Goal: Task Accomplishment & Management: Complete application form

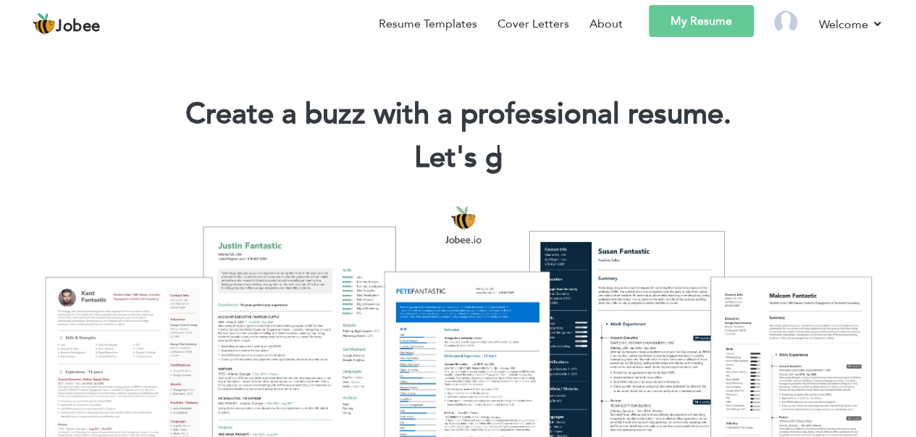
click at [686, 22] on link "My Resume" at bounding box center [701, 21] width 105 height 32
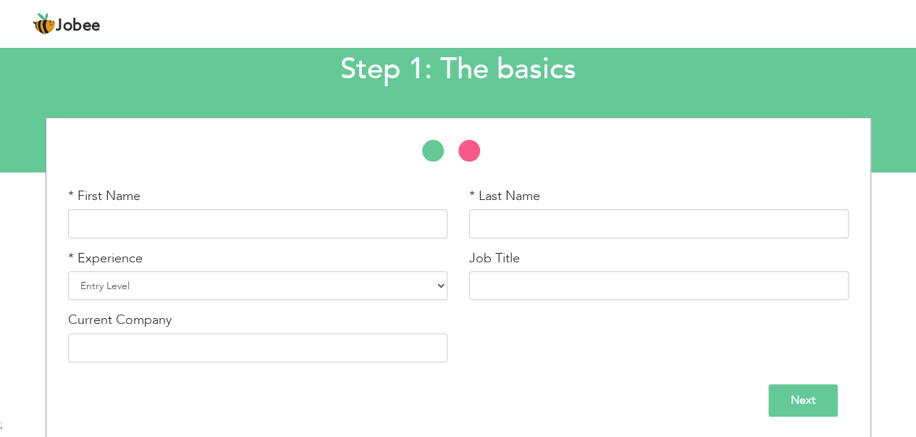
scroll to position [88, 0]
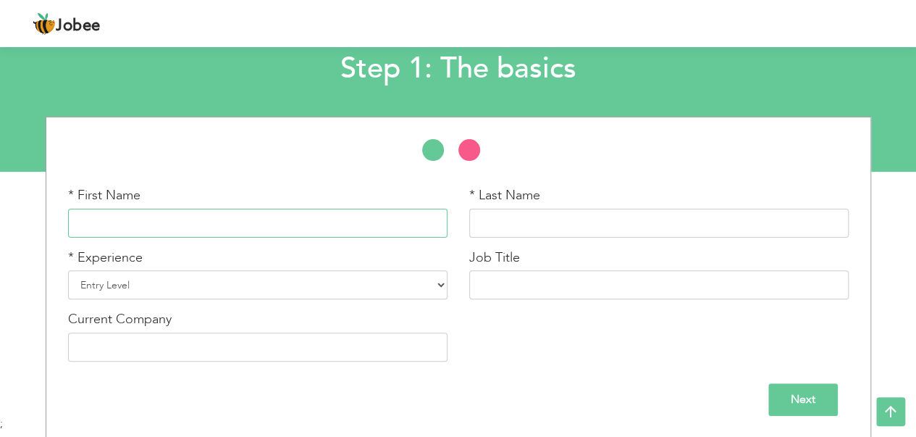
click at [138, 216] on input "text" at bounding box center [257, 223] width 379 height 29
type input "Amina"
click at [534, 215] on input "text" at bounding box center [658, 223] width 379 height 29
type input "Amina"
click at [182, 286] on select "Entry Level Less than 1 Year 1 Year 2 Years 3 Years 4 Years 5 Years 6 Years 7 Y…" at bounding box center [257, 284] width 379 height 29
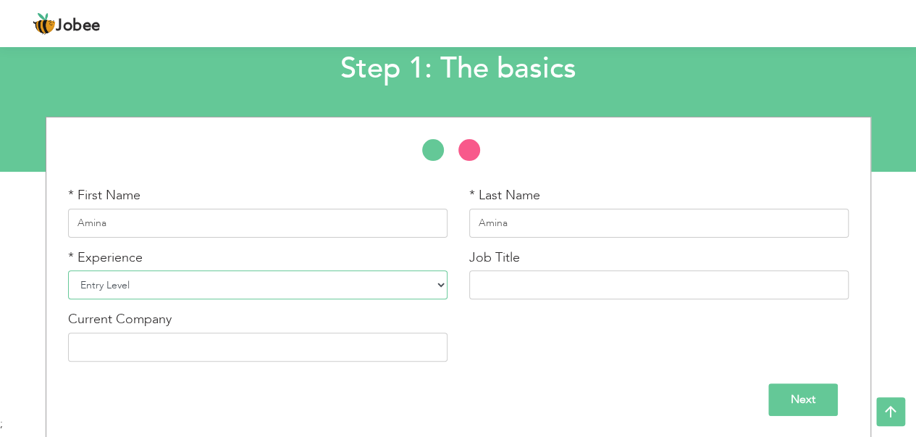
select select "3"
click at [68, 270] on select "Entry Level Less than 1 Year 1 Year 2 Years 3 Years 4 Years 5 Years 6 Years 7 Y…" at bounding box center [257, 284] width 379 height 29
click at [549, 274] on input "text" at bounding box center [658, 284] width 379 height 29
click at [512, 390] on div "Next" at bounding box center [458, 399] width 780 height 33
click at [527, 273] on input "text" at bounding box center [658, 284] width 379 height 29
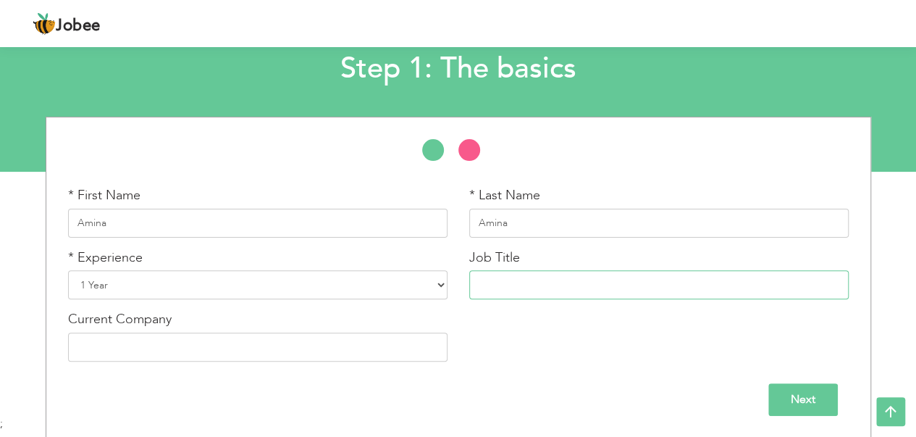
paste input "Aspiring Medical Laboratory Technologist"
type input "Aspiring Medical Laboratory Technologist"
click at [210, 351] on input "text" at bounding box center [257, 346] width 379 height 29
click at [544, 358] on div "* First Name Amina * Last Name Amina * Experience Entry Level Less than 1 Year …" at bounding box center [458, 279] width 802 height 186
drag, startPoint x: 689, startPoint y: 286, endPoint x: 455, endPoint y: 282, distance: 233.9
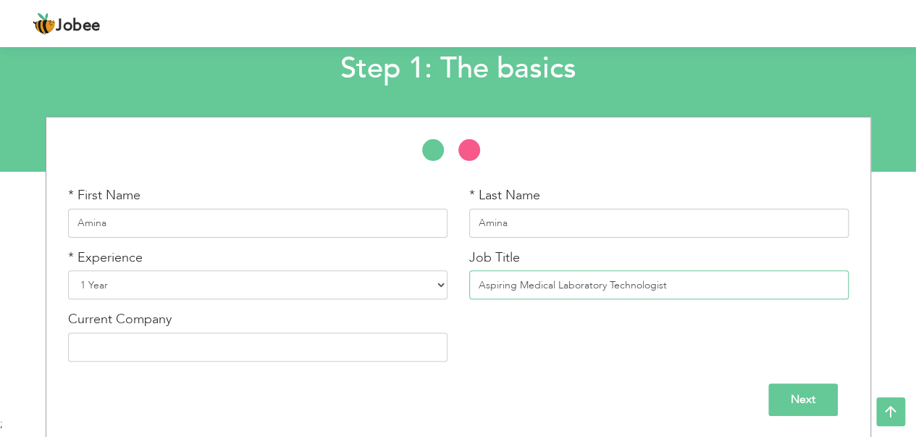
click at [455, 282] on div "* First Name Amina * Last Name Amina * Experience Entry Level Less than 1 Year …" at bounding box center [458, 279] width 802 height 186
paste input "Medical Laboratory Technologist"
type input "Medical Laboratory Technologist"
click at [290, 345] on input "text" at bounding box center [257, 346] width 379 height 29
click at [526, 366] on div "* First Name Amina * Last Name Amina * Experience Entry Level Less than 1 Year …" at bounding box center [458, 279] width 802 height 186
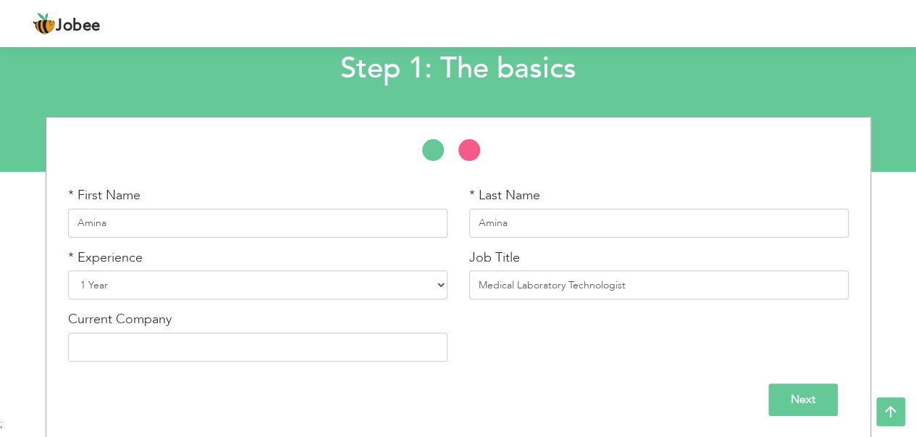
click at [788, 397] on input "Next" at bounding box center [803, 399] width 70 height 33
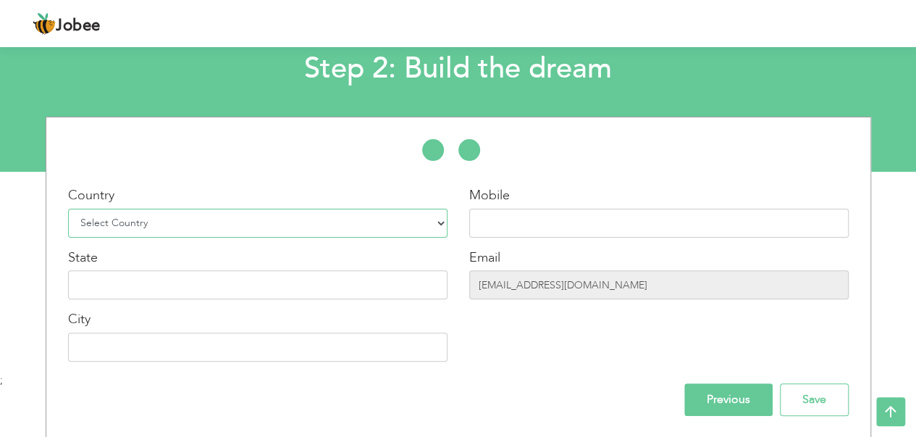
click at [171, 220] on select "Select Country Afghanistan Albania Algeria American Samoa Andorra Angola Anguil…" at bounding box center [257, 223] width 379 height 29
select select "166"
click at [68, 209] on select "Select Country Afghanistan Albania Algeria American Samoa Andorra Angola Anguil…" at bounding box center [257, 223] width 379 height 29
click at [528, 213] on input "text" at bounding box center [658, 223] width 379 height 29
click at [507, 222] on input "text" at bounding box center [658, 223] width 379 height 29
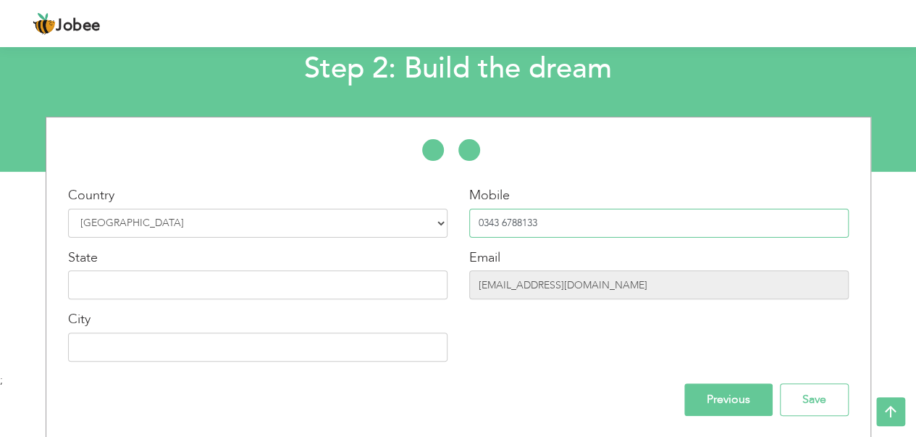
type input "0343 6788133"
click at [563, 364] on div "Mobile 0343 6788133 Email ranaawaisaleem@gmail.com" at bounding box center [658, 279] width 401 height 186
click at [634, 286] on input "ranaawaisaleem@gmail.com" at bounding box center [658, 284] width 379 height 29
drag, startPoint x: 634, startPoint y: 286, endPoint x: 449, endPoint y: 288, distance: 185.3
click at [449, 288] on div "Country Select Country Afghanistan Albania Algeria American Samoa Andorra Angol…" at bounding box center [458, 279] width 824 height 186
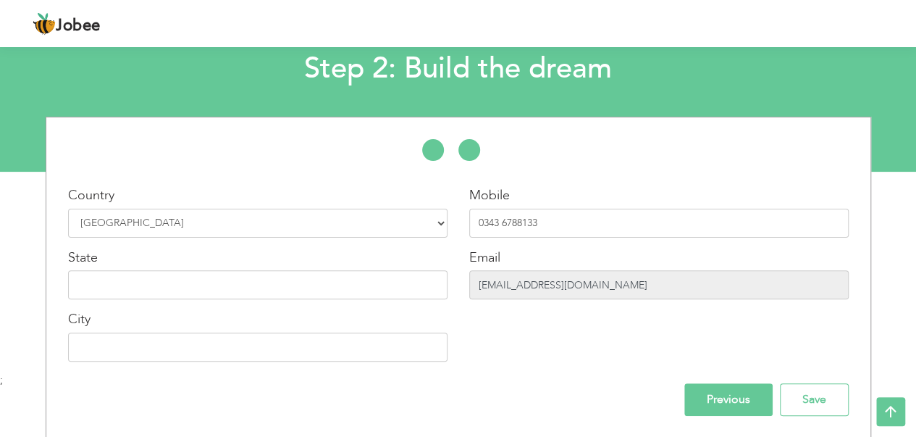
drag, startPoint x: 634, startPoint y: 286, endPoint x: 592, endPoint y: 301, distance: 44.7
click at [634, 285] on input "ranaawaisaleem@gmail.com" at bounding box center [658, 284] width 379 height 29
click at [253, 275] on input "text" at bounding box center [257, 284] width 379 height 29
click at [619, 289] on input "ranaawaisaleem@gmail.com" at bounding box center [658, 284] width 379 height 29
click at [629, 285] on input "ranaawaisaleem@gmail.com" at bounding box center [658, 284] width 379 height 29
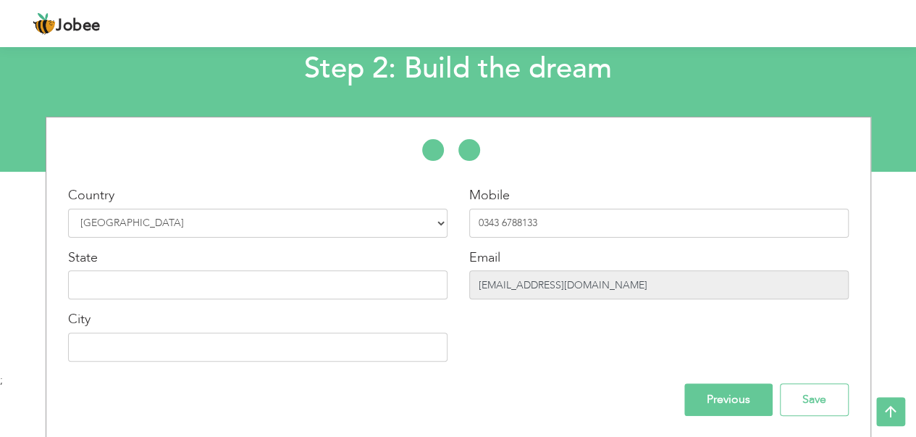
click at [539, 282] on input "ranaawaisaleem@gmail.com" at bounding box center [658, 284] width 379 height 29
drag, startPoint x: 628, startPoint y: 285, endPoint x: 571, endPoint y: 318, distance: 66.2
click at [571, 318] on div "Mobile 0343 6788133 Email ranaawaisaleem@gmail.com" at bounding box center [658, 279] width 401 height 186
drag, startPoint x: 621, startPoint y: 287, endPoint x: 456, endPoint y: 287, distance: 165.1
click at [456, 287] on div "Country Select Country Afghanistan Albania Algeria American Samoa Andorra Angol…" at bounding box center [458, 279] width 824 height 186
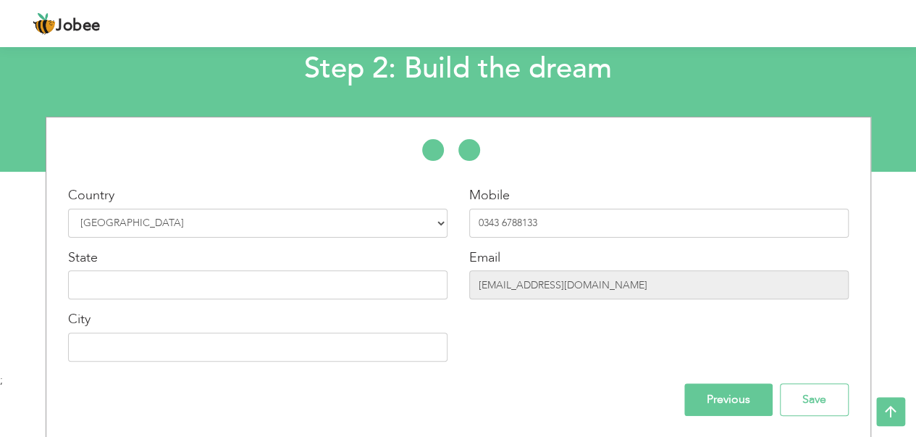
drag, startPoint x: 631, startPoint y: 375, endPoint x: 479, endPoint y: 340, distance: 156.7
click at [631, 376] on div "Country Select Country Afghanistan Albania Algeria American Samoa Andorra Angol…" at bounding box center [458, 277] width 802 height 277
click at [125, 280] on input "text" at bounding box center [257, 284] width 379 height 29
type input "Punjab"
click at [151, 349] on input "text" at bounding box center [257, 346] width 379 height 29
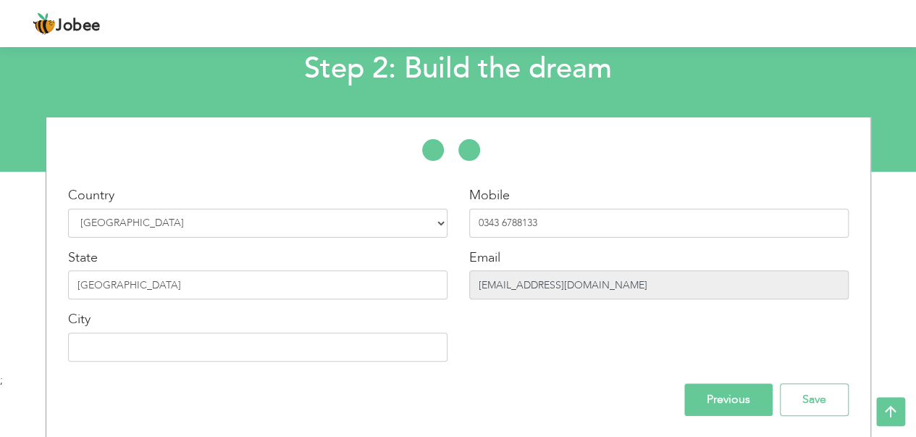
drag, startPoint x: 607, startPoint y: 283, endPoint x: 469, endPoint y: 286, distance: 137.6
click at [469, 286] on input "ranaawaisaleem@gmail.com" at bounding box center [658, 284] width 379 height 29
click at [562, 326] on div "Mobile 0343 6788133 Email ranaawaisaleem@gmail.com" at bounding box center [658, 279] width 401 height 186
click at [133, 345] on input "text" at bounding box center [257, 346] width 379 height 29
click at [576, 348] on div "Mobile 0343 6788133 Email ranaawaisaleem@gmail.com" at bounding box center [658, 279] width 401 height 186
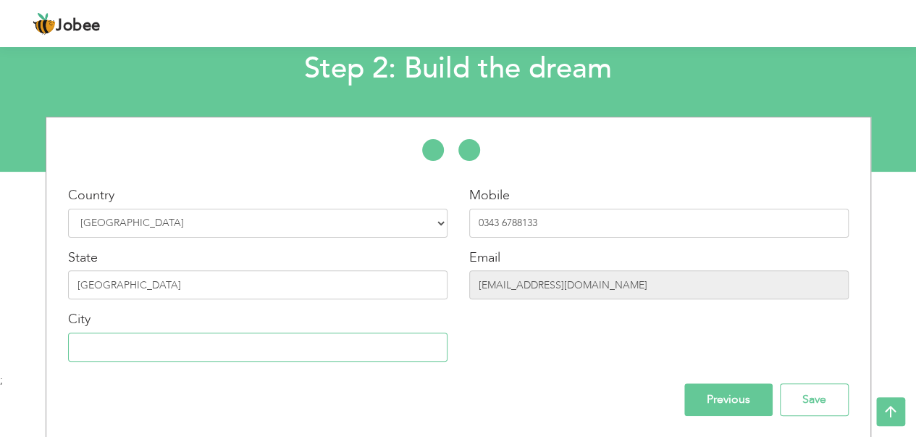
click at [155, 342] on input "text" at bounding box center [257, 346] width 379 height 29
click at [74, 350] on input "Qila kalar wala Pasrur" at bounding box center [257, 346] width 379 height 29
click at [93, 349] on input "Qila kalar wala Pasrur" at bounding box center [257, 346] width 379 height 29
click at [83, 348] on input "Qila kalar wala Pasrur" at bounding box center [257, 346] width 379 height 29
click at [195, 346] on input "Qila kalar wala Pasrur" at bounding box center [257, 346] width 379 height 29
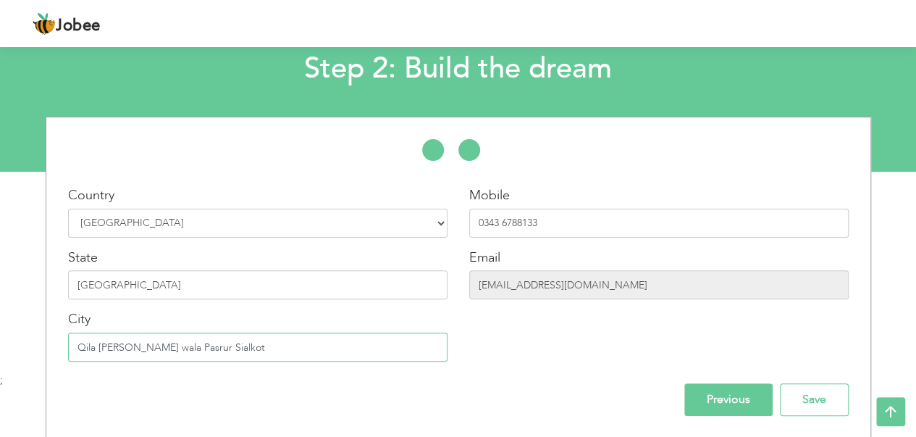
click at [80, 350] on input "Qila kalar wala Pasrur Sialkot" at bounding box center [257, 346] width 379 height 29
type input "Qila kalar wala Pasrur Sialkot"
click at [569, 287] on input "ranaawaisaleem@gmail.com" at bounding box center [658, 284] width 379 height 29
drag, startPoint x: 621, startPoint y: 284, endPoint x: 452, endPoint y: 286, distance: 168.7
click at [452, 286] on div "Country Select Country Afghanistan Albania Algeria American Samoa Andorra Angol…" at bounding box center [458, 279] width 824 height 186
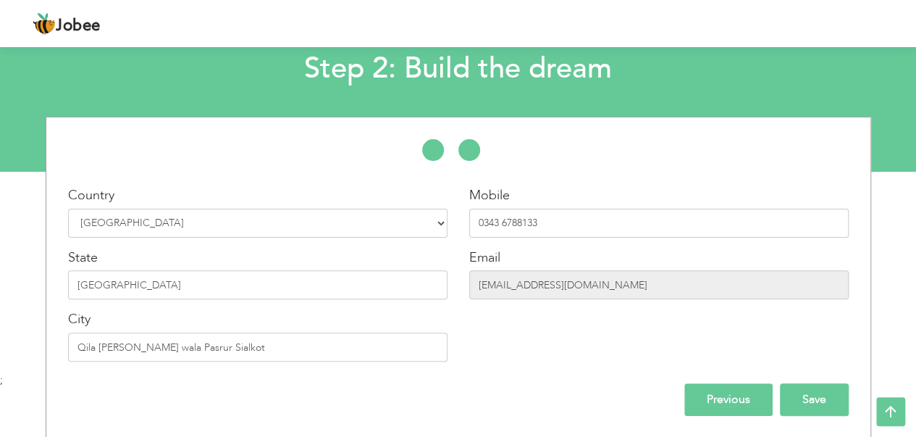
click at [825, 397] on input "Save" at bounding box center [814, 399] width 69 height 33
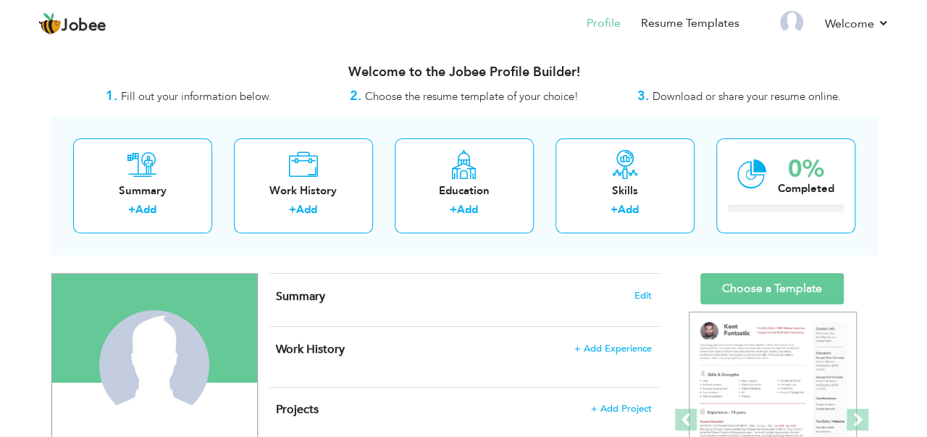
scroll to position [72, 0]
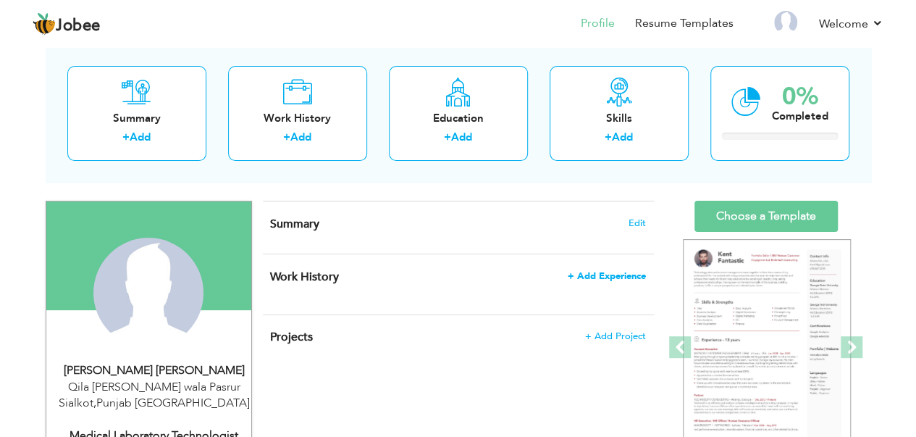
click at [586, 274] on span "+ Add Experience" at bounding box center [607, 276] width 78 height 10
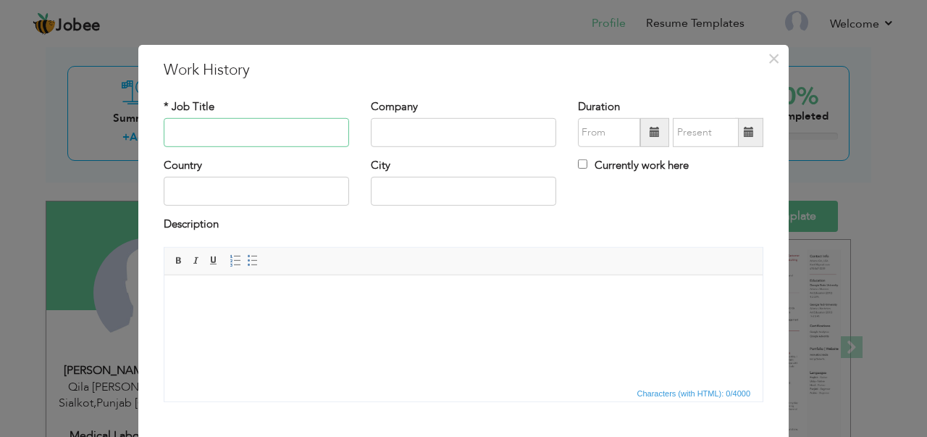
click at [217, 122] on input "text" at bounding box center [256, 132] width 185 height 29
type input "I"
type input "M"
paste input "Medical Laboratory Intern"
type input "Medical Laboratory Intern"
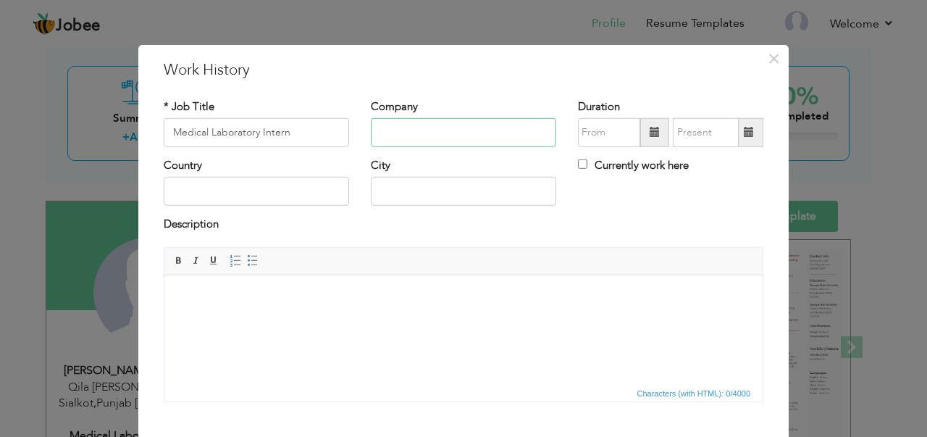
click at [461, 134] on input "text" at bounding box center [463, 132] width 185 height 29
click at [455, 131] on input "text" at bounding box center [463, 132] width 185 height 29
paste input "[GEOGRAPHIC_DATA] (DHQ), [GEOGRAPHIC_DATA]"
type input "[GEOGRAPHIC_DATA] (DHQ), [GEOGRAPHIC_DATA]"
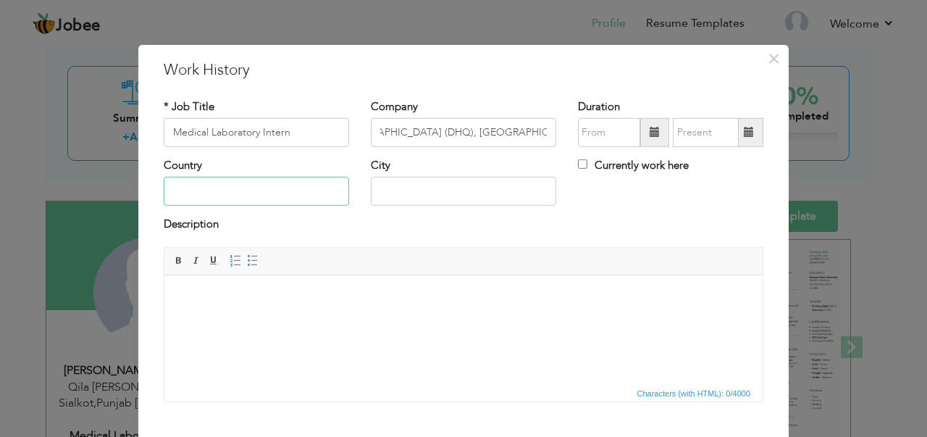
click at [235, 196] on input "text" at bounding box center [256, 191] width 185 height 29
type input "[GEOGRAPHIC_DATA]"
drag, startPoint x: 403, startPoint y: 190, endPoint x: 427, endPoint y: 193, distance: 24.8
click at [403, 190] on input "pasrur Sialkot" at bounding box center [463, 191] width 185 height 29
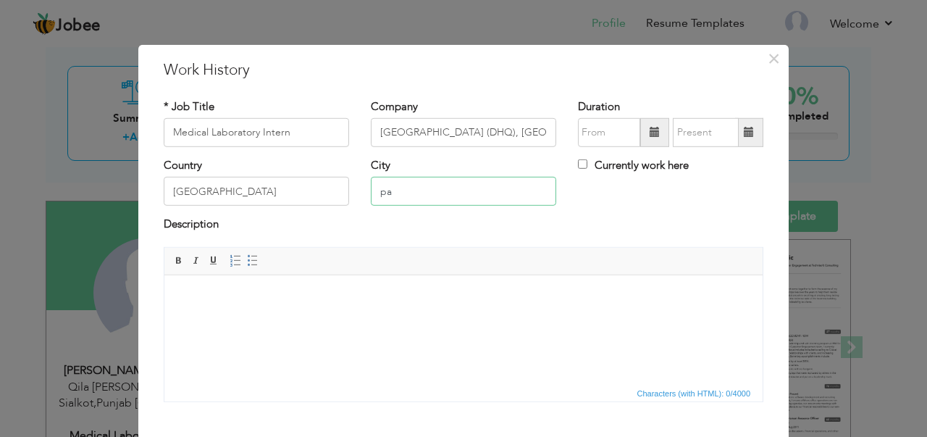
type input "p"
type input "Narowal"
click at [510, 128] on input "[GEOGRAPHIC_DATA] (DHQ), [GEOGRAPHIC_DATA]" at bounding box center [463, 132] width 185 height 29
drag, startPoint x: 512, startPoint y: 131, endPoint x: 563, endPoint y: 131, distance: 51.4
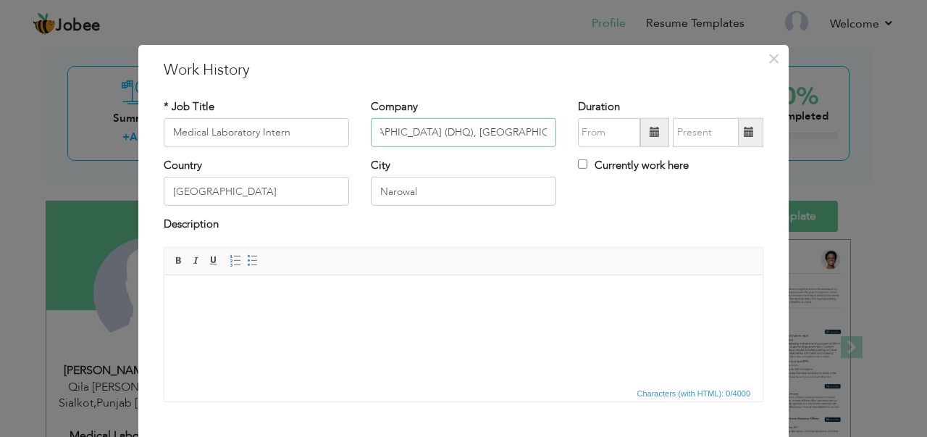
click at [563, 131] on div "* Job Title Medical Laboratory Intern Company District Headquarters Hospital (D…" at bounding box center [463, 127] width 621 height 59
click at [604, 218] on div "Description" at bounding box center [463, 225] width 599 height 19
click at [597, 131] on input "09/2025" at bounding box center [609, 132] width 62 height 29
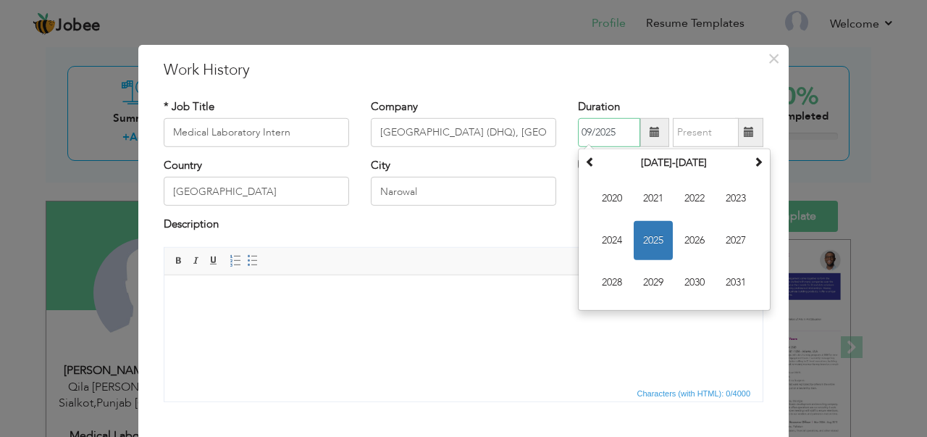
click at [648, 244] on span "2025" at bounding box center [652, 240] width 39 height 39
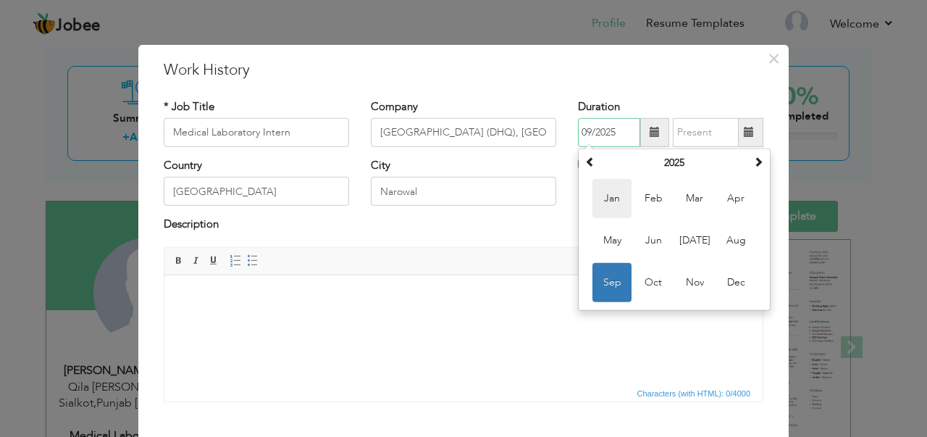
click at [607, 200] on span "Jan" at bounding box center [611, 198] width 39 height 39
type input "01/2025"
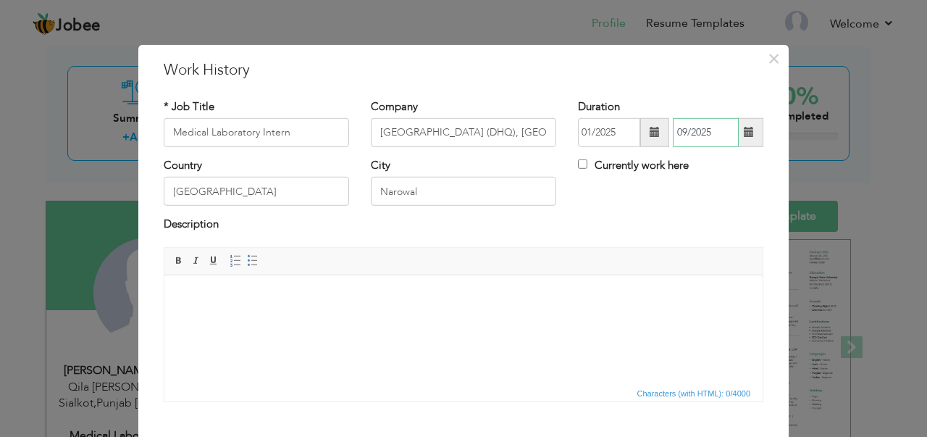
click at [709, 132] on input "09/2025" at bounding box center [706, 132] width 66 height 29
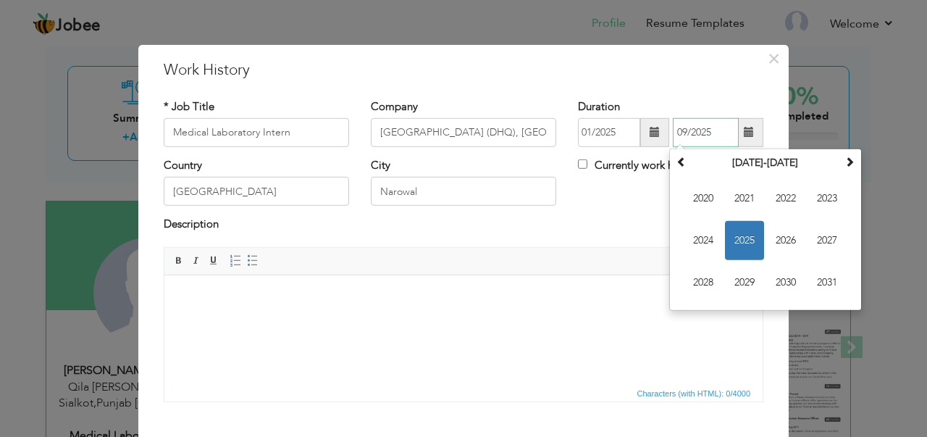
click at [743, 240] on span "2025" at bounding box center [744, 240] width 39 height 39
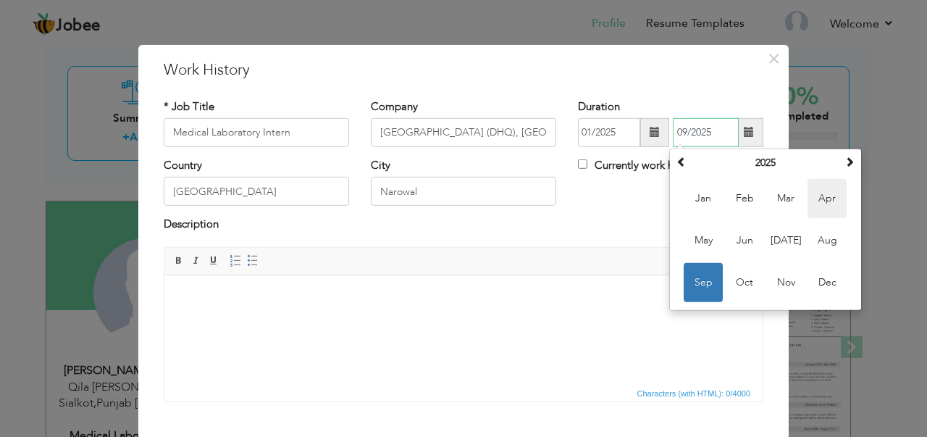
click at [822, 198] on span "Apr" at bounding box center [826, 198] width 39 height 39
type input "04/2025"
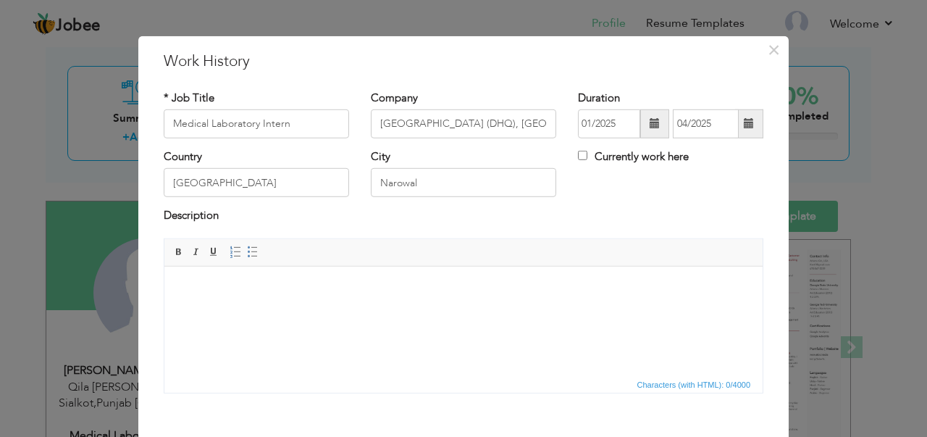
scroll to position [81, 0]
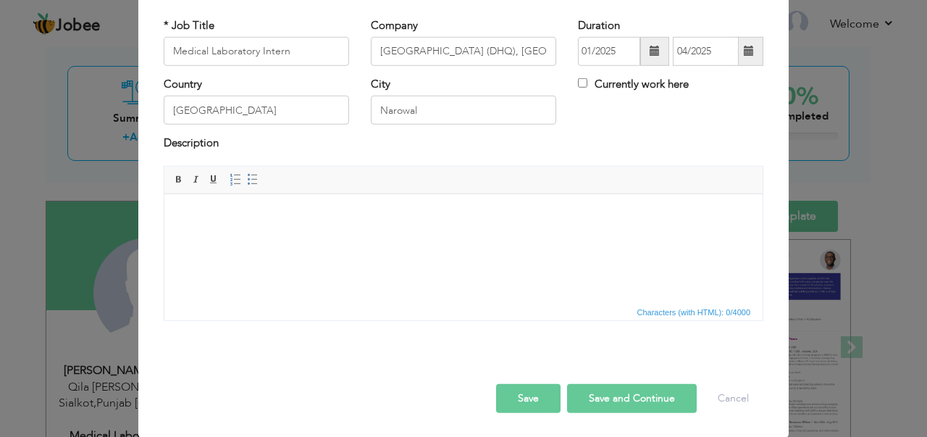
click at [328, 225] on html at bounding box center [463, 215] width 598 height 44
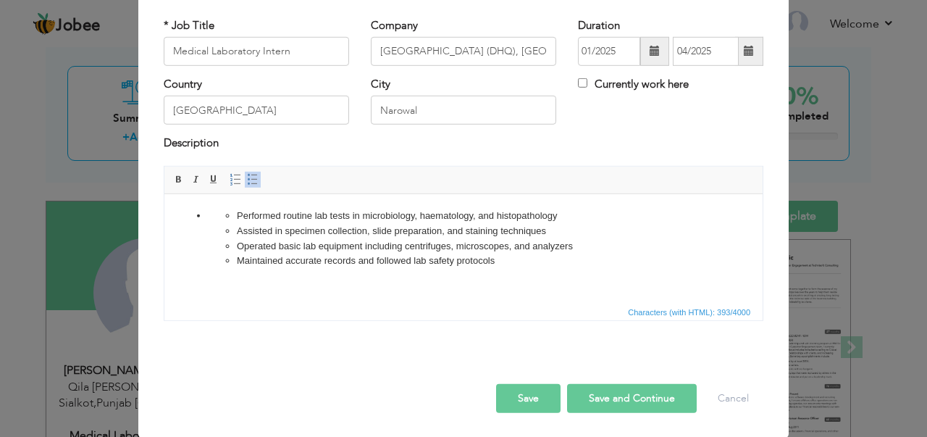
click at [613, 395] on button "Save and Continue" at bounding box center [632, 398] width 130 height 29
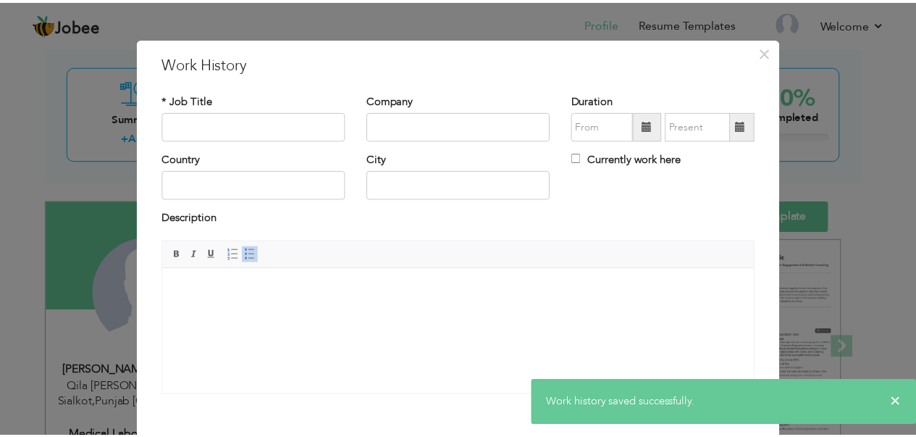
scroll to position [0, 0]
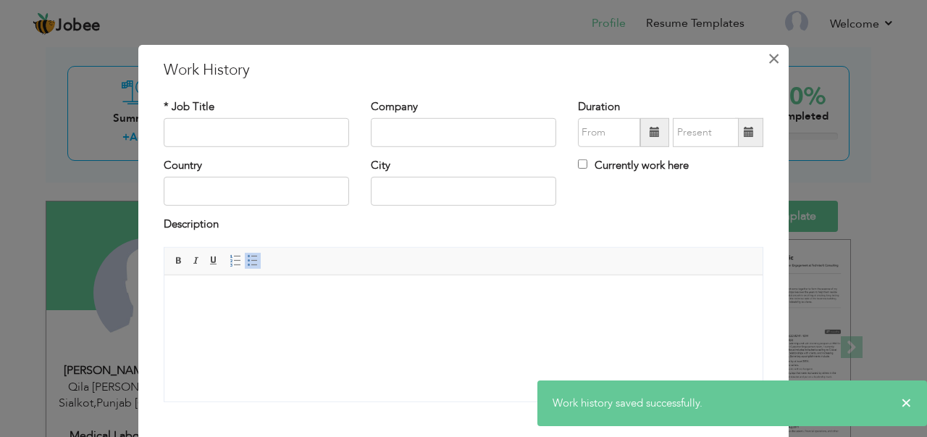
click at [767, 62] on span "×" at bounding box center [773, 58] width 12 height 26
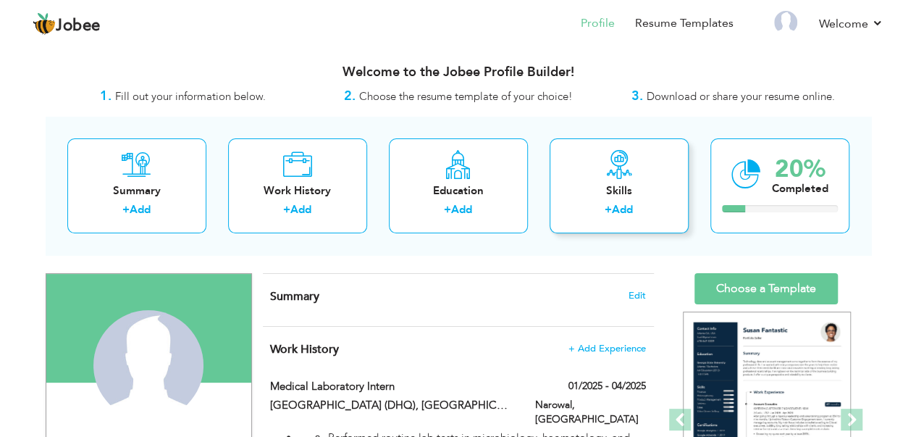
click at [617, 210] on link "Add" at bounding box center [622, 209] width 21 height 14
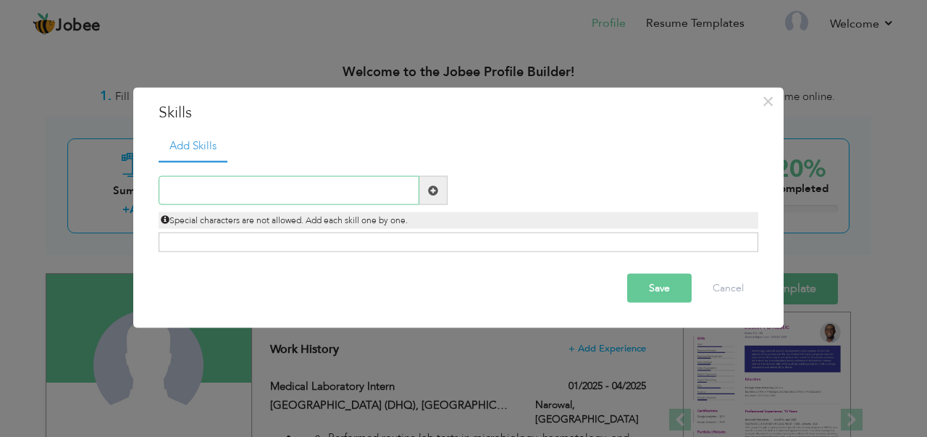
click at [294, 180] on input "text" at bounding box center [289, 190] width 261 height 29
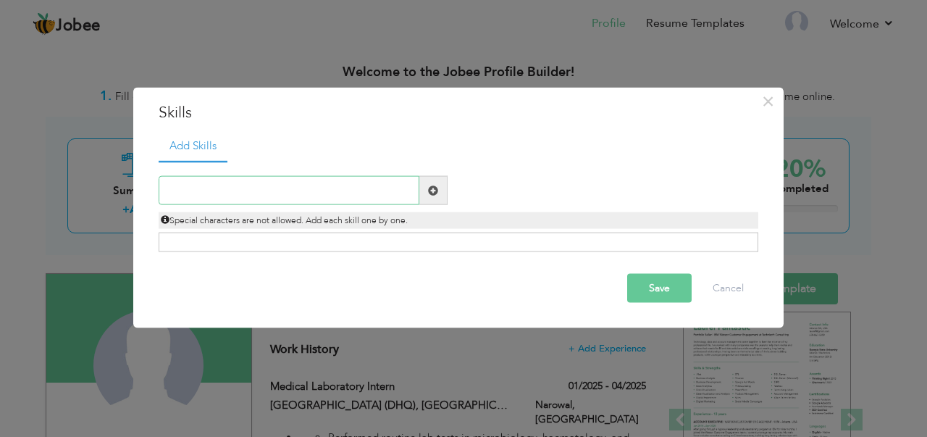
paste input "- Microbiological Techniques (Culture, Sensitivity"
type input "- Microbiological Techniques (Culture, Sensitivity"
click at [434, 189] on span at bounding box center [433, 190] width 10 height 10
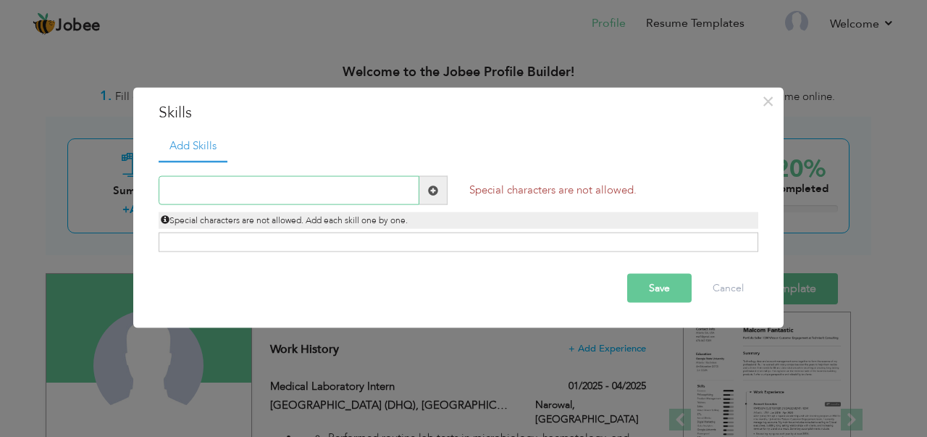
click at [280, 192] on input "text" at bounding box center [289, 190] width 261 height 29
paste input "Microbiological Techniques (Culture, Sensitivity,"
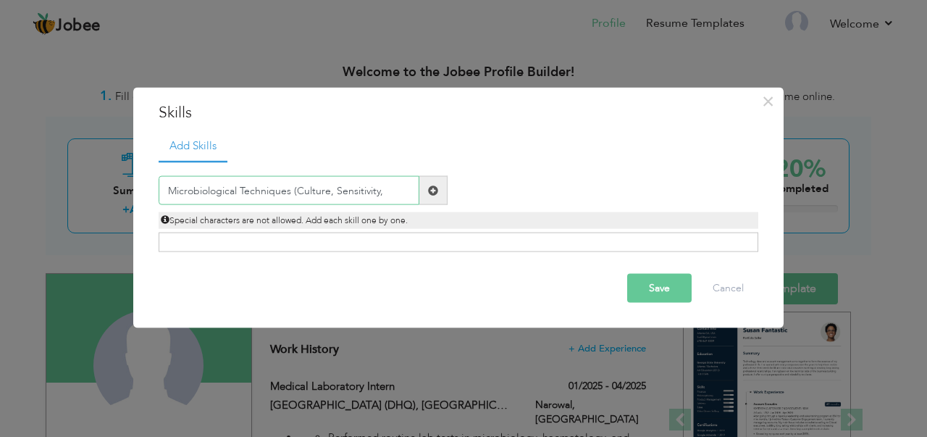
type input "Microbiological Techniques (Culture, Sensitivity,"
click at [439, 192] on span at bounding box center [433, 190] width 28 height 29
click at [372, 186] on input "text" at bounding box center [289, 190] width 261 height 29
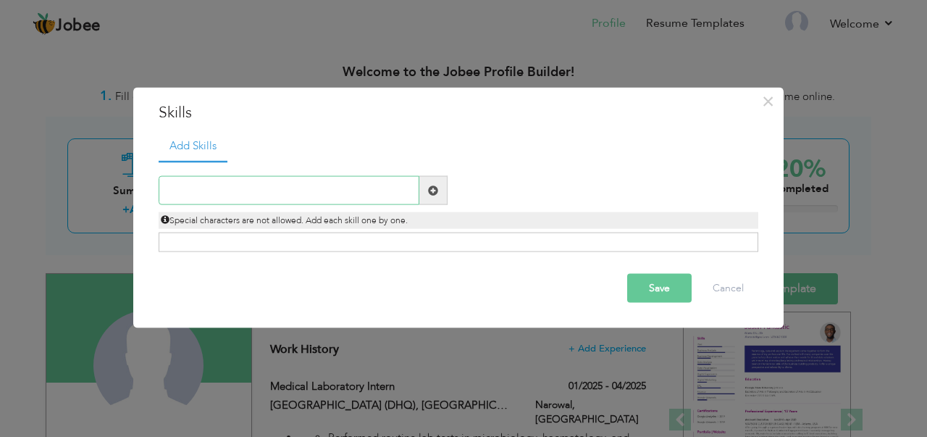
click at [213, 189] on input "text" at bounding box center [289, 190] width 261 height 29
paste input "- Microbiological Techniques"
type input "- Microbiological Techniques"
click at [437, 188] on span at bounding box center [433, 190] width 10 height 10
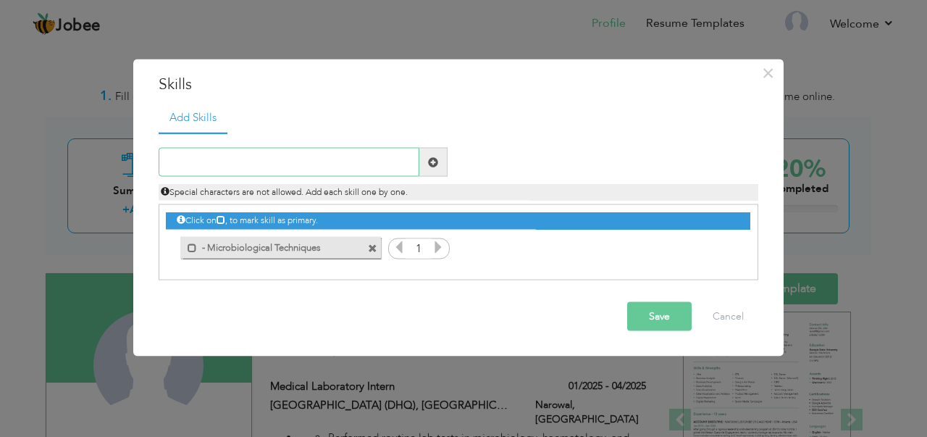
click at [256, 164] on input "text" at bounding box center [289, 162] width 261 height 29
paste input "Haematology"
type input "Haematology"
click at [436, 161] on span at bounding box center [433, 161] width 10 height 10
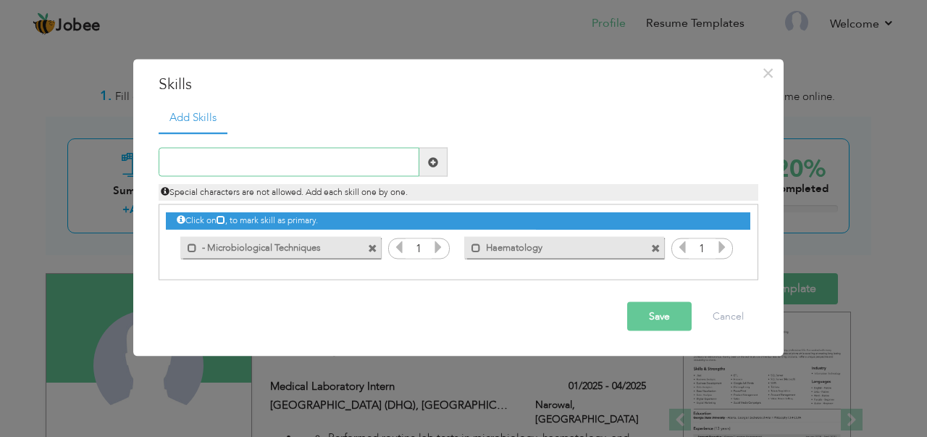
click at [310, 156] on input "text" at bounding box center [289, 162] width 261 height 29
click at [237, 160] on input "text" at bounding box center [289, 162] width 261 height 29
paste input "Histopathology"
type input "Histopathology"
click at [437, 161] on span at bounding box center [433, 161] width 10 height 10
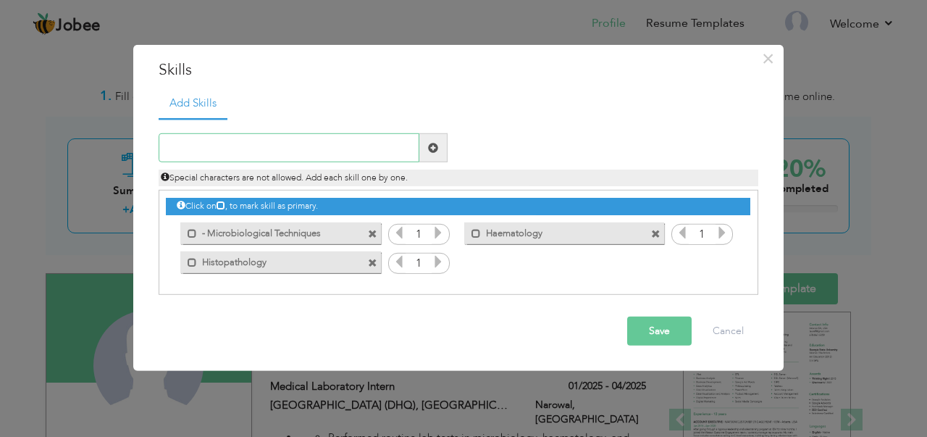
click at [266, 151] on input "text" at bounding box center [289, 147] width 261 height 29
paste input "- Sample Collection & Handling"
type input "- Sample Collection & Handling"
click at [437, 146] on span at bounding box center [433, 148] width 10 height 10
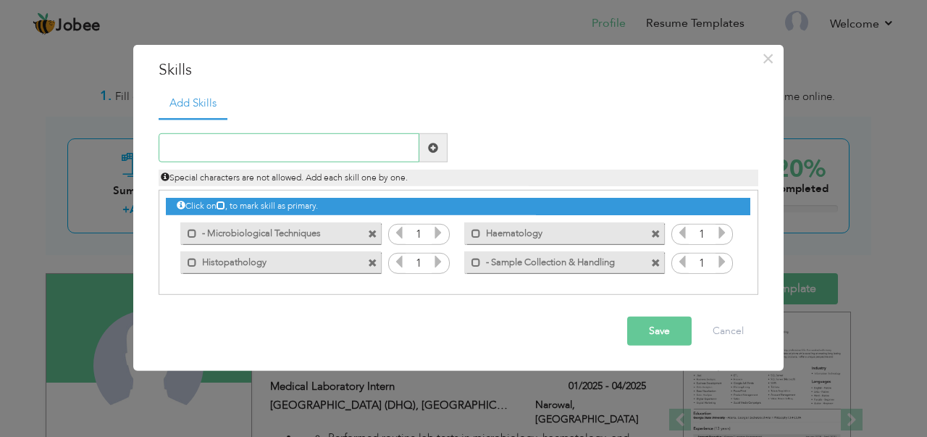
click at [214, 141] on input "text" at bounding box center [289, 147] width 261 height 29
paste input "Lab Equipment Operation & Maintenance"
type input "Lab Equipment Operation & Maintenance"
click at [434, 146] on span at bounding box center [433, 148] width 10 height 10
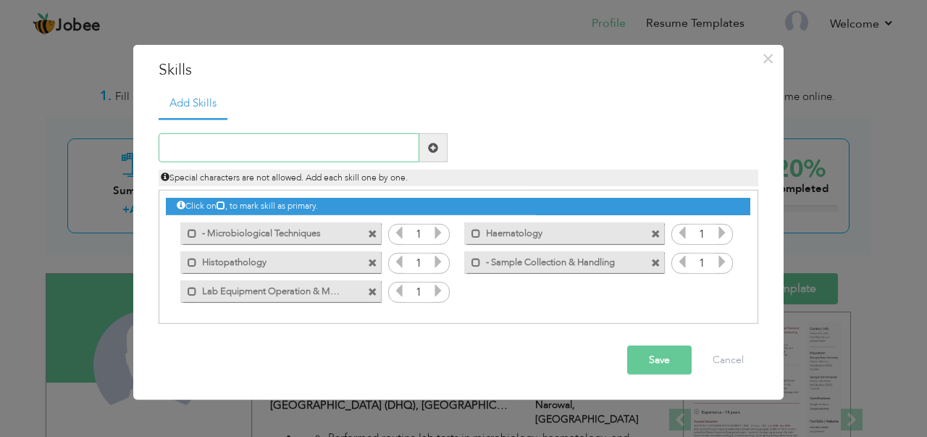
click at [274, 148] on input "text" at bounding box center [289, 147] width 261 height 29
paste input "- Quality Control & Safety Compliance"
type input "- Quality Control & Safety Compliance"
click at [436, 151] on span at bounding box center [433, 148] width 10 height 10
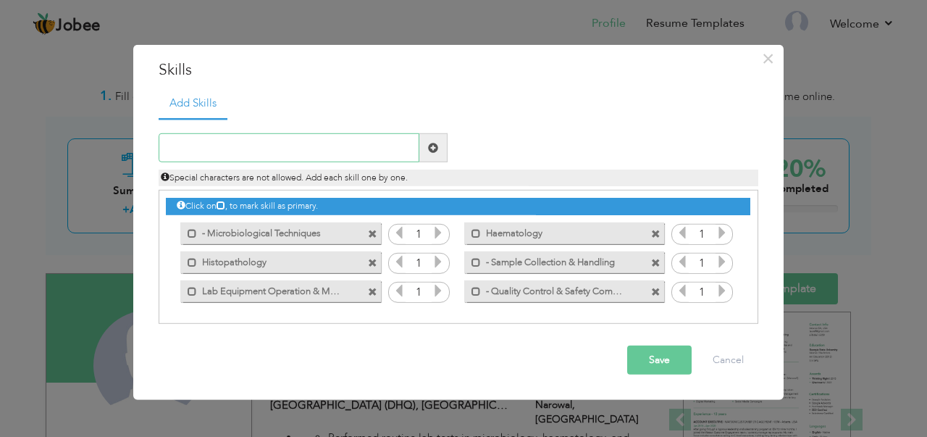
click at [255, 153] on input "text" at bounding box center [289, 147] width 261 height 29
paste input "- Report Preparation & Data Entry"
type input "- Report Preparation & Data Entry"
click at [437, 147] on span at bounding box center [433, 148] width 10 height 10
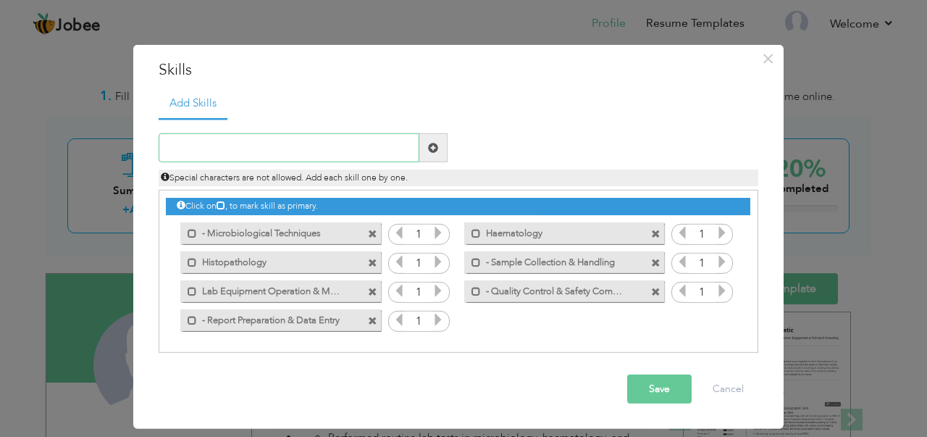
click at [308, 149] on input "text" at bounding box center [289, 147] width 261 height 29
paste input "- Infection Control Procedures"
type input "- Infection Control Procedures"
click at [436, 147] on span at bounding box center [433, 148] width 10 height 10
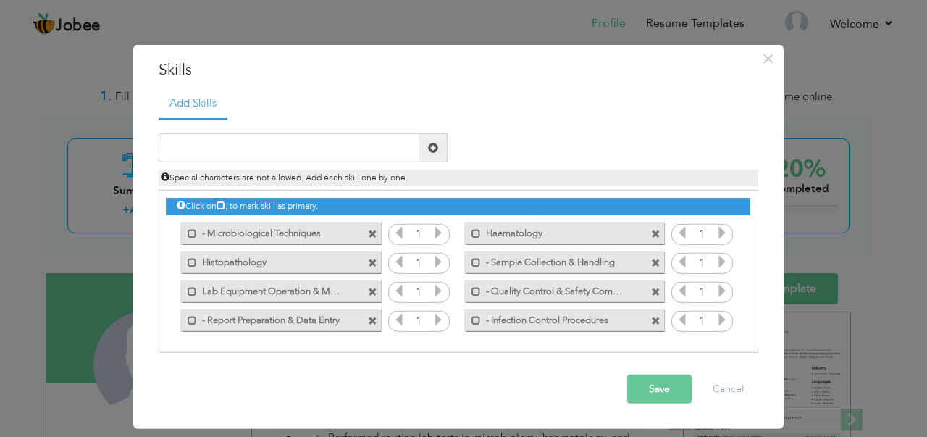
click at [652, 388] on button "Save" at bounding box center [659, 388] width 64 height 29
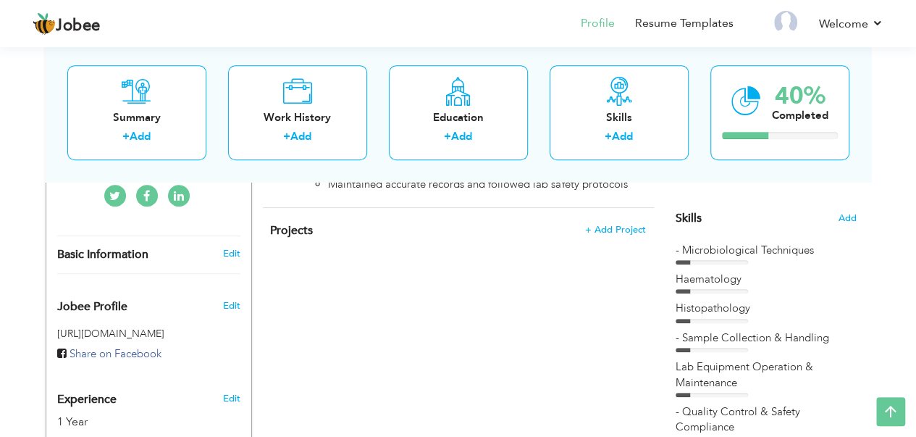
scroll to position [329, 0]
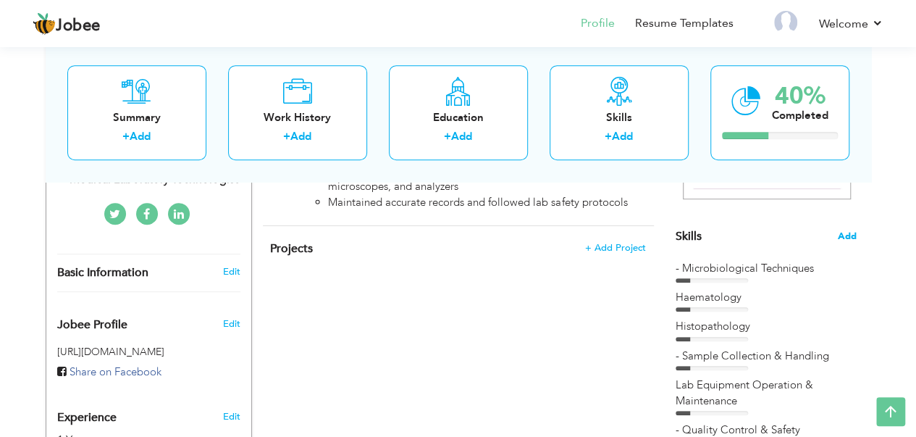
click at [850, 236] on span "Add" at bounding box center [847, 236] width 19 height 14
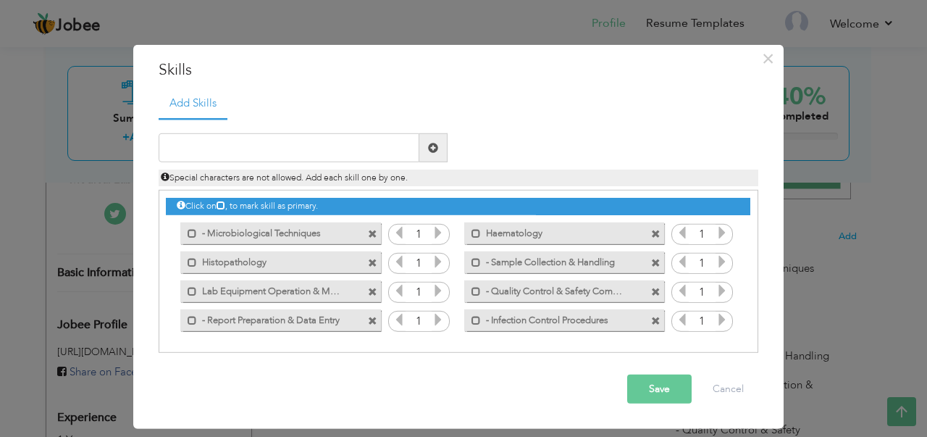
click at [442, 234] on icon at bounding box center [437, 232] width 13 height 13
click at [437, 259] on icon at bounding box center [437, 261] width 13 height 13
click at [437, 260] on icon at bounding box center [437, 261] width 13 height 13
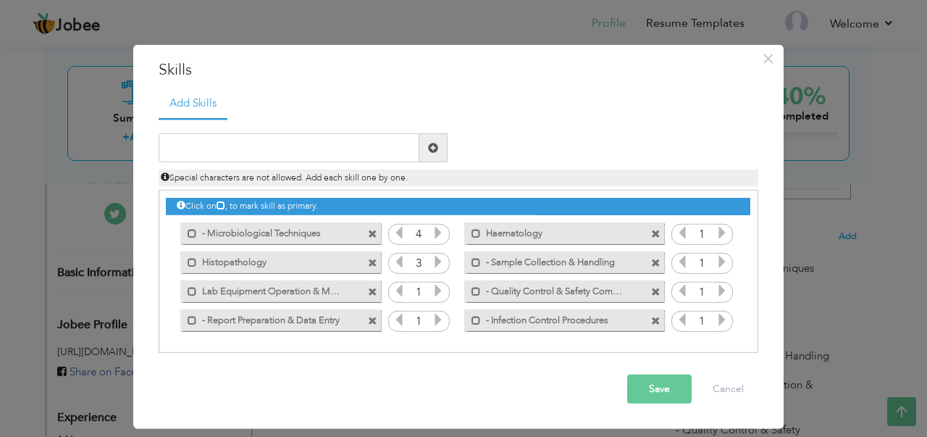
click at [437, 260] on icon at bounding box center [437, 261] width 13 height 13
click at [437, 290] on icon at bounding box center [437, 290] width 13 height 13
click at [437, 291] on icon at bounding box center [437, 290] width 13 height 13
click at [439, 321] on icon at bounding box center [437, 319] width 13 height 13
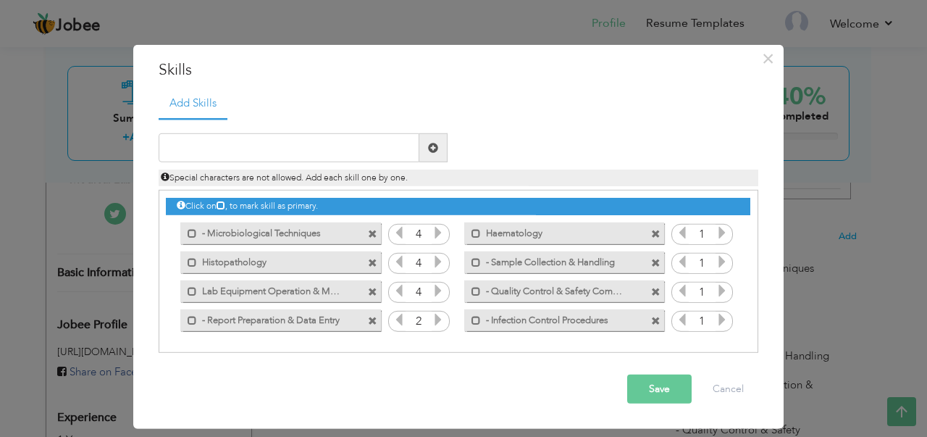
click at [439, 321] on icon at bounding box center [437, 319] width 13 height 13
click at [722, 233] on icon at bounding box center [721, 232] width 13 height 13
click at [723, 233] on icon at bounding box center [721, 232] width 13 height 13
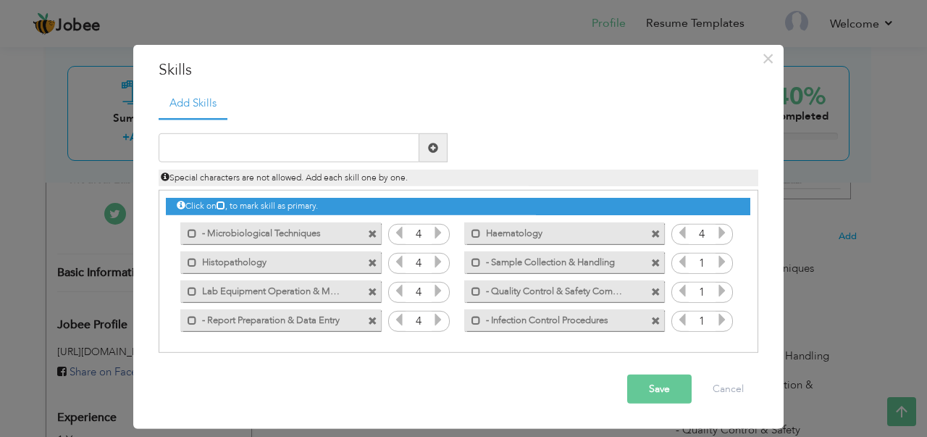
click at [723, 233] on icon at bounding box center [721, 232] width 13 height 13
click at [439, 264] on icon at bounding box center [437, 261] width 13 height 13
click at [439, 233] on icon at bounding box center [437, 232] width 13 height 13
click at [724, 261] on icon at bounding box center [721, 261] width 13 height 13
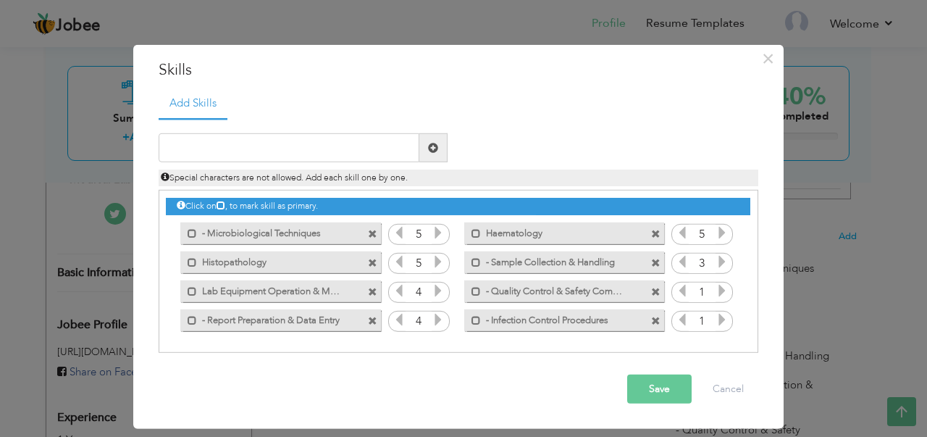
click at [724, 261] on icon at bounding box center [721, 261] width 13 height 13
click at [721, 291] on icon at bounding box center [721, 290] width 13 height 13
click at [722, 318] on icon at bounding box center [721, 319] width 13 height 13
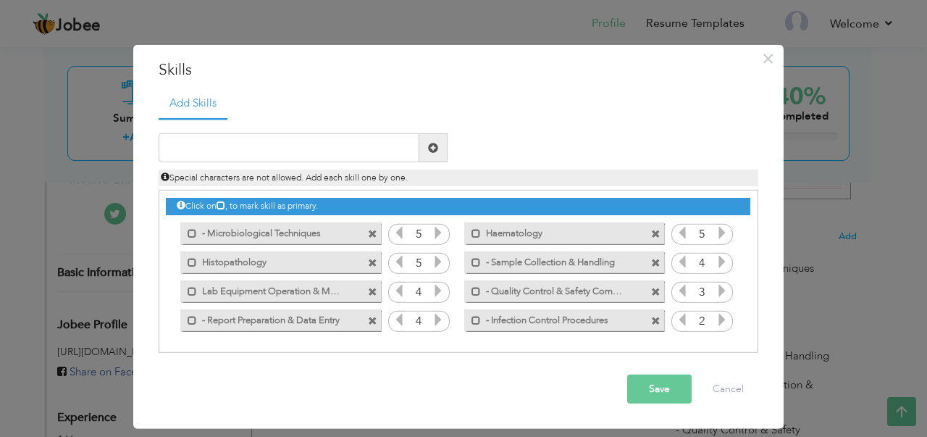
click at [722, 318] on icon at bounding box center [721, 319] width 13 height 13
click at [668, 389] on button "Save" at bounding box center [659, 388] width 64 height 29
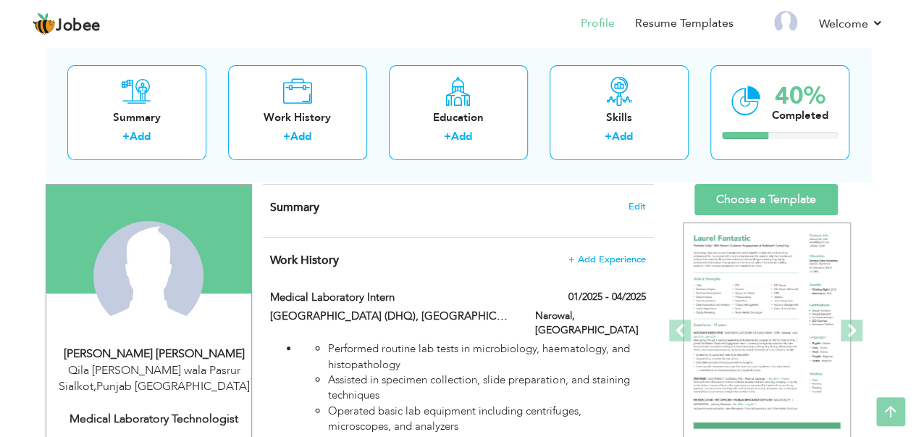
scroll to position [0, 0]
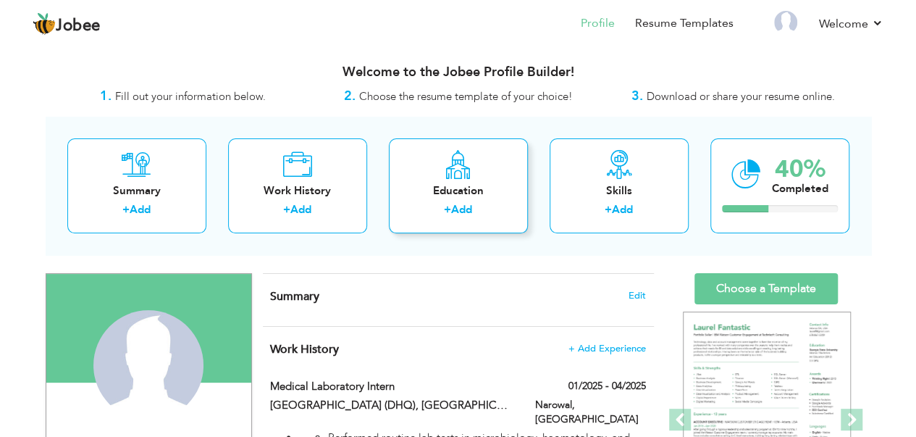
click at [454, 210] on link "Add" at bounding box center [461, 209] width 21 height 14
radio input "true"
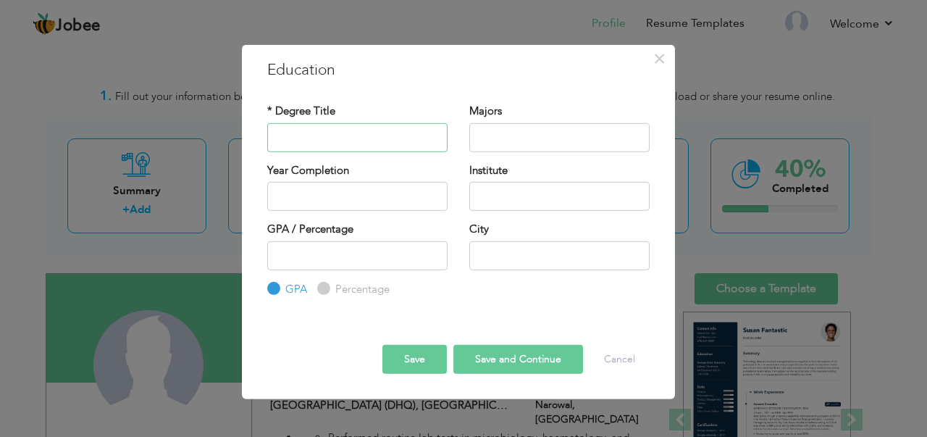
click at [319, 140] on input "text" at bounding box center [357, 136] width 180 height 29
paste input "Matriculation (Science)"
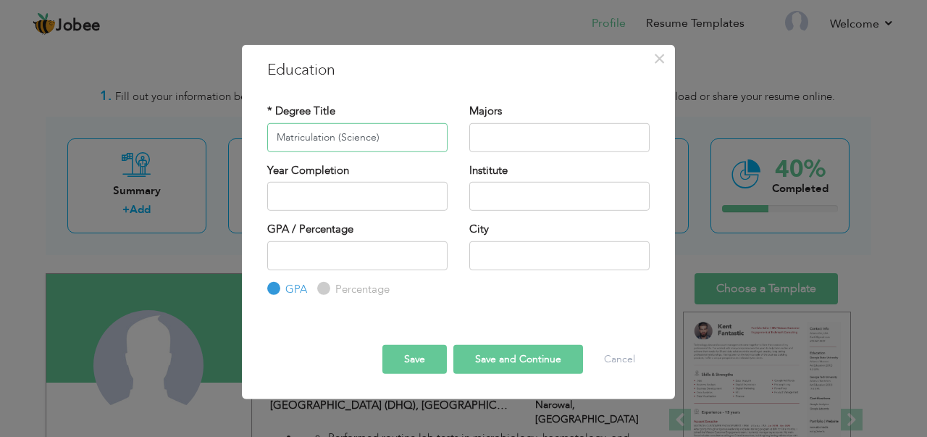
type input "Matriculation (Science)"
click at [527, 138] on input "text" at bounding box center [559, 136] width 180 height 29
click at [361, 257] on input "number" at bounding box center [357, 254] width 180 height 29
click at [433, 259] on input "-1" at bounding box center [357, 254] width 180 height 29
type input "0"
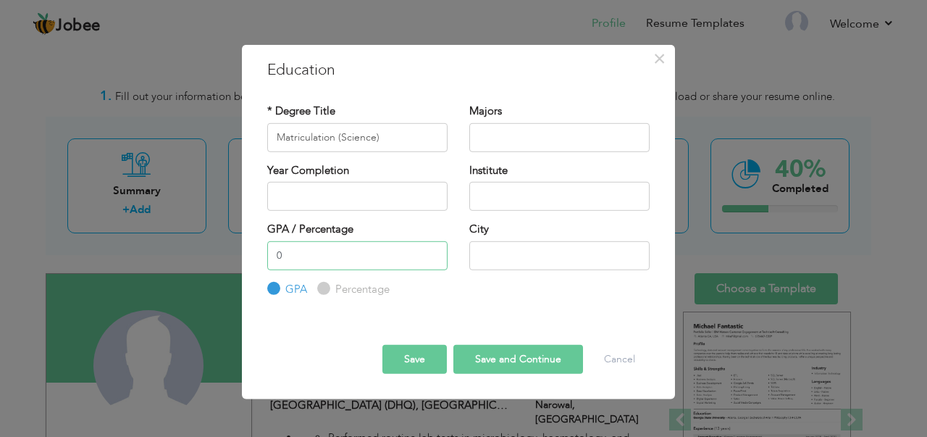
click at [431, 248] on input "0" at bounding box center [357, 254] width 180 height 29
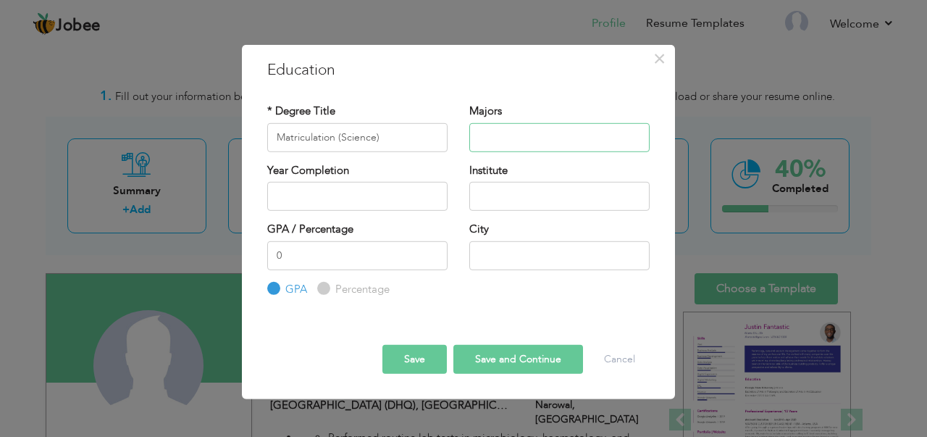
click at [573, 131] on input "text" at bounding box center [559, 136] width 180 height 29
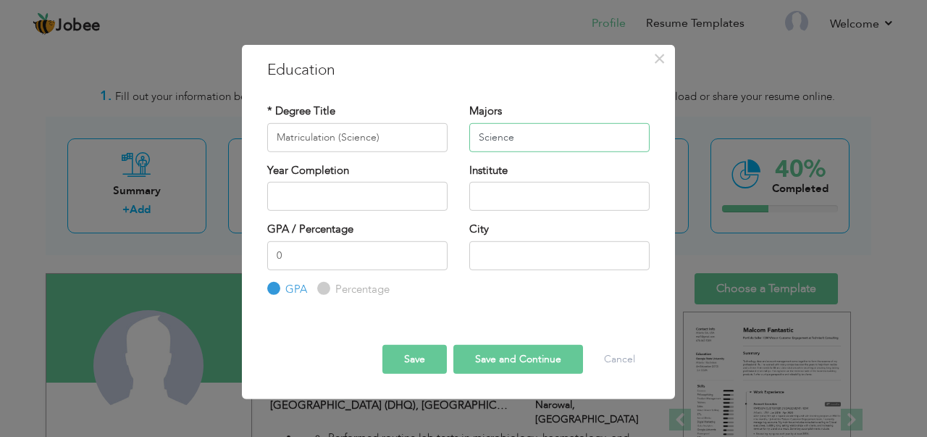
type input "Science"
click at [355, 189] on input "2025" at bounding box center [357, 196] width 180 height 29
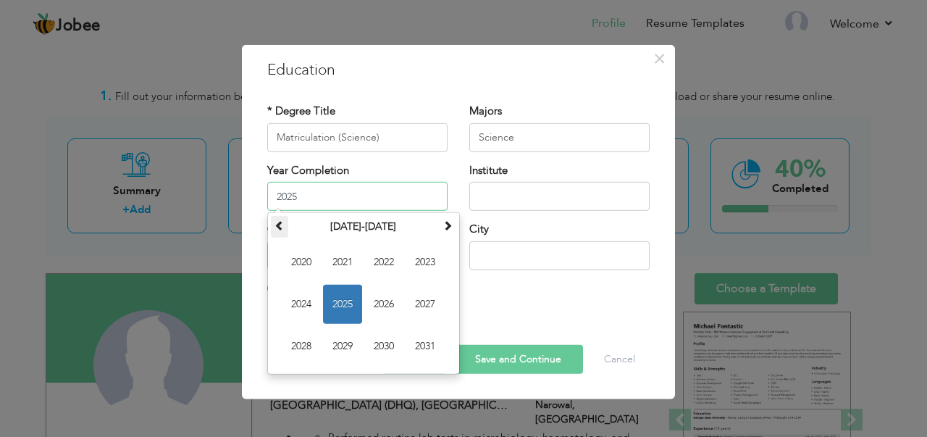
click at [283, 229] on span at bounding box center [279, 225] width 10 height 10
click at [343, 344] on span "2019" at bounding box center [342, 346] width 39 height 39
type input "2019"
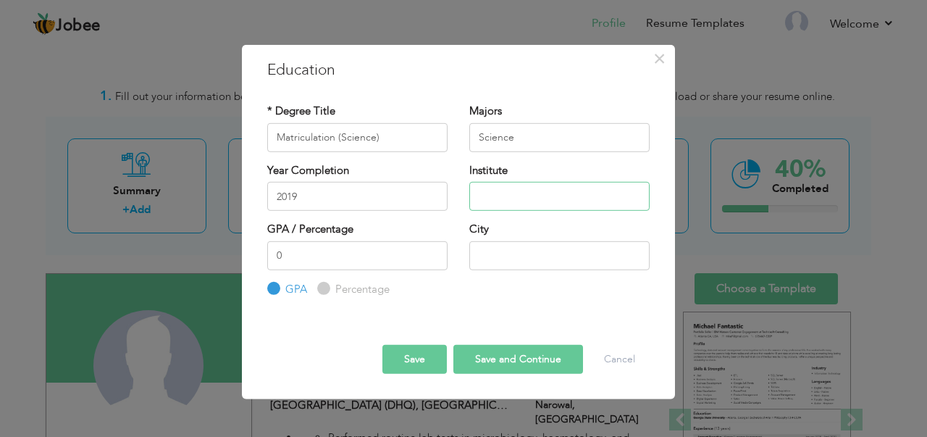
click at [524, 193] on input "text" at bounding box center [559, 196] width 180 height 29
click at [509, 195] on input "text" at bounding box center [559, 196] width 180 height 29
paste input "Govt. High School Qila Kalar Wala"
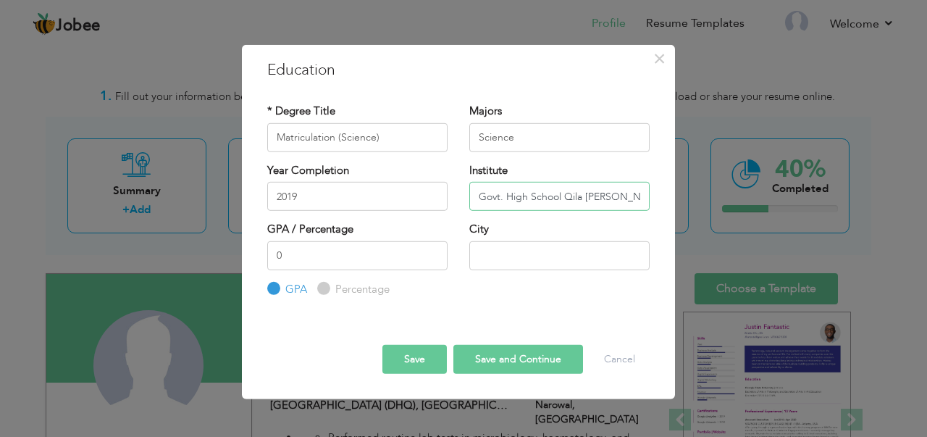
type input "Govt. High School Qila Kalar Wala"
click at [339, 253] on input "0" at bounding box center [357, 254] width 180 height 29
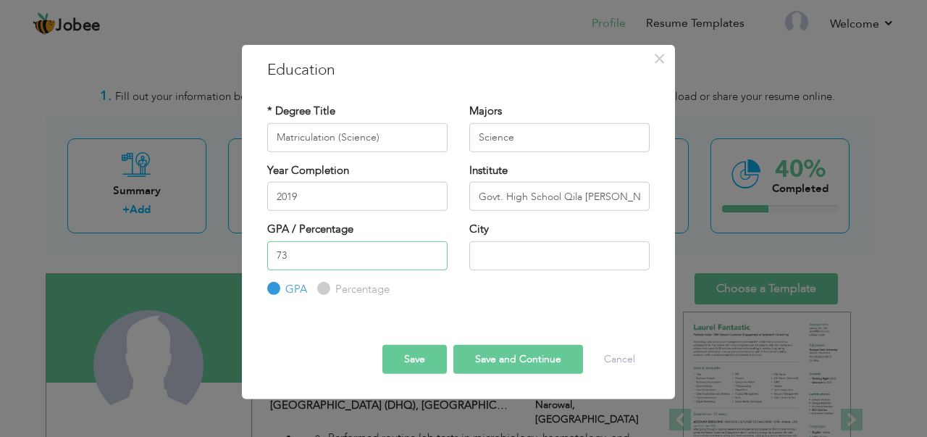
type input "73"
click at [324, 290] on input "Percentage" at bounding box center [321, 288] width 9 height 9
radio input "true"
click at [549, 251] on input "text" at bounding box center [559, 254] width 180 height 29
type input "Qila Kalar Wala"
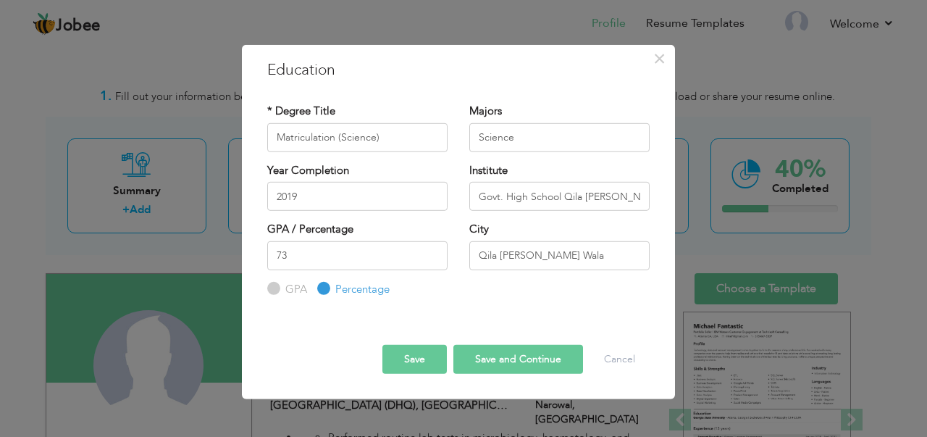
click at [486, 358] on button "Save and Continue" at bounding box center [518, 359] width 130 height 29
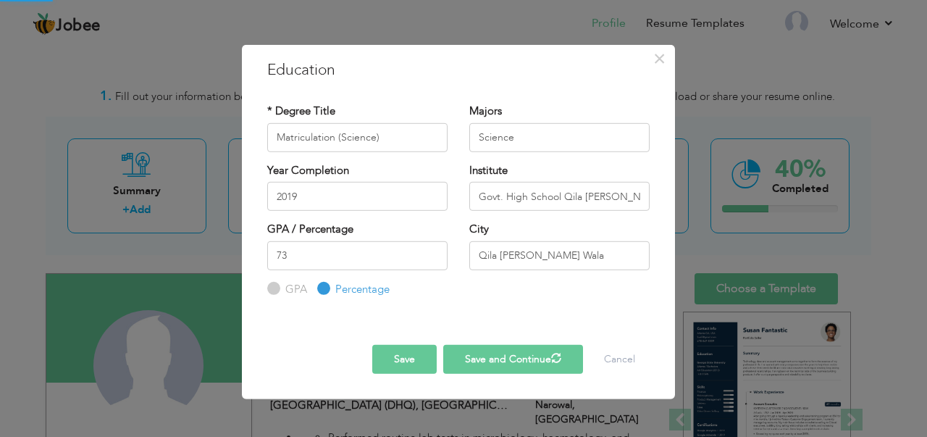
radio input "true"
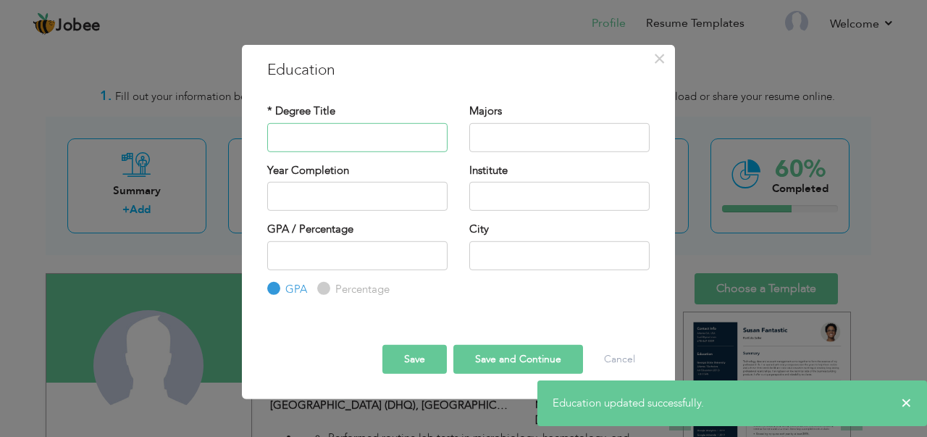
click at [336, 130] on input "text" at bounding box center [357, 136] width 180 height 29
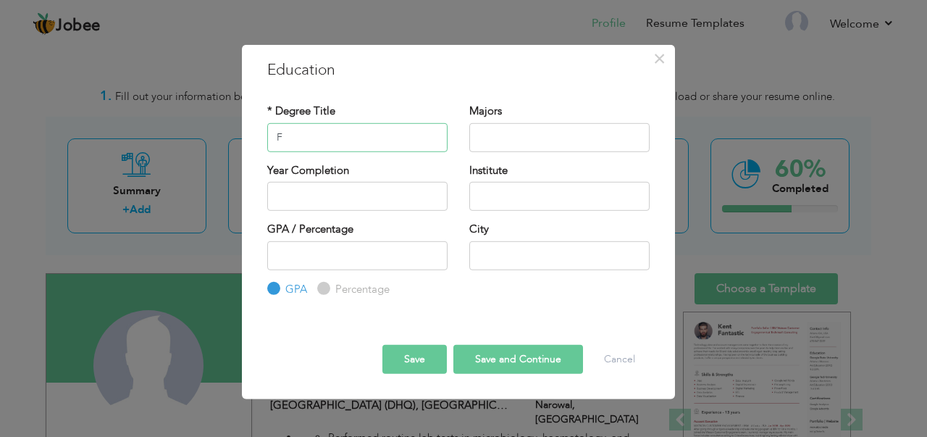
type input "F"
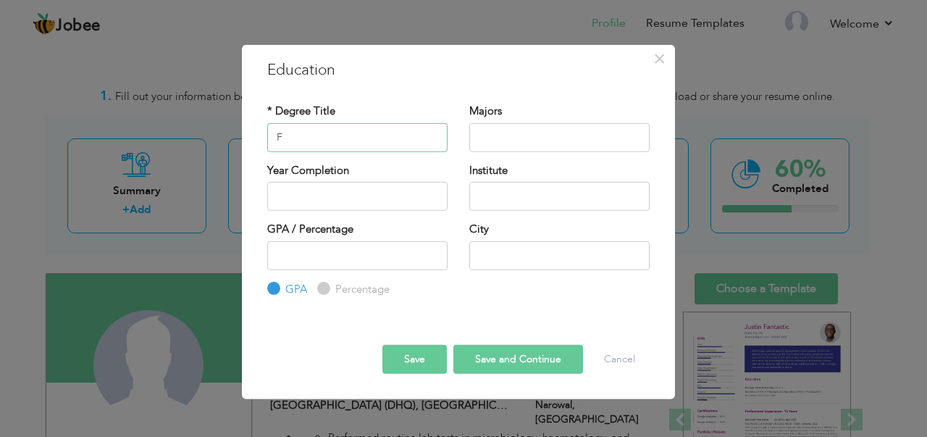
click at [337, 138] on input "F" at bounding box center [357, 136] width 180 height 29
paste input "FSc Pre-Medical"
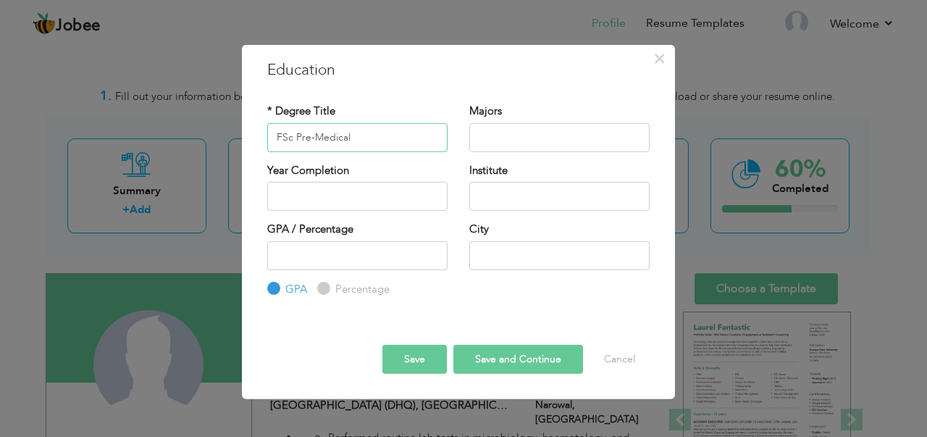
type input "FSc Pre-Medical"
click at [533, 123] on input "text" at bounding box center [559, 136] width 180 height 29
paste input "Pre-Medical"
type input "Pre-Medical"
click at [356, 184] on input "text" at bounding box center [357, 196] width 180 height 29
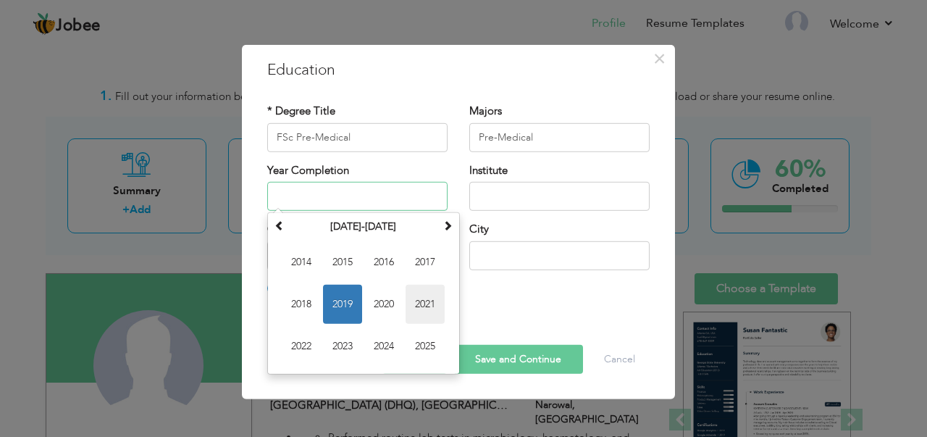
click at [421, 300] on span "2021" at bounding box center [424, 304] width 39 height 39
type input "2021"
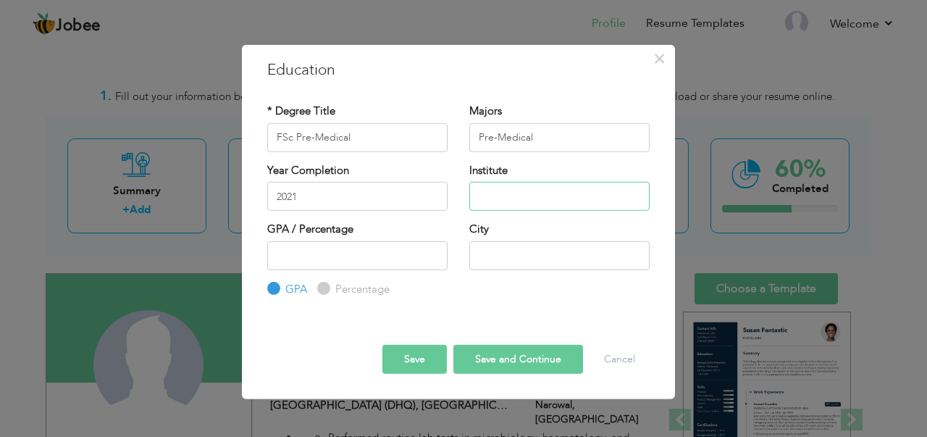
click at [519, 188] on input "text" at bounding box center [559, 196] width 180 height 29
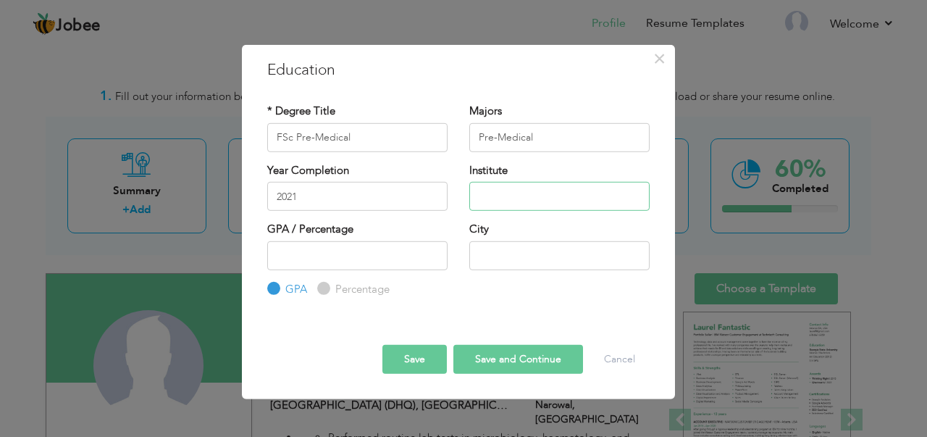
paste input "Punjab College, Pasrur"
type input "Punjab College, Pasrur"
click at [316, 253] on input "number" at bounding box center [357, 254] width 180 height 29
click at [332, 287] on label "Percentage" at bounding box center [361, 289] width 58 height 15
click at [327, 287] on input "Percentage" at bounding box center [321, 288] width 9 height 9
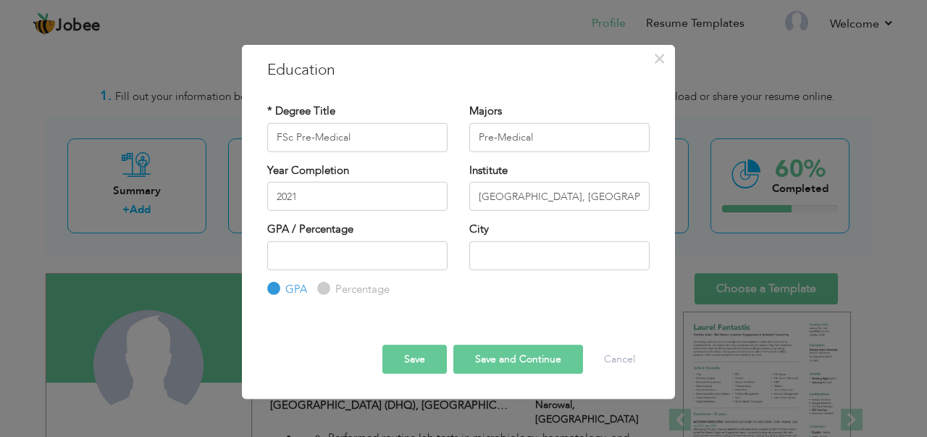
radio input "true"
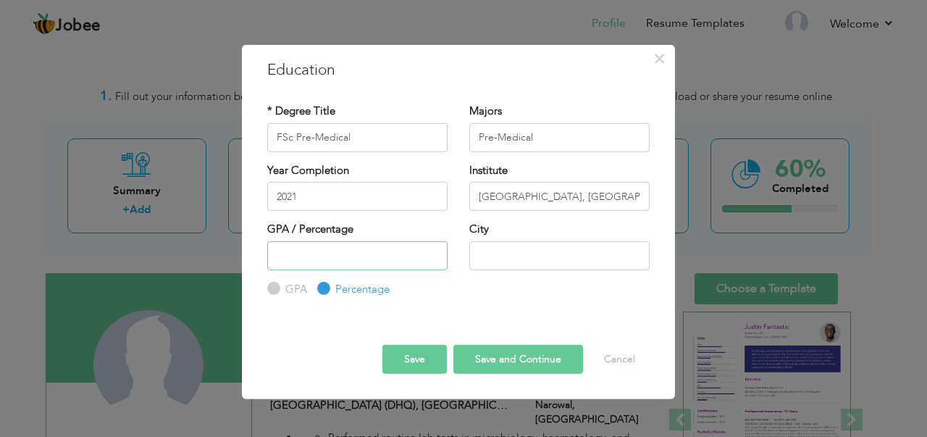
click at [329, 256] on input "number" at bounding box center [357, 254] width 180 height 29
paste input "82.63"
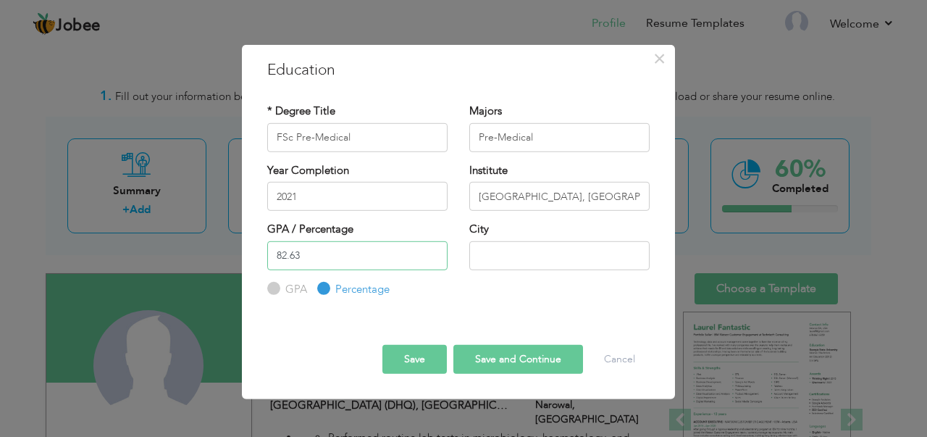
type input "82.63"
click at [504, 254] on input "text" at bounding box center [559, 254] width 180 height 29
click at [484, 257] on input "pasrur Sialkot" at bounding box center [559, 254] width 180 height 29
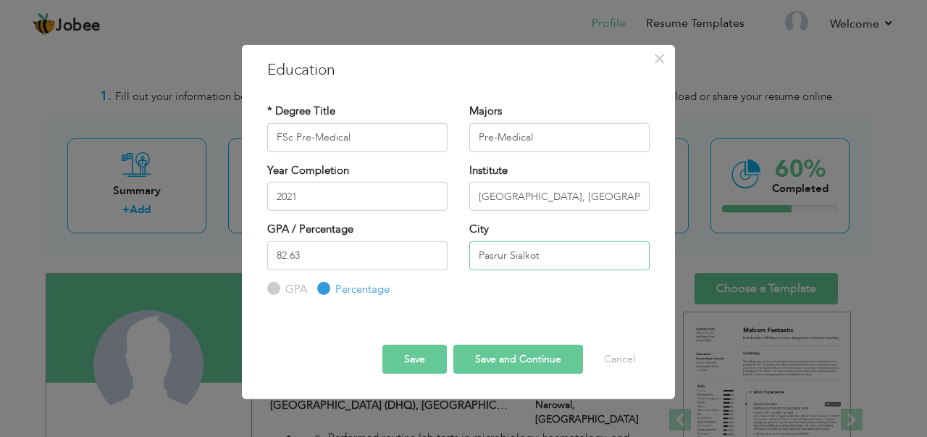
type input "Pasrur Sialkot"
click at [500, 361] on button "Save and Continue" at bounding box center [518, 359] width 130 height 29
radio input "true"
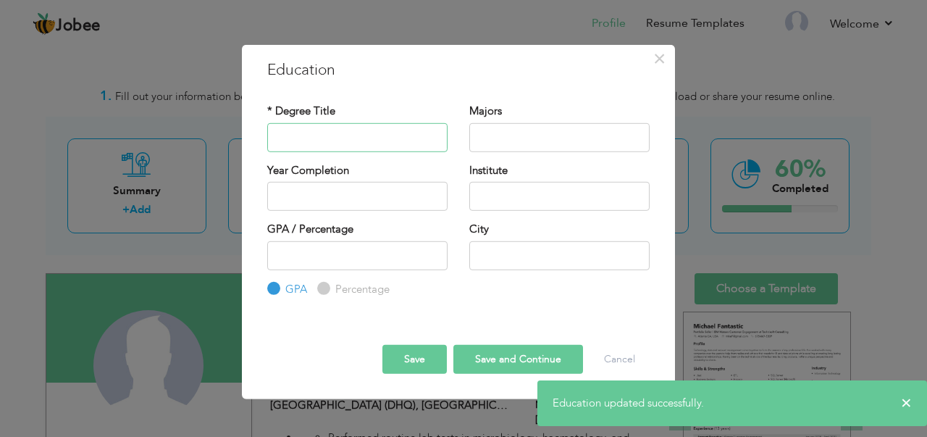
click at [340, 130] on input "text" at bounding box center [357, 136] width 180 height 29
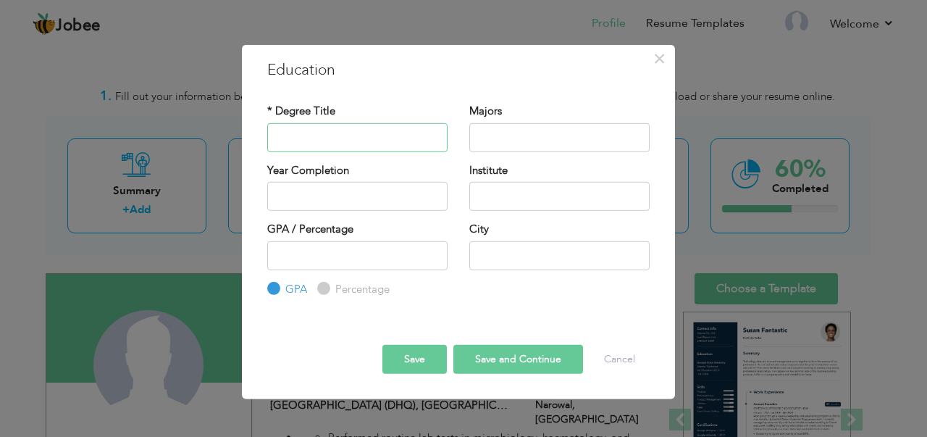
click at [323, 132] on input "text" at bounding box center [357, 136] width 180 height 29
paste input "BS Medical Laboratory Technology"
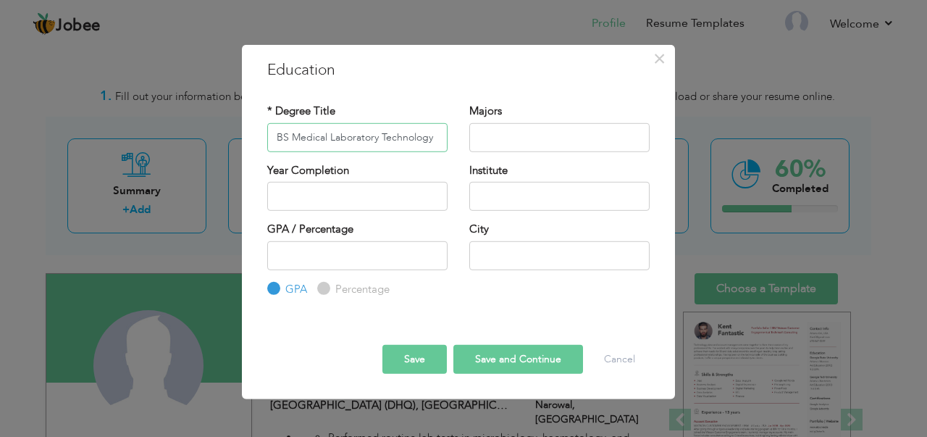
type input "BS Medical Laboratory Technology"
click at [535, 133] on input "text" at bounding box center [559, 136] width 180 height 29
paste input "Medical Laboratory Technology"
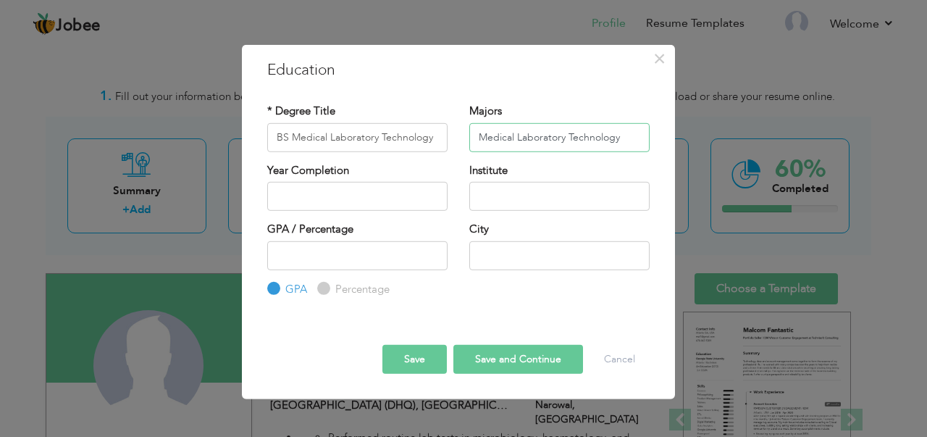
type input "Medical Laboratory Technology"
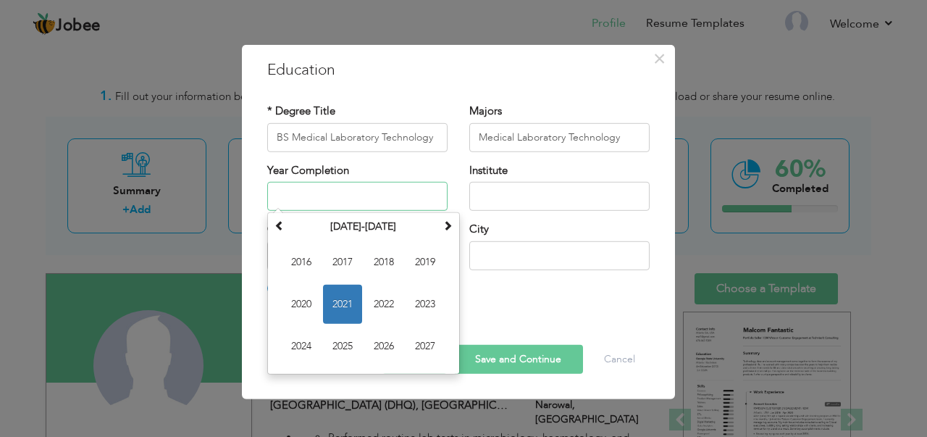
click at [358, 198] on input "text" at bounding box center [357, 196] width 180 height 29
click at [345, 342] on span "2025" at bounding box center [342, 346] width 39 height 39
type input "2025"
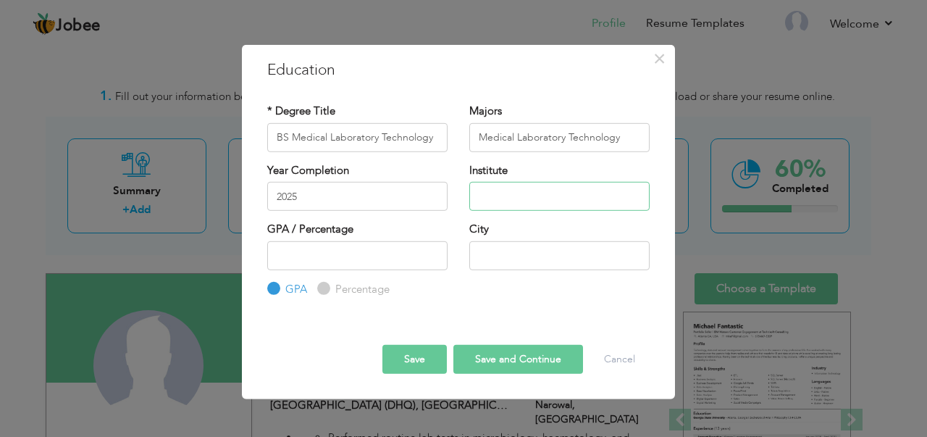
click at [510, 192] on input "text" at bounding box center [559, 196] width 180 height 29
click at [547, 193] on input "text" at bounding box center [559, 196] width 180 height 29
paste input "The Sahara College, Narowal"
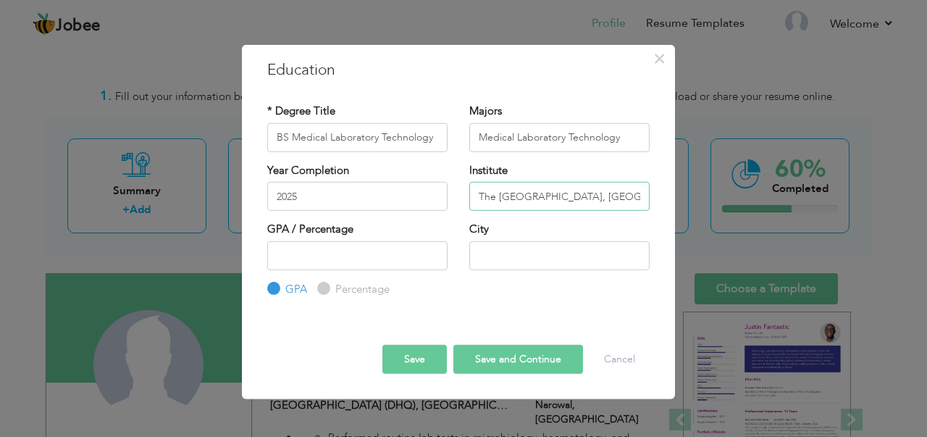
type input "The Sahara College, Narowal"
click at [358, 255] on input "number" at bounding box center [357, 254] width 180 height 29
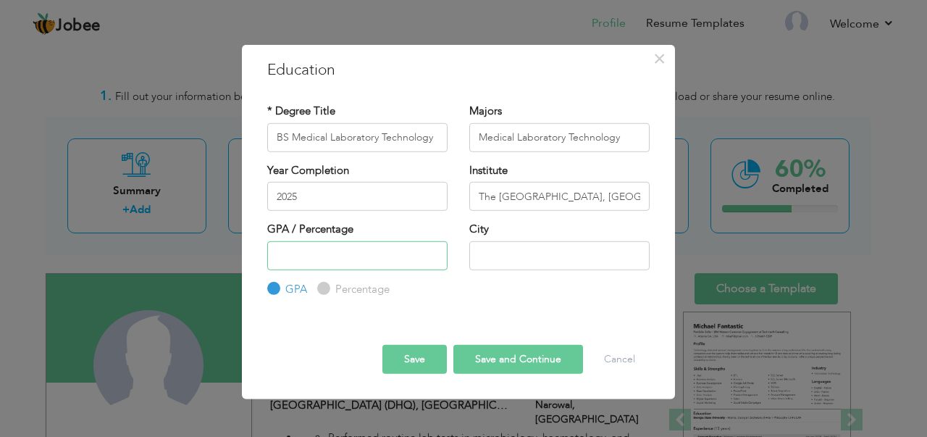
click at [319, 247] on input "number" at bounding box center [357, 254] width 180 height 29
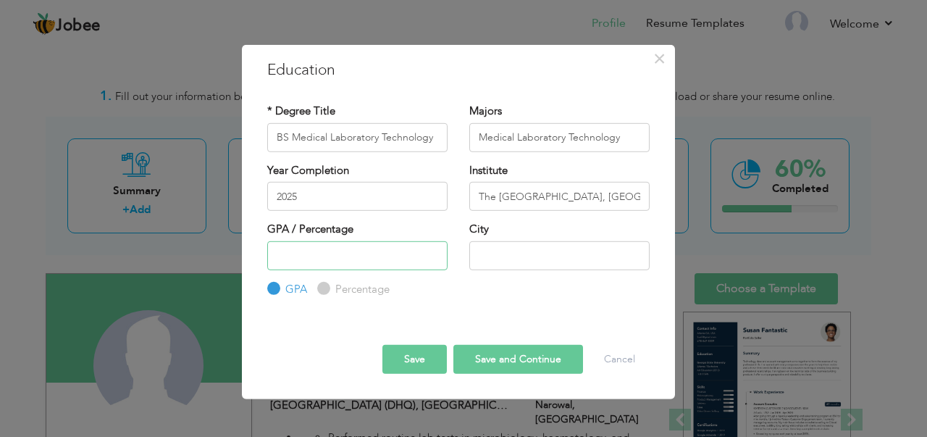
paste input "3.65"
type input "3.65"
click at [524, 261] on input "text" at bounding box center [559, 254] width 180 height 29
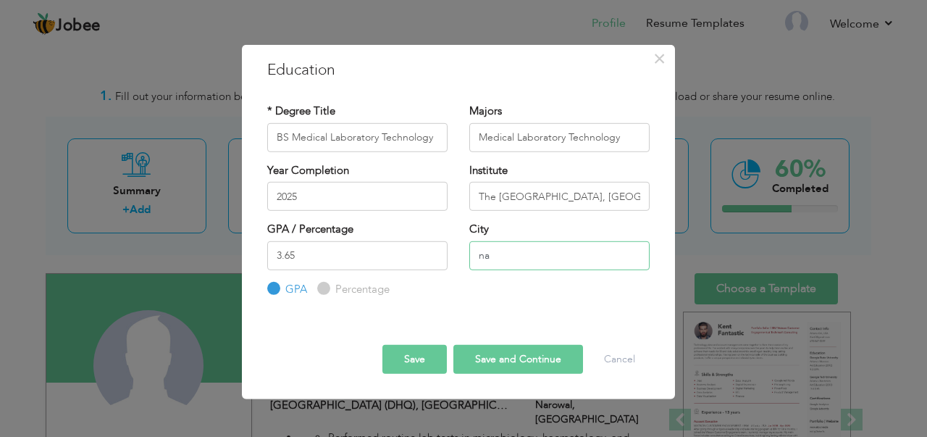
type input "n"
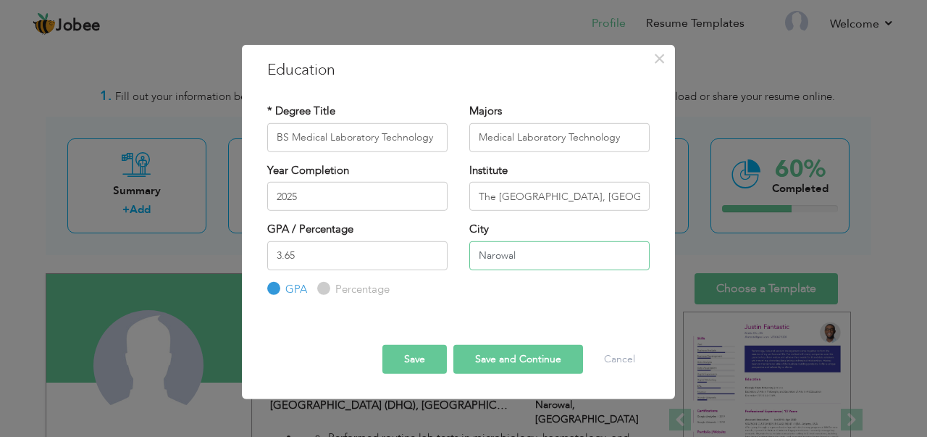
type input "Narowal"
click at [409, 364] on button "Save" at bounding box center [414, 359] width 64 height 29
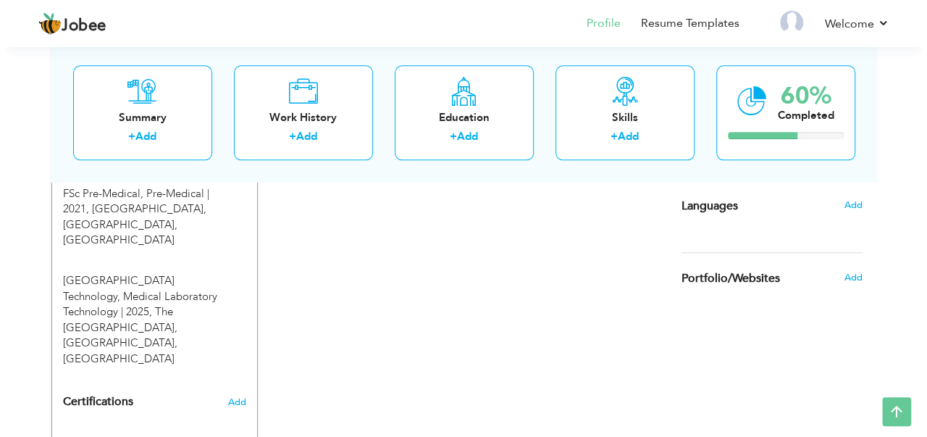
scroll to position [793, 0]
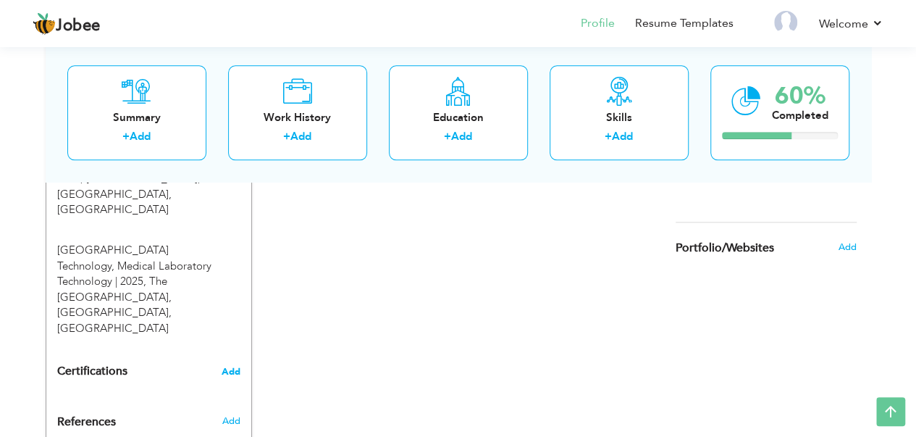
click at [235, 366] on span "Add" at bounding box center [231, 371] width 19 height 10
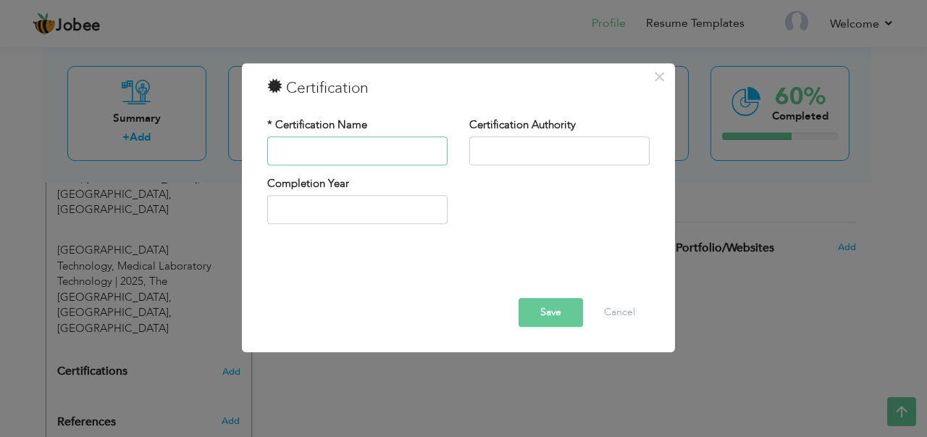
click at [292, 151] on input "text" at bounding box center [357, 150] width 180 height 29
paste input "- Certified in microbiological lab practices 🌐 Languages - English (Professiona…"
click at [341, 153] on input "- Certified in microbiological lab practices 🌐 Languages - English (Professiona…" at bounding box center [357, 150] width 180 height 29
click at [306, 153] on input "- Certified in microbiological lab practices 🌐 Languages - English (Professiona…" at bounding box center [357, 150] width 180 height 29
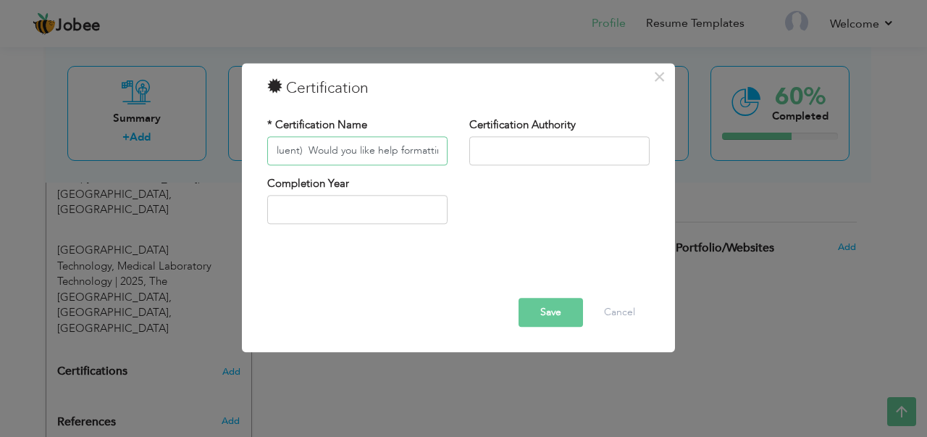
drag, startPoint x: 292, startPoint y: 154, endPoint x: 284, endPoint y: 157, distance: 9.2
click at [291, 156] on input "- Certified in microbiological lab practices 🌐 Languages - English (Professiona…" at bounding box center [357, 150] width 180 height 29
click at [284, 157] on input "- Certified in microbiological lab practices 🌐 Languages - English (Professiona…" at bounding box center [357, 150] width 180 height 29
drag, startPoint x: 308, startPoint y: 157, endPoint x: 471, endPoint y: 173, distance: 162.9
click at [471, 173] on div "* Certification Name - Certified in microbiological lab practices 🌐 Languages -…" at bounding box center [458, 146] width 404 height 59
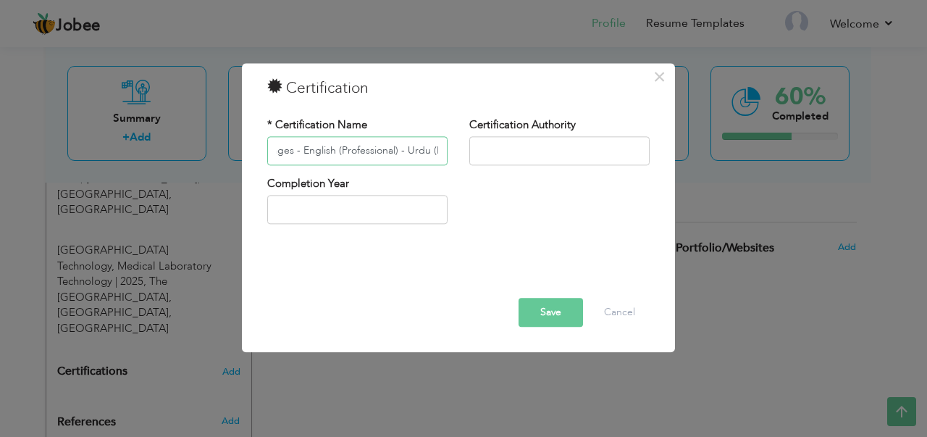
scroll to position [0, 236]
drag, startPoint x: 441, startPoint y: 154, endPoint x: 300, endPoint y: 157, distance: 141.2
click at [300, 157] on input "- Certified in microbiological lab practices 🌐 Languages - English (Professiona…" at bounding box center [357, 150] width 180 height 29
drag, startPoint x: 406, startPoint y: 152, endPoint x: 368, endPoint y: 151, distance: 38.4
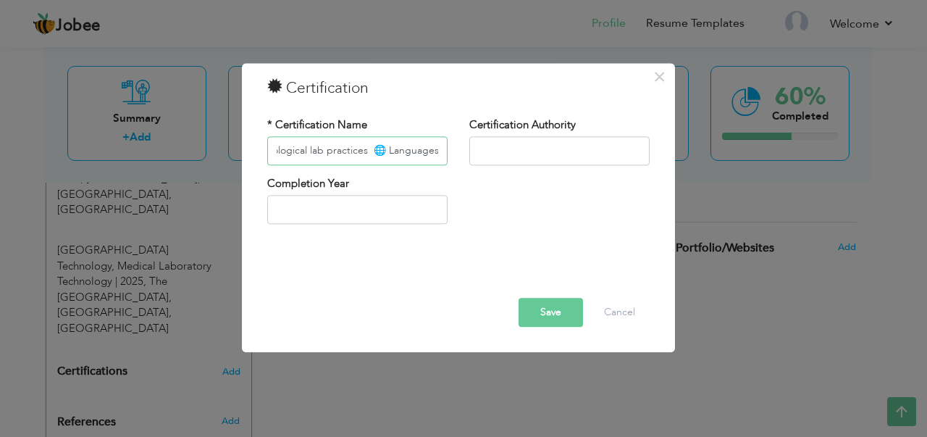
click at [368, 151] on input "- Certified in microbiological lab practices 🌐 Languages" at bounding box center [357, 150] width 180 height 29
drag, startPoint x: 439, startPoint y: 152, endPoint x: 268, endPoint y: 152, distance: 170.9
click at [268, 152] on input "- Certified in microbiological lab practices" at bounding box center [357, 150] width 180 height 29
click at [277, 151] on input "- Certified in microbiological lab practices" at bounding box center [357, 150] width 180 height 29
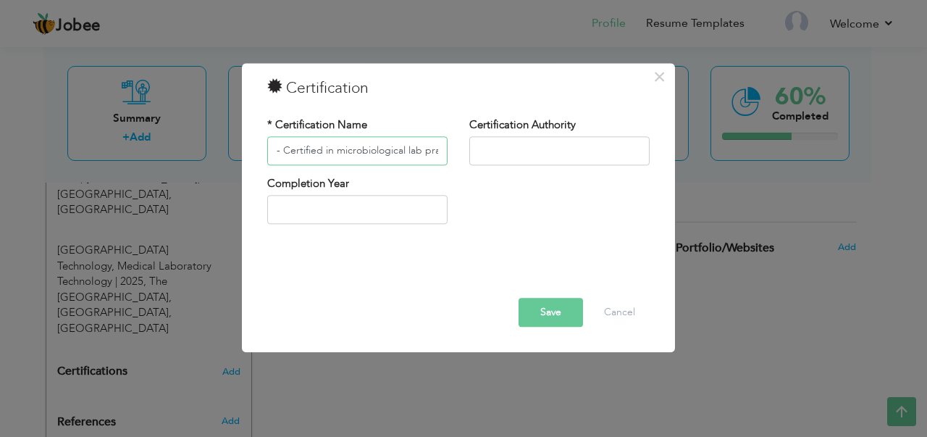
click at [279, 150] on input "- Certified in microbiological lab practices" at bounding box center [357, 150] width 180 height 29
click at [329, 151] on input "Certified in microbiological lab practices" at bounding box center [357, 150] width 180 height 29
click at [416, 154] on input "microbiological lab practices" at bounding box center [357, 150] width 180 height 29
type input "microbiological lab practices"
click at [538, 145] on input "text" at bounding box center [559, 150] width 180 height 29
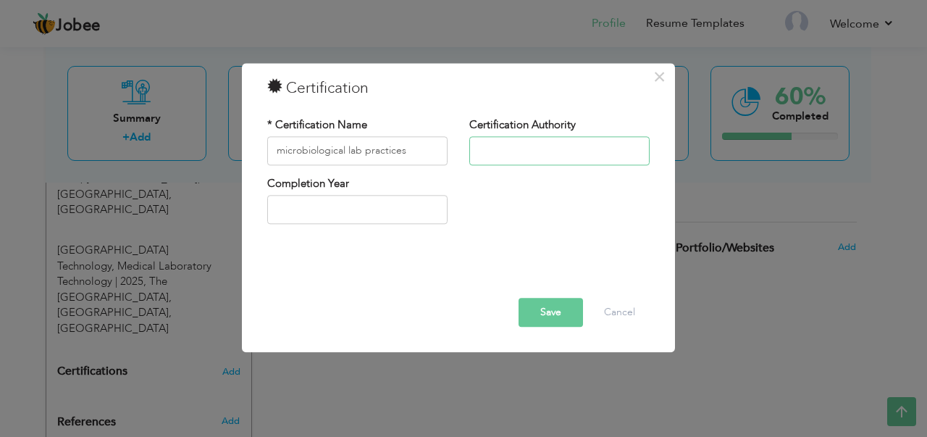
click at [510, 146] on input "text" at bounding box center [559, 150] width 180 height 29
paste input "- American Society for Microbiology"
type input "- American Society for Microbiology"
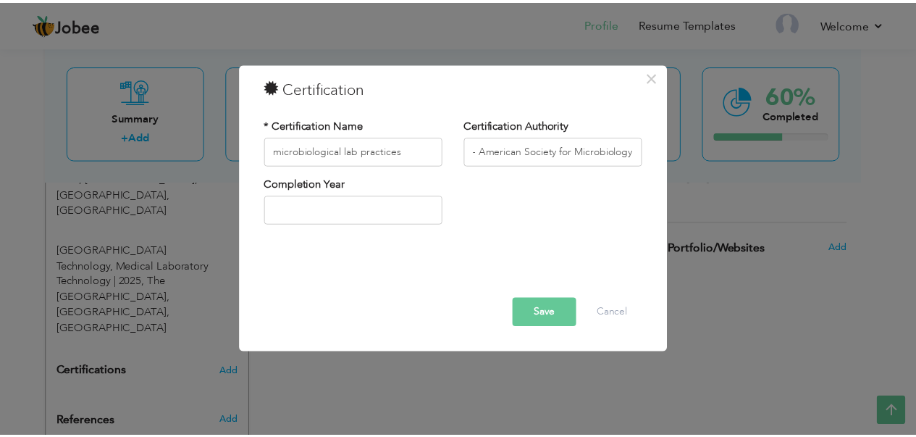
scroll to position [0, 0]
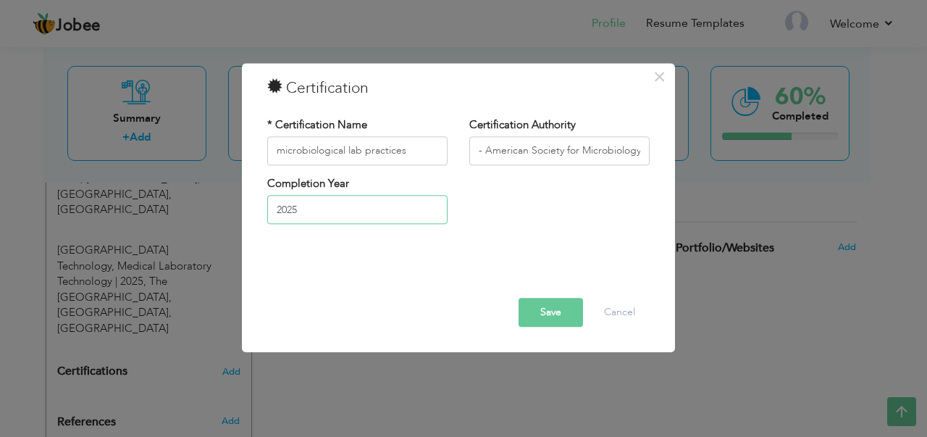
click at [331, 205] on input "2025" at bounding box center [357, 209] width 180 height 29
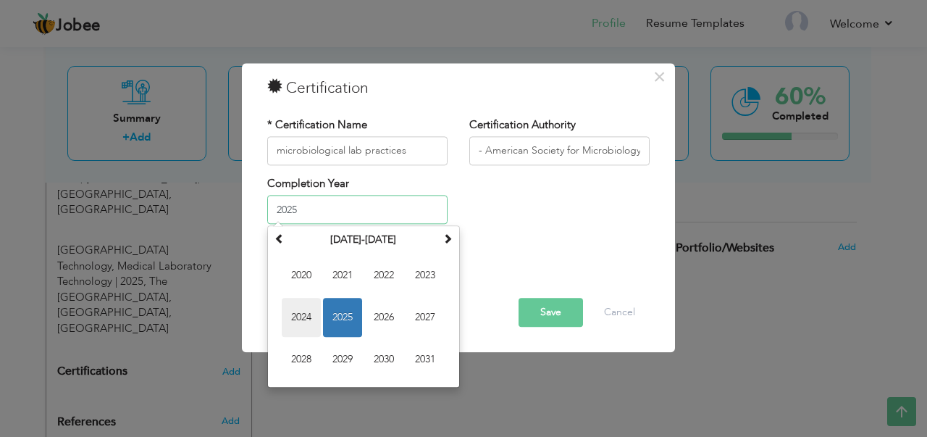
click at [301, 321] on span "2024" at bounding box center [301, 317] width 39 height 39
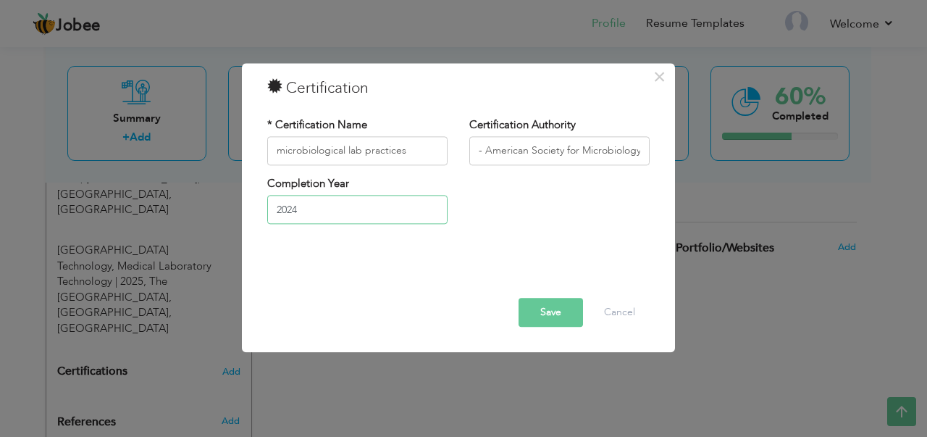
click at [363, 215] on input "2024" at bounding box center [357, 209] width 180 height 29
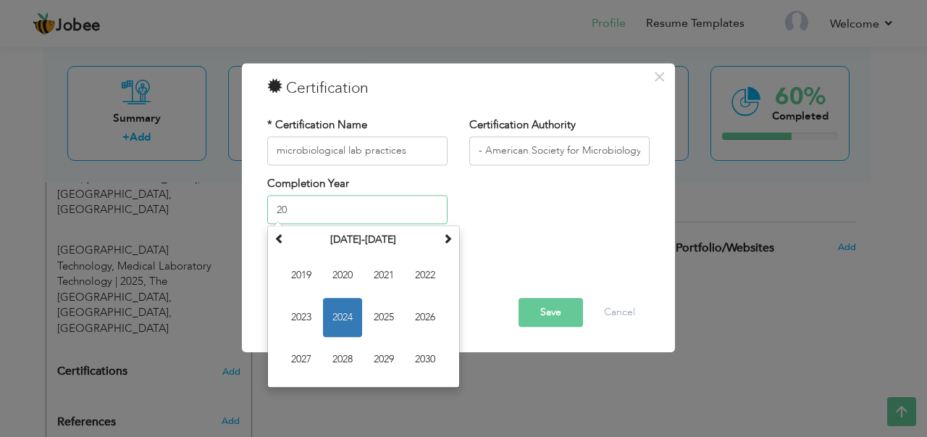
type input "2"
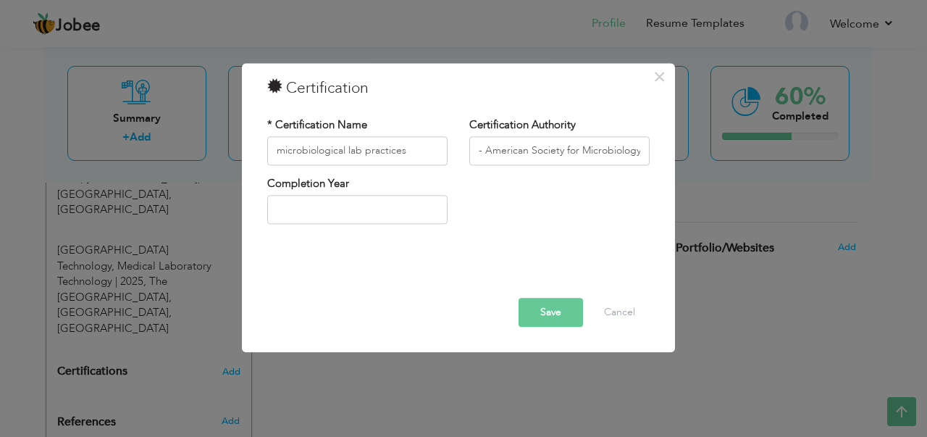
click at [536, 308] on button "Save" at bounding box center [550, 312] width 64 height 29
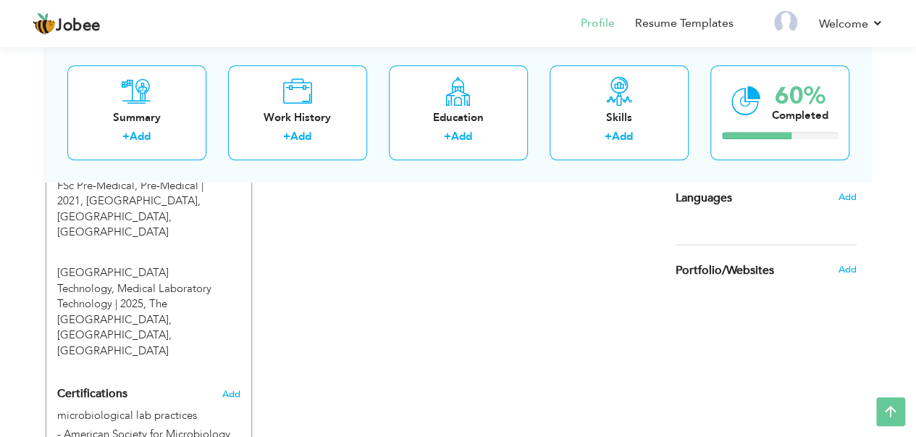
scroll to position [691, 0]
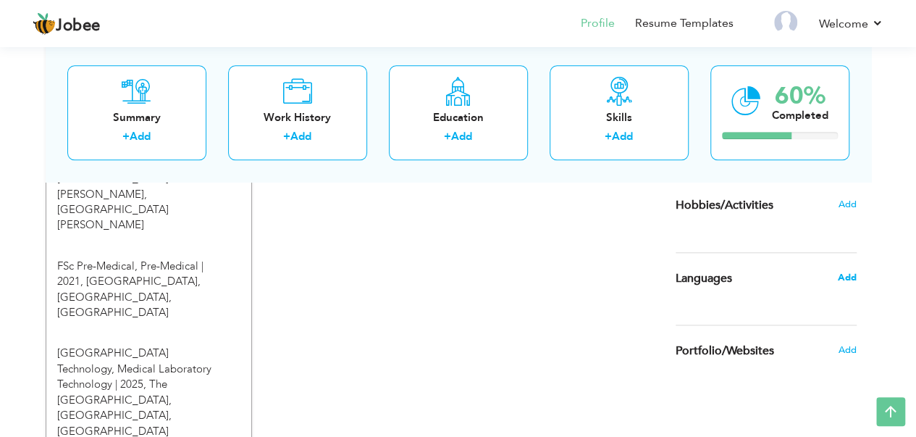
click at [843, 274] on span "Add" at bounding box center [846, 277] width 19 height 13
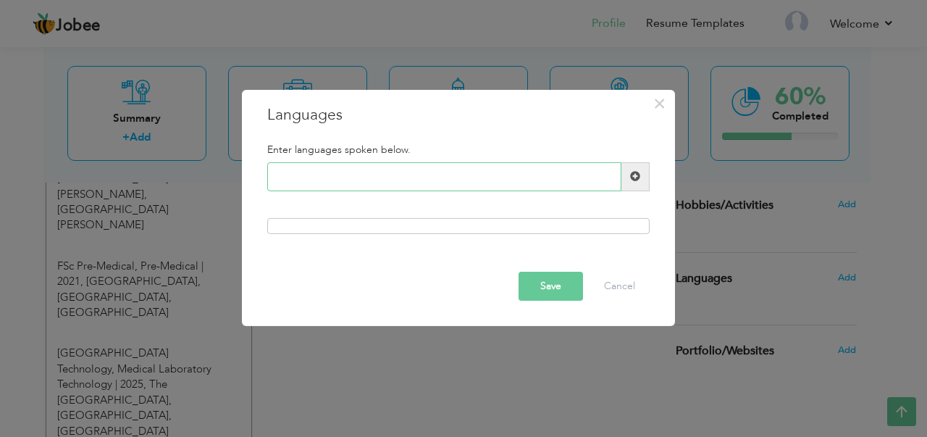
click at [330, 172] on input "text" at bounding box center [444, 176] width 354 height 29
paste input "- English (Professional)"
type input "- English (Professional)"
click at [635, 177] on span at bounding box center [635, 176] width 10 height 10
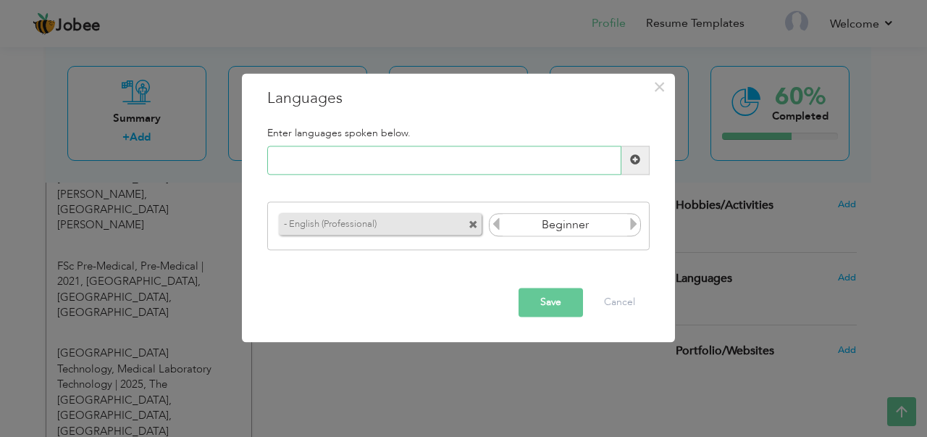
drag, startPoint x: 323, startPoint y: 148, endPoint x: 323, endPoint y: 158, distance: 9.4
click at [323, 149] on input "text" at bounding box center [444, 160] width 354 height 29
paste input "- Urdu (Native)"
type input "- Urdu (Native)"
click at [640, 163] on span at bounding box center [635, 160] width 10 height 10
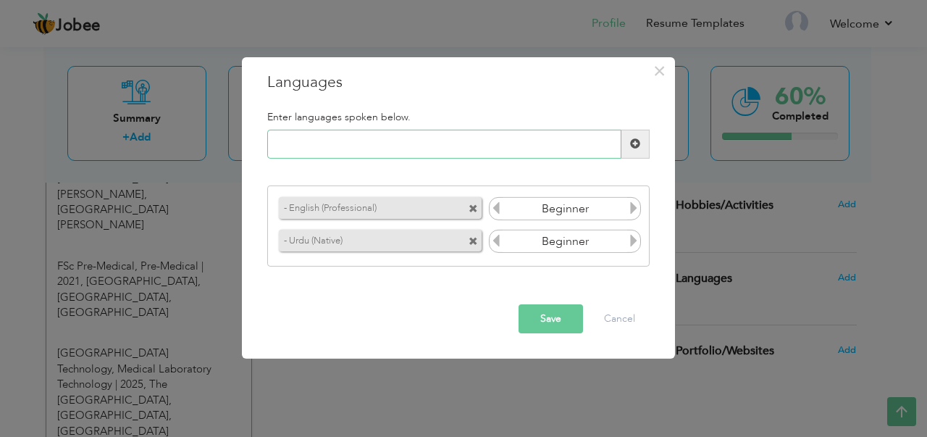
click at [311, 135] on input "text" at bounding box center [444, 144] width 354 height 29
paste input "- Punjabi (Fluent)"
type input "- Punjabi (Fluent)"
click at [372, 243] on label "- Urdu (Native)" at bounding box center [360, 238] width 162 height 18
click at [634, 242] on icon at bounding box center [633, 240] width 13 height 13
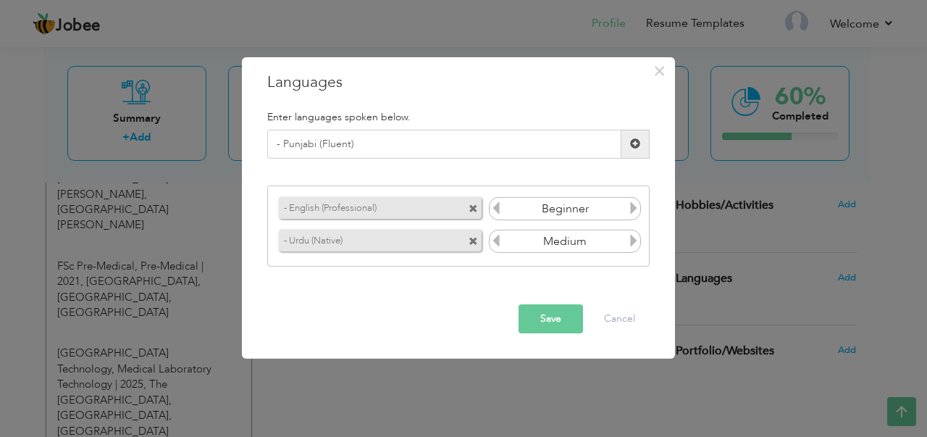
click at [634, 242] on icon at bounding box center [633, 240] width 13 height 13
click at [637, 211] on icon at bounding box center [633, 207] width 13 height 13
click at [636, 210] on icon at bounding box center [633, 207] width 13 height 13
click at [495, 209] on icon at bounding box center [495, 207] width 13 height 13
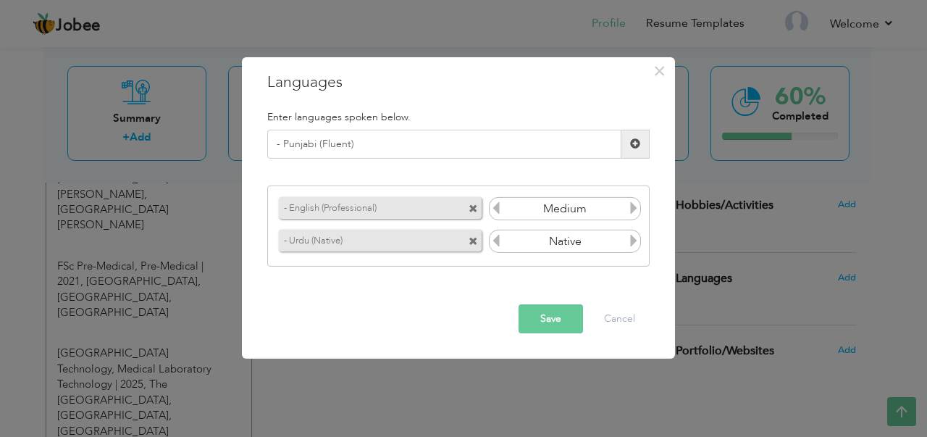
click at [548, 316] on button "Save" at bounding box center [550, 318] width 64 height 29
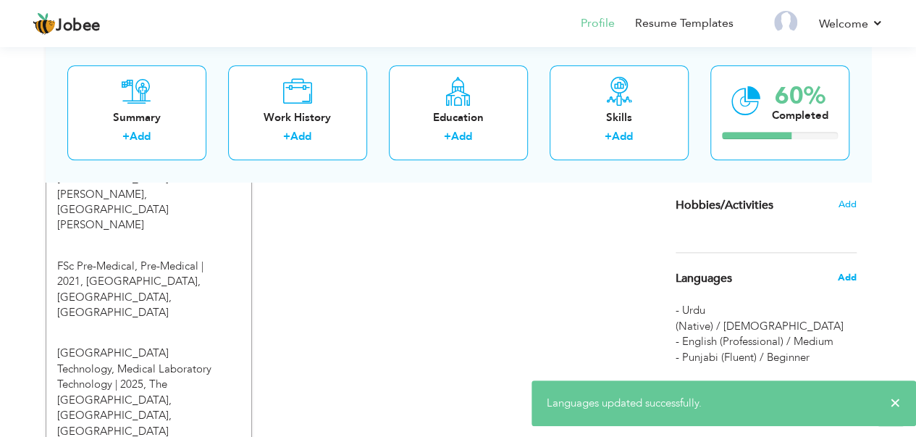
click at [851, 277] on span "Add" at bounding box center [846, 277] width 19 height 13
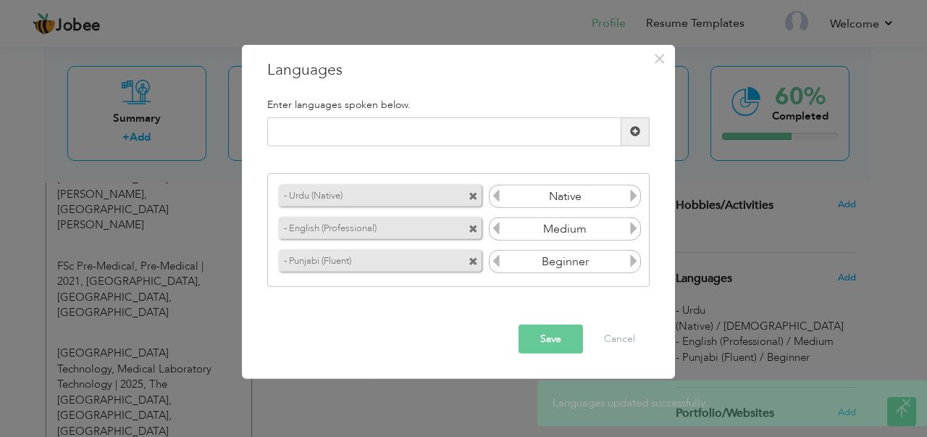
click at [632, 261] on icon at bounding box center [633, 260] width 13 height 13
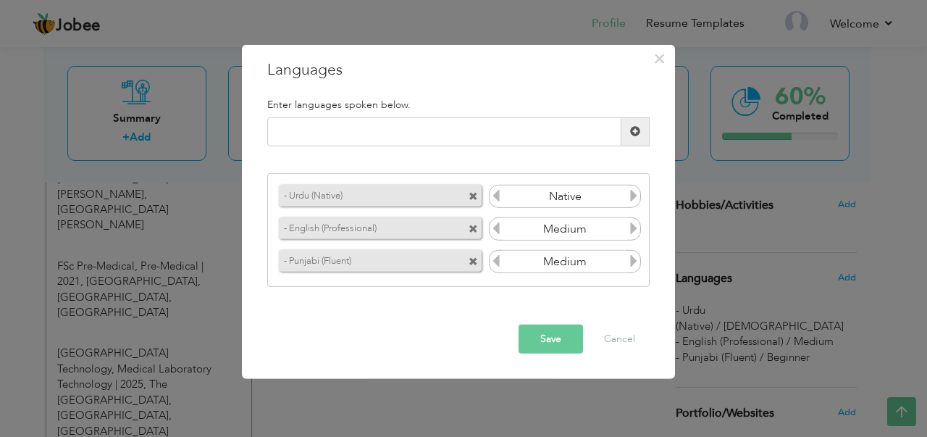
click at [634, 261] on icon at bounding box center [633, 260] width 13 height 13
click at [542, 339] on button "Save" at bounding box center [550, 338] width 64 height 29
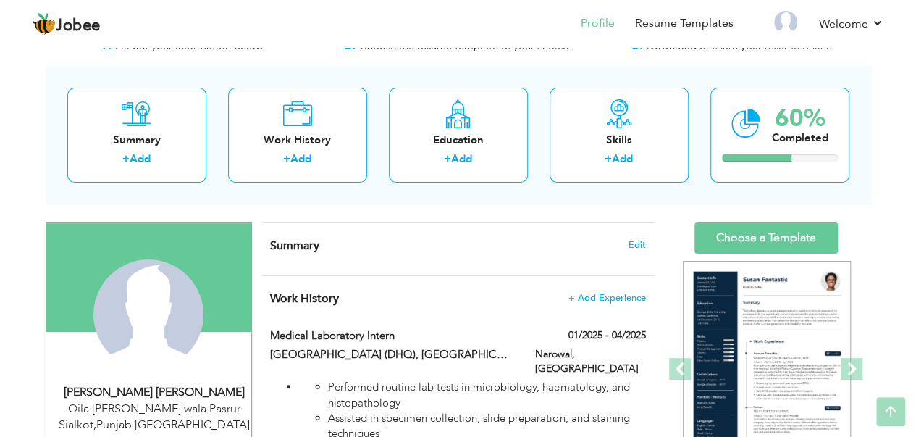
scroll to position [0, 0]
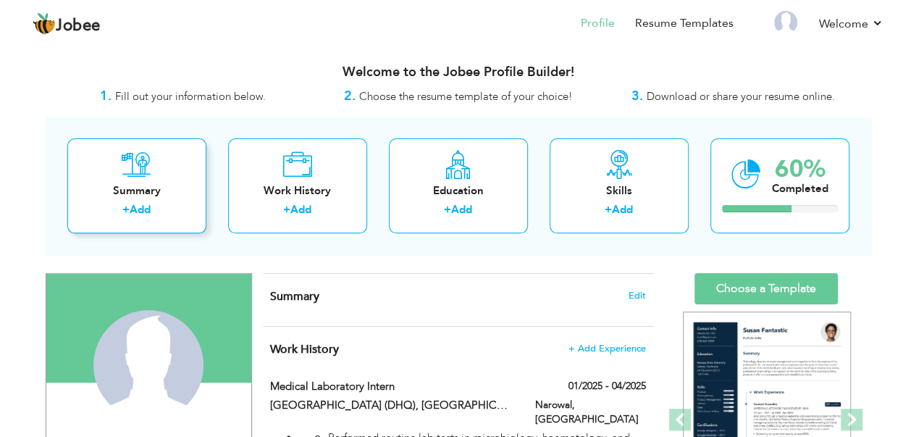
click at [148, 209] on link "Add" at bounding box center [140, 209] width 21 height 14
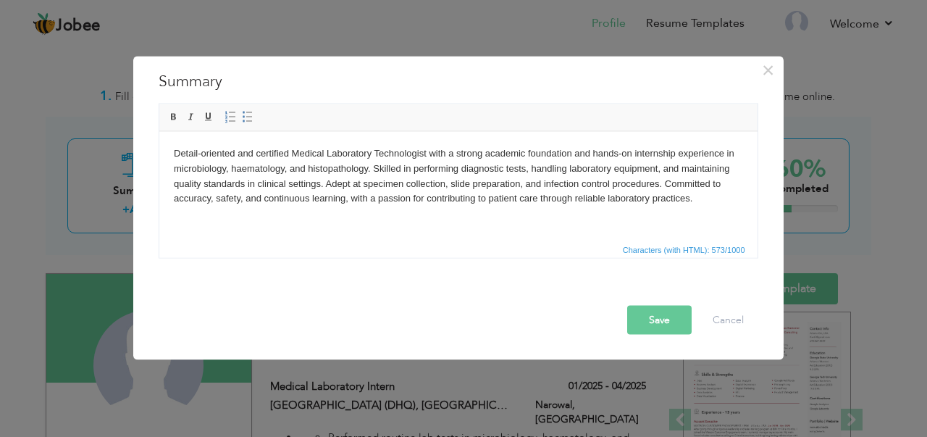
click at [657, 317] on button "Save" at bounding box center [659, 319] width 64 height 29
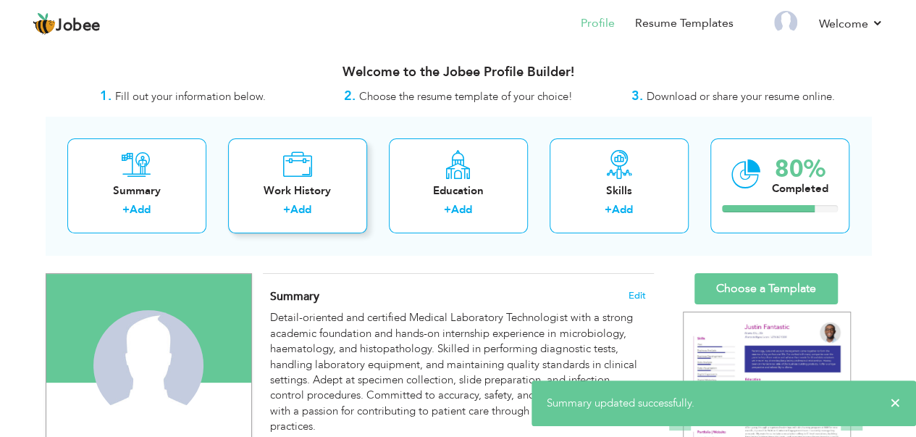
click at [306, 212] on link "Add" at bounding box center [300, 209] width 21 height 14
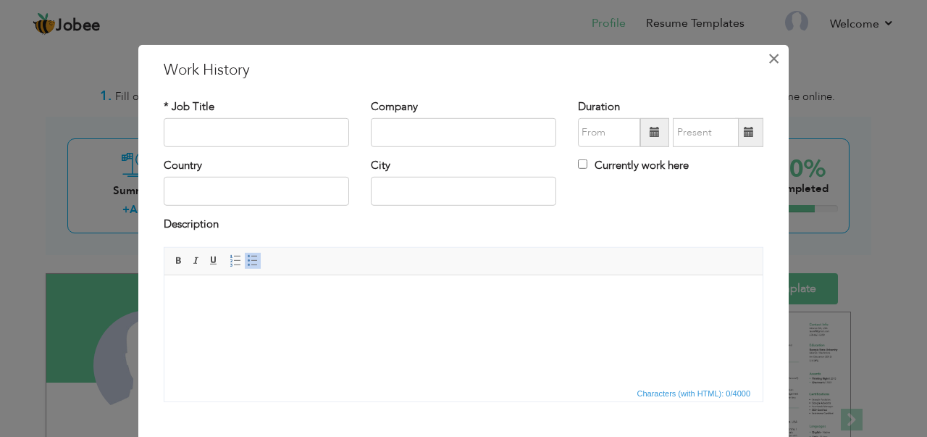
click at [767, 63] on span "×" at bounding box center [773, 58] width 12 height 26
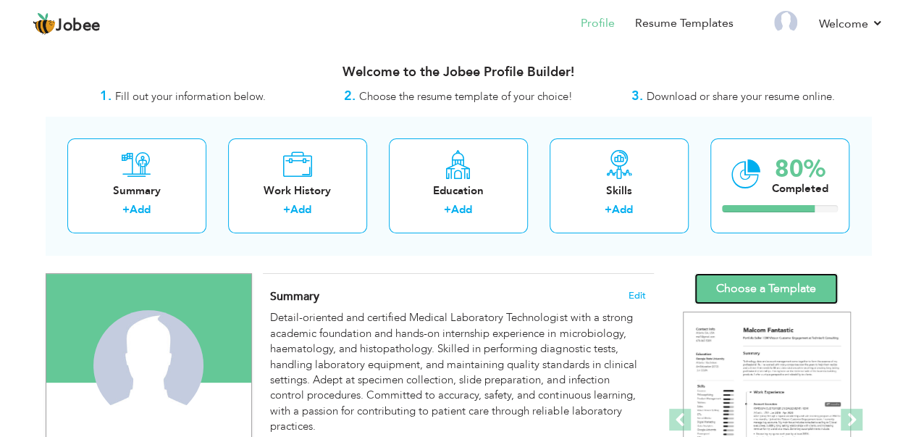
click at [738, 285] on link "Choose a Template" at bounding box center [765, 288] width 143 height 31
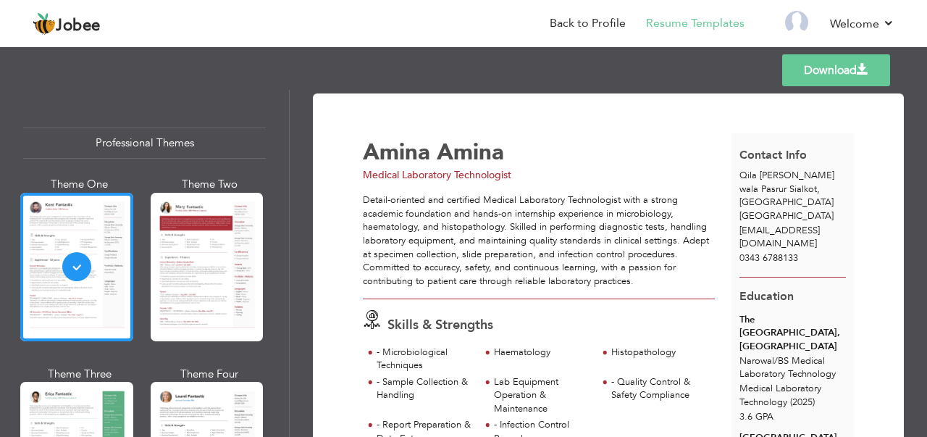
click at [820, 224] on span "ranaawaisaleem@gmail.com" at bounding box center [779, 237] width 80 height 27
drag, startPoint x: 840, startPoint y: 217, endPoint x: 728, endPoint y: 219, distance: 112.2
click at [731, 224] on div "ranaawaisaleem@gmail.com" at bounding box center [792, 237] width 123 height 27
click at [847, 251] on div "0343 6788133" at bounding box center [792, 258] width 123 height 14
click at [584, 20] on link "Back to Profile" at bounding box center [587, 23] width 76 height 17
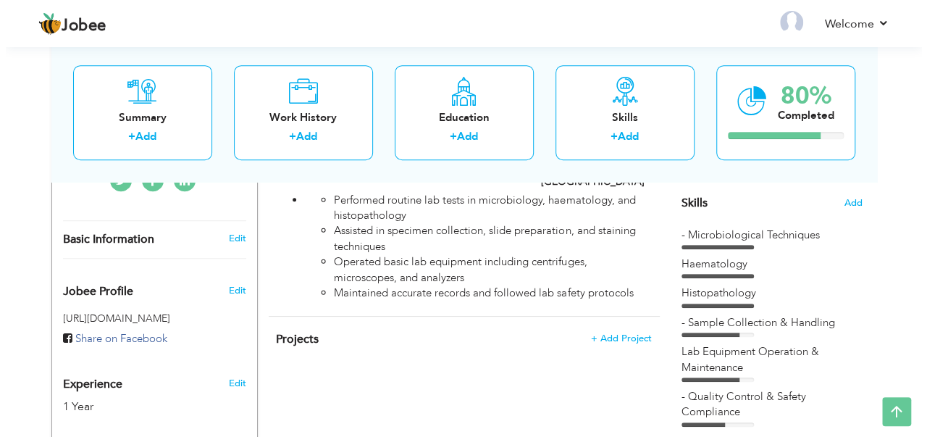
scroll to position [290, 0]
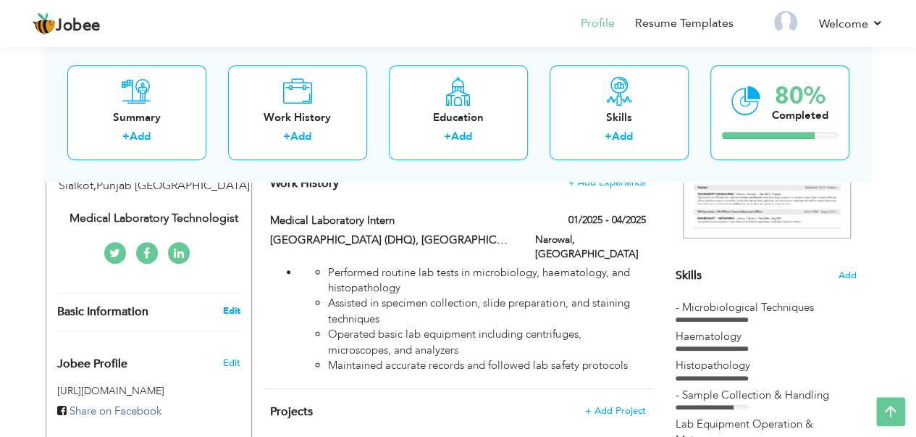
click at [236, 307] on link "Edit" at bounding box center [230, 310] width 17 height 13
type input "Amina"
type input "0343 6788133"
select select "number:166"
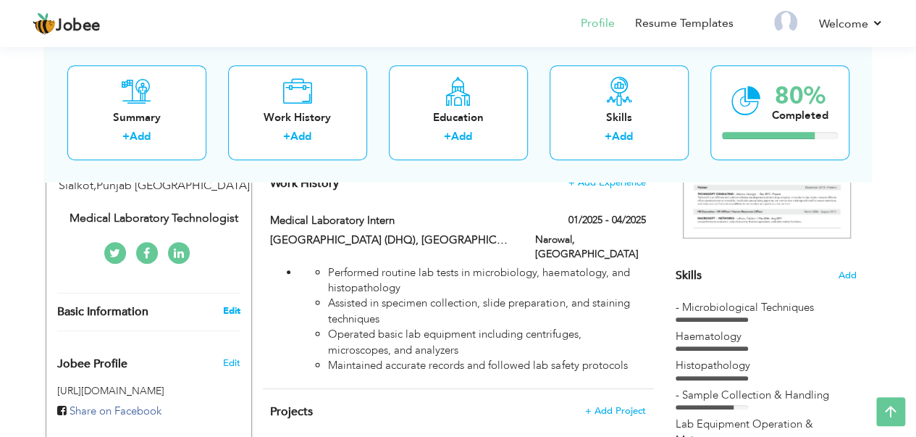
type input "[GEOGRAPHIC_DATA]"
type input "Qila [PERSON_NAME] wala Pasrur Sialkot"
select select "number:3"
type input "Medical Laboratory Technologist"
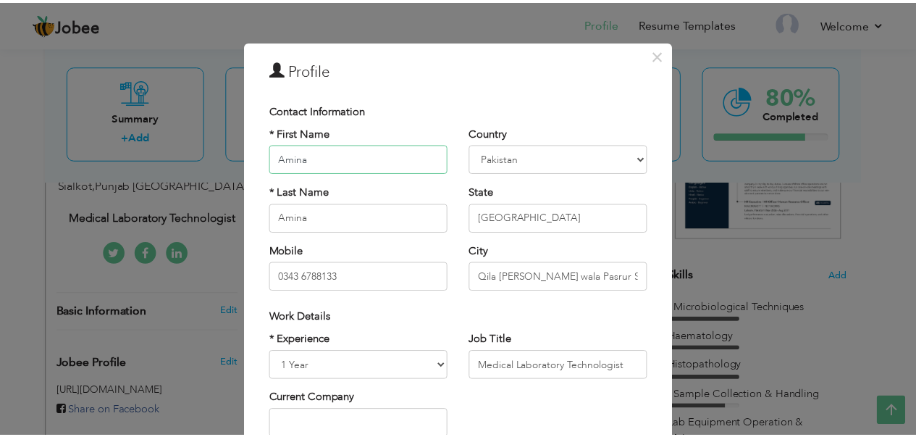
scroll to position [0, 0]
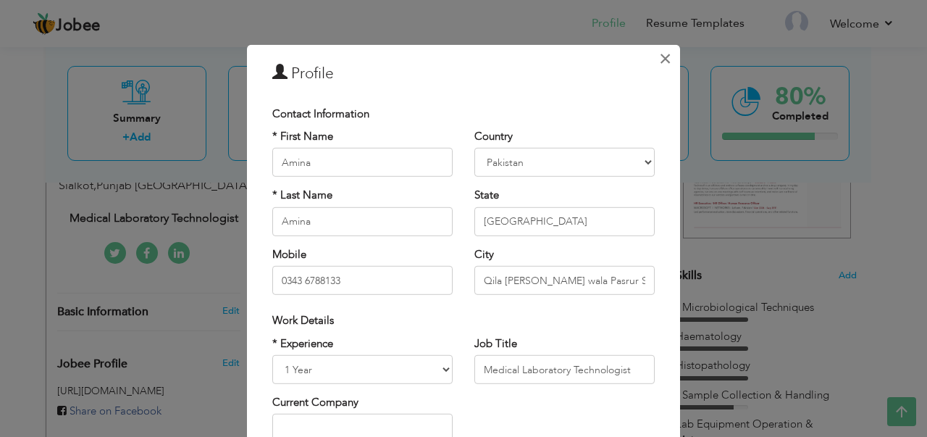
click at [659, 58] on span "×" at bounding box center [665, 58] width 12 height 26
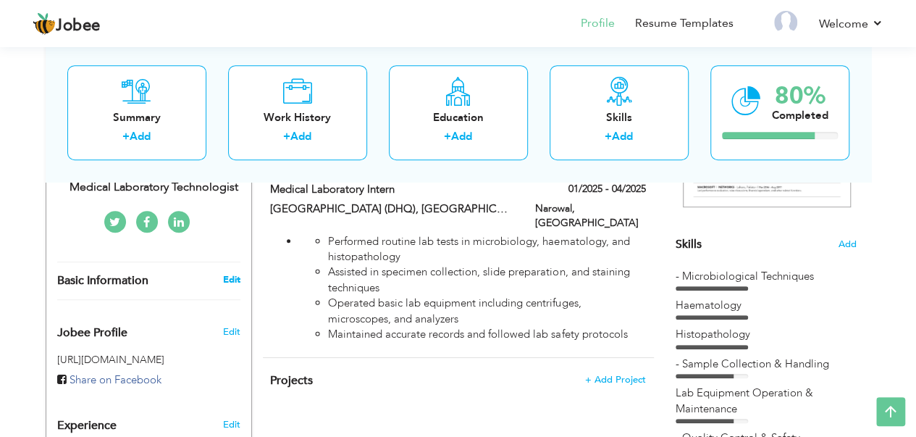
scroll to position [340, 0]
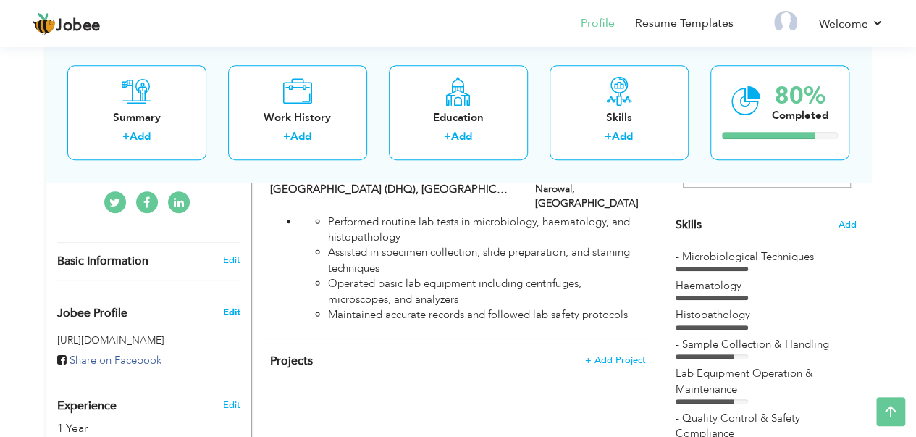
click at [231, 313] on span "Edit" at bounding box center [230, 312] width 17 height 13
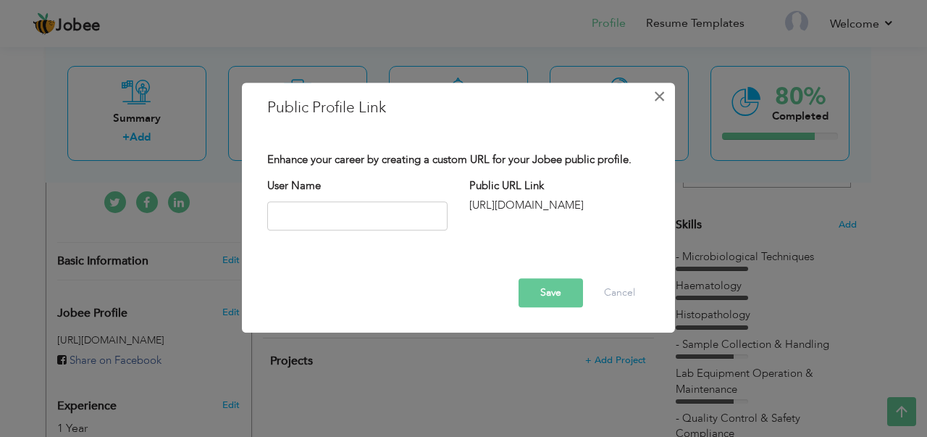
click at [660, 96] on span "×" at bounding box center [659, 96] width 12 height 26
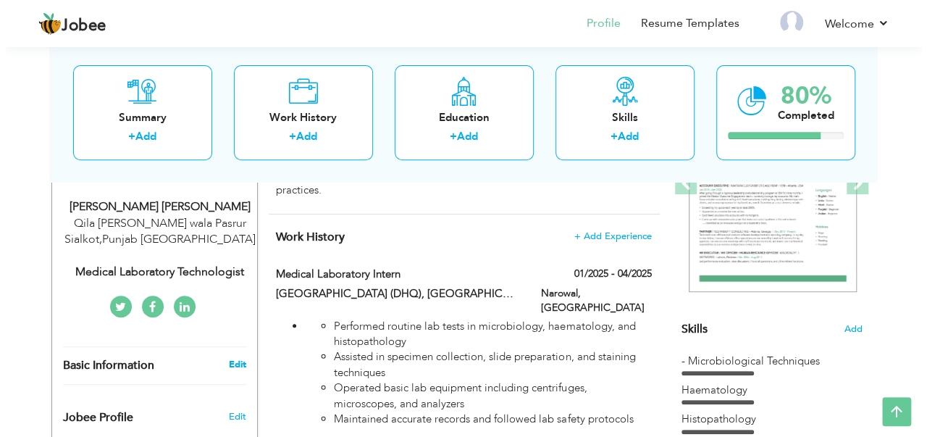
scroll to position [268, 0]
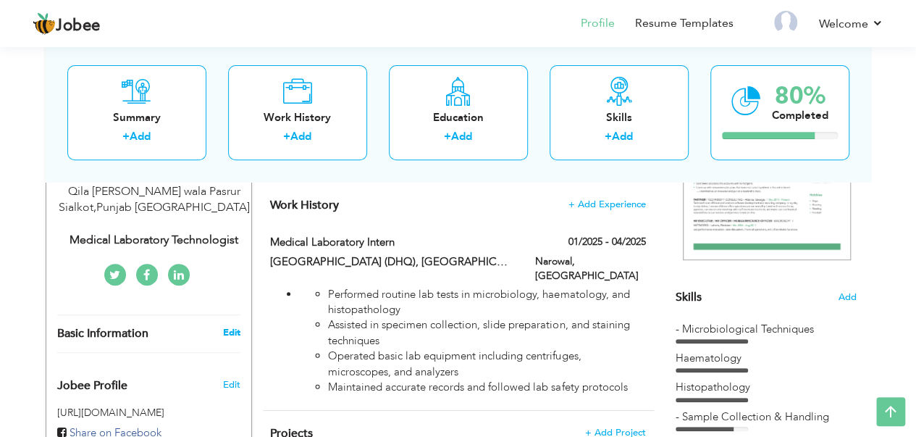
click at [232, 334] on link "Edit" at bounding box center [230, 332] width 17 height 13
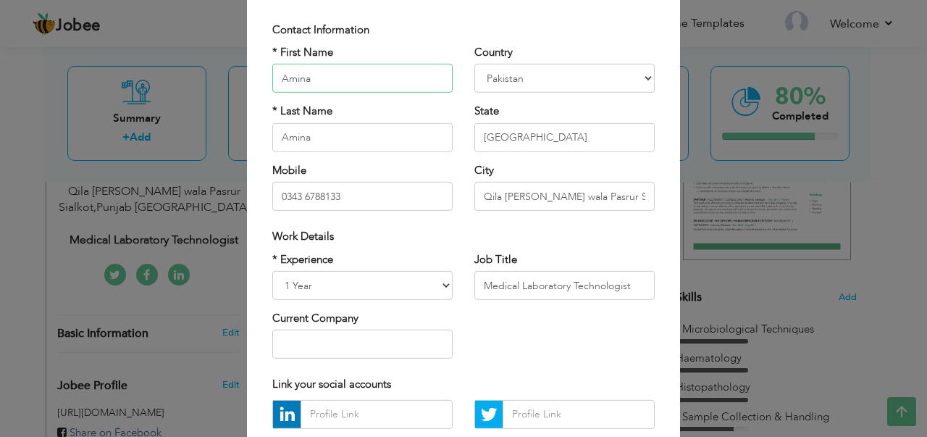
scroll to position [0, 0]
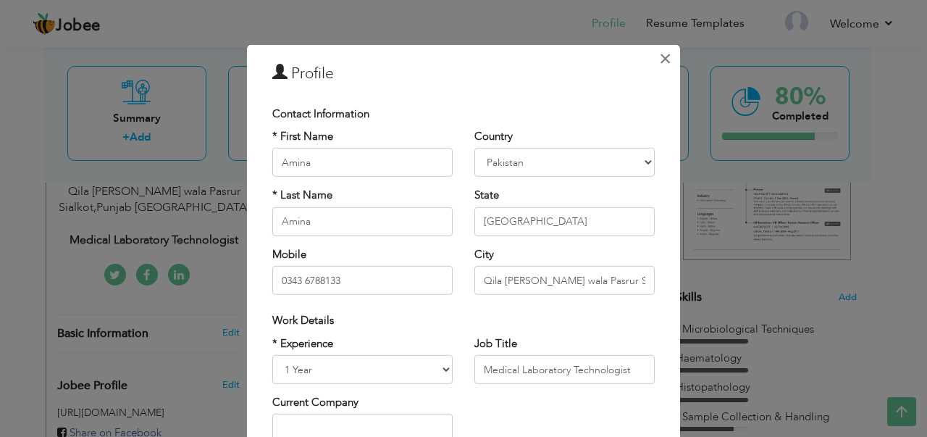
click at [659, 60] on span "×" at bounding box center [665, 58] width 12 height 26
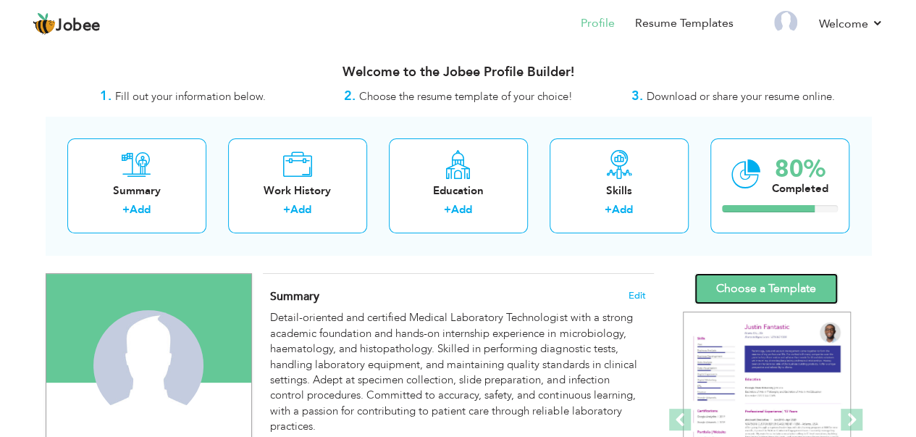
click at [757, 290] on link "Choose a Template" at bounding box center [765, 288] width 143 height 31
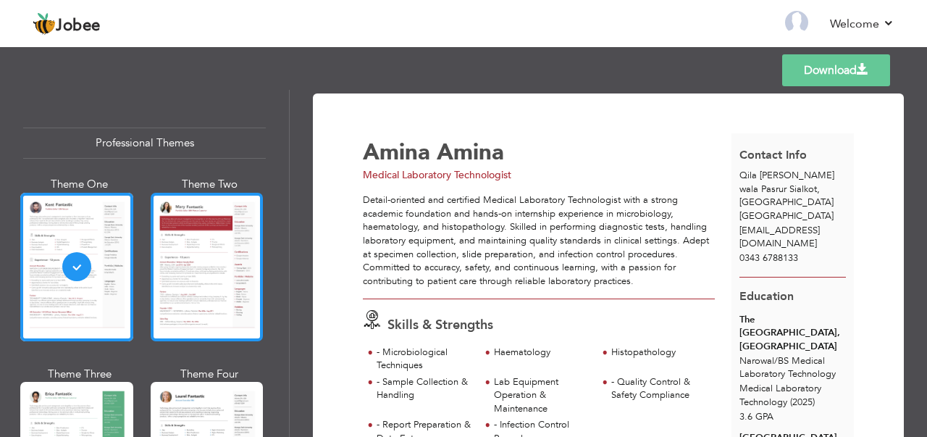
click at [201, 270] on div at bounding box center [207, 267] width 113 height 148
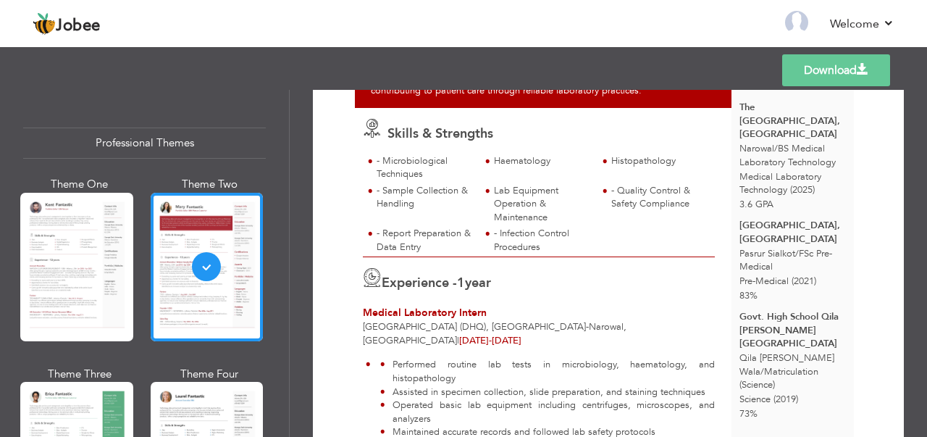
scroll to position [217, 0]
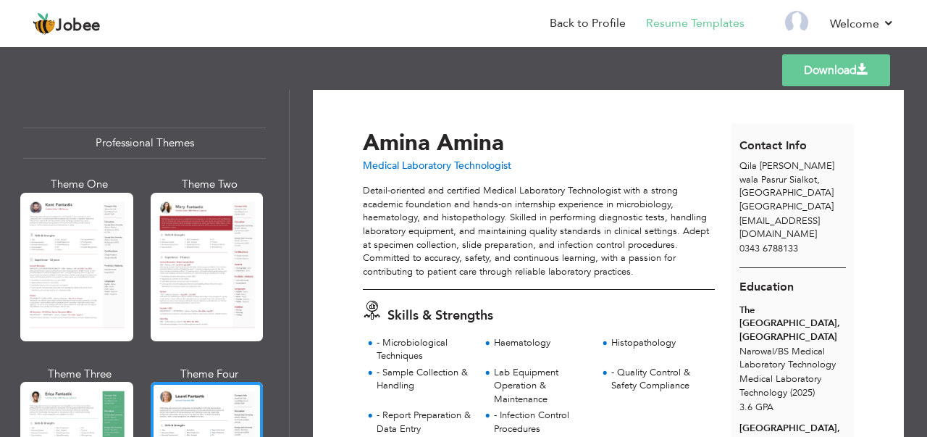
scroll to position [0, 0]
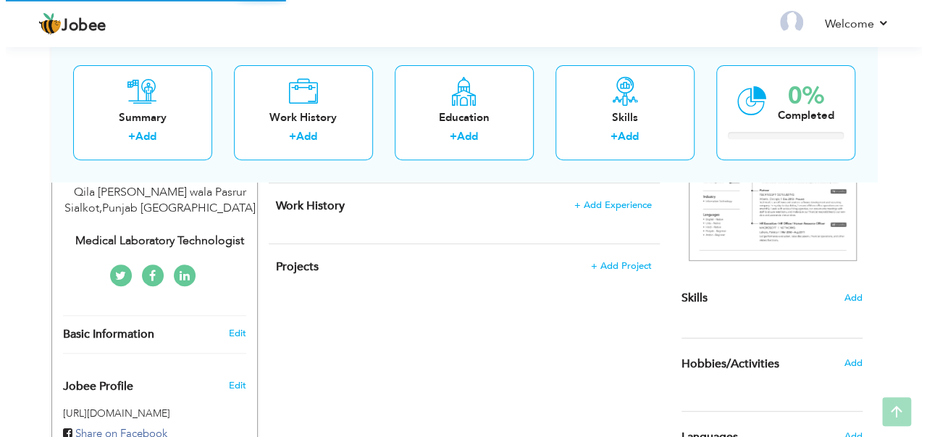
scroll to position [362, 0]
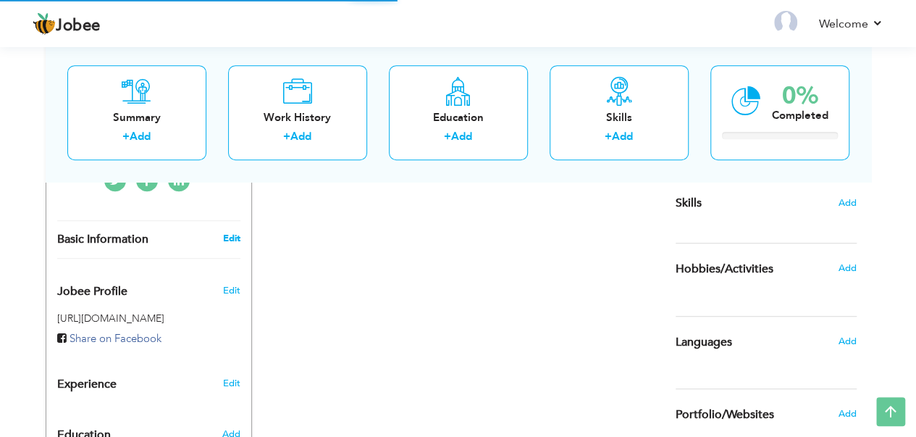
click at [227, 237] on link "Edit" at bounding box center [230, 238] width 17 height 13
type input "Medical Laboratory Technologist"
select select "number:166"
select select "number:3"
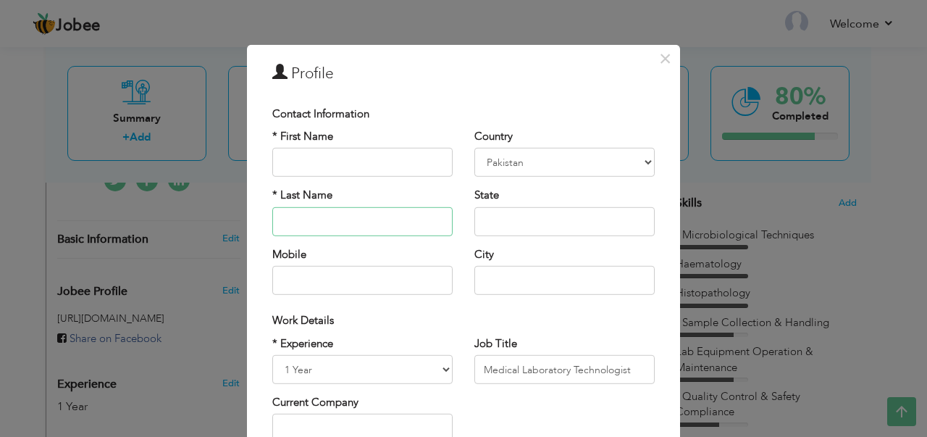
click at [330, 223] on input "text" at bounding box center [362, 221] width 180 height 29
type input "A"
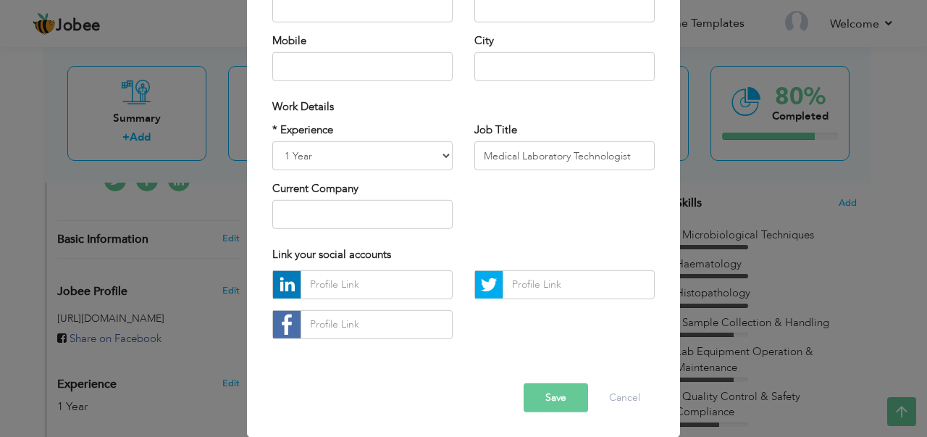
click at [553, 394] on button "Save" at bounding box center [555, 397] width 64 height 29
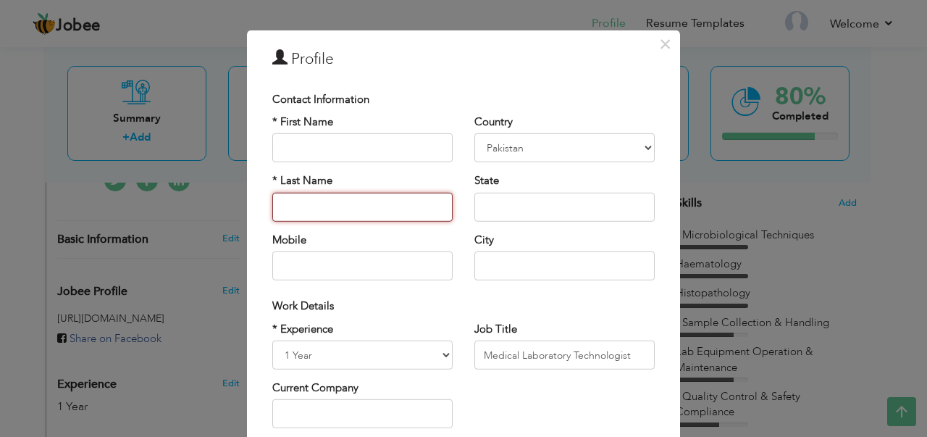
scroll to position [0, 0]
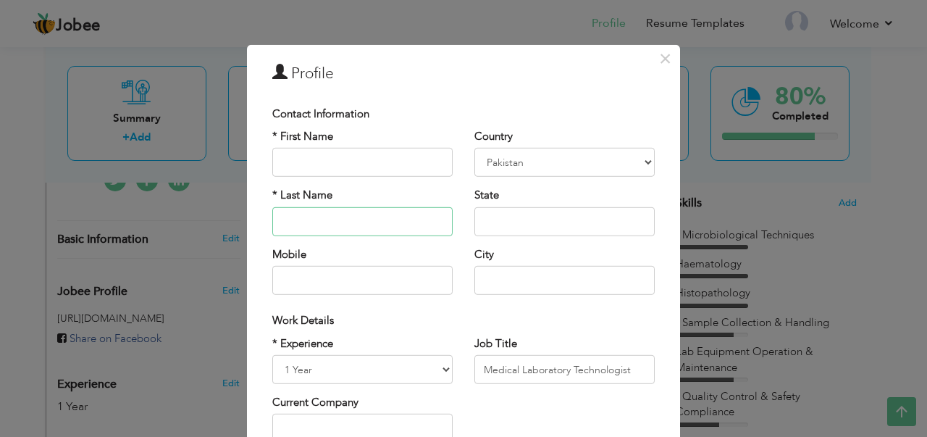
click at [334, 223] on input "text" at bounding box center [362, 221] width 180 height 29
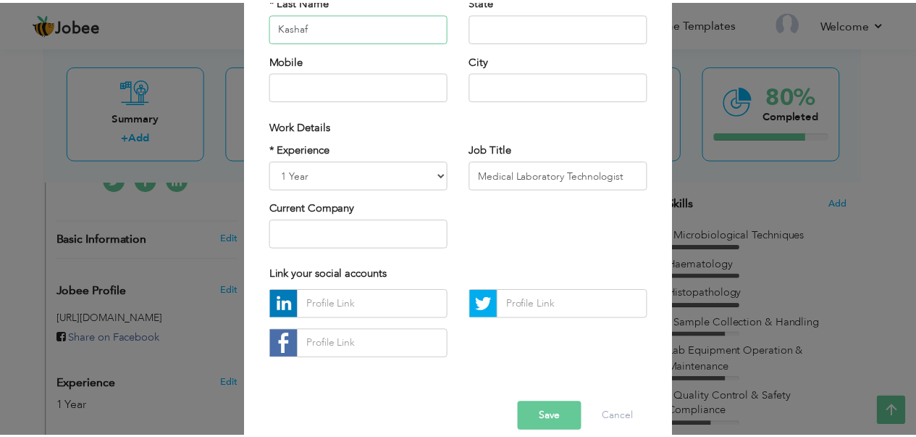
scroll to position [214, 0]
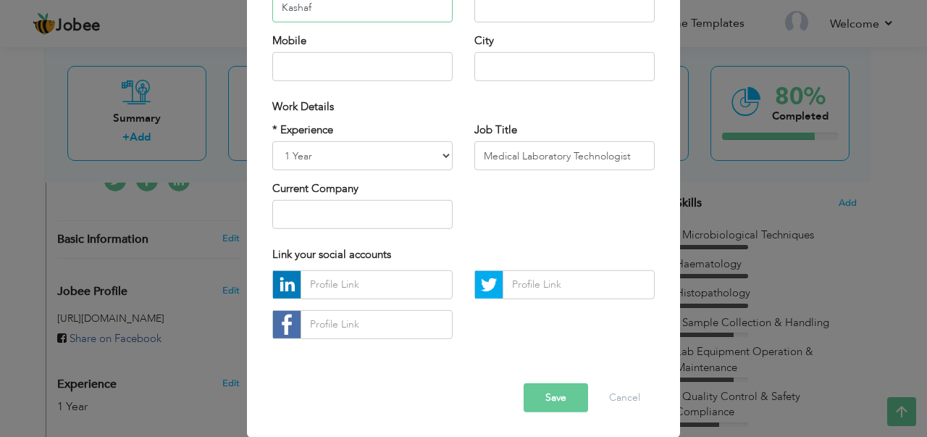
type input "Kashaf"
click at [540, 392] on button "Save" at bounding box center [555, 397] width 64 height 29
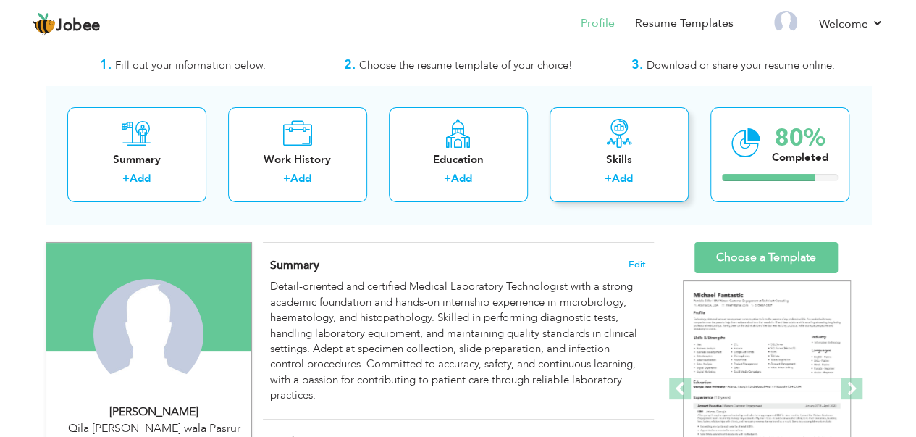
scroll to position [0, 0]
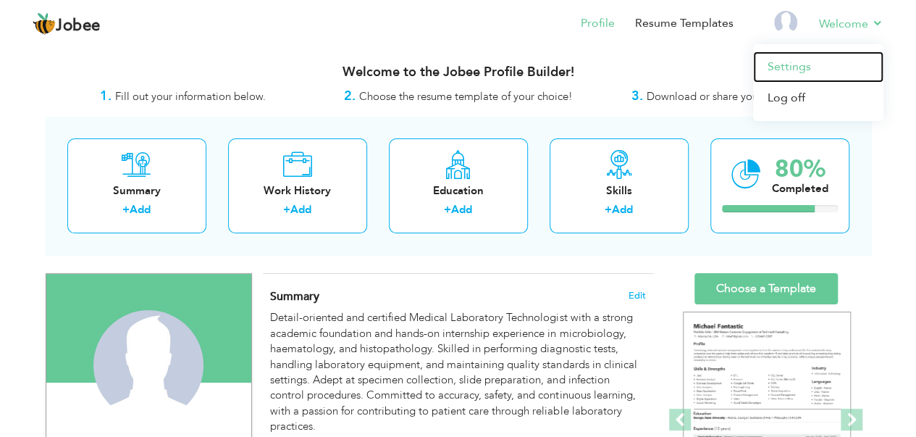
click at [798, 69] on link "Settings" at bounding box center [818, 66] width 130 height 31
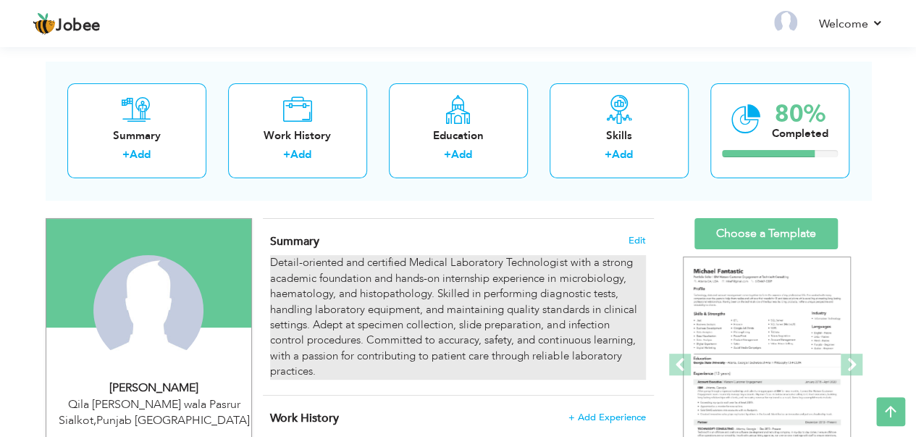
scroll to position [39, 0]
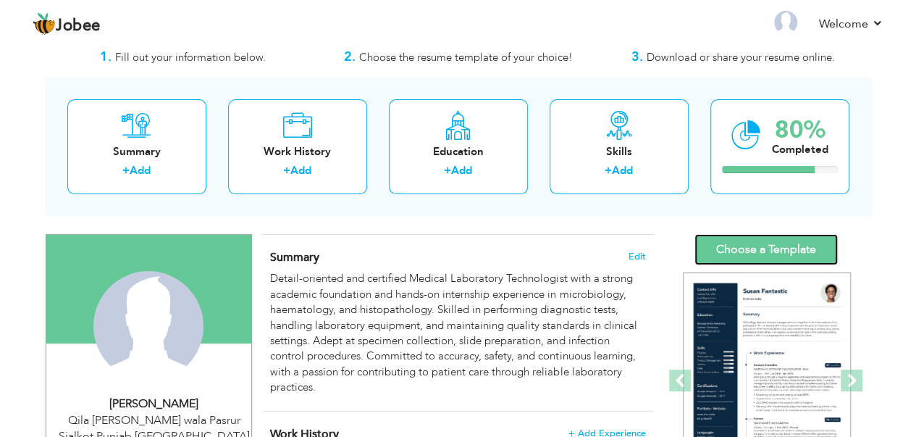
click at [767, 244] on link "Choose a Template" at bounding box center [765, 249] width 143 height 31
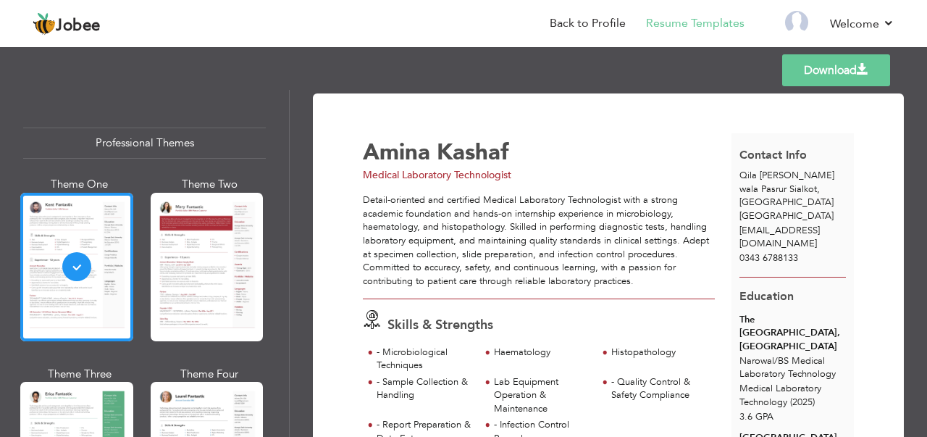
click at [822, 67] on link "Download" at bounding box center [836, 70] width 108 height 32
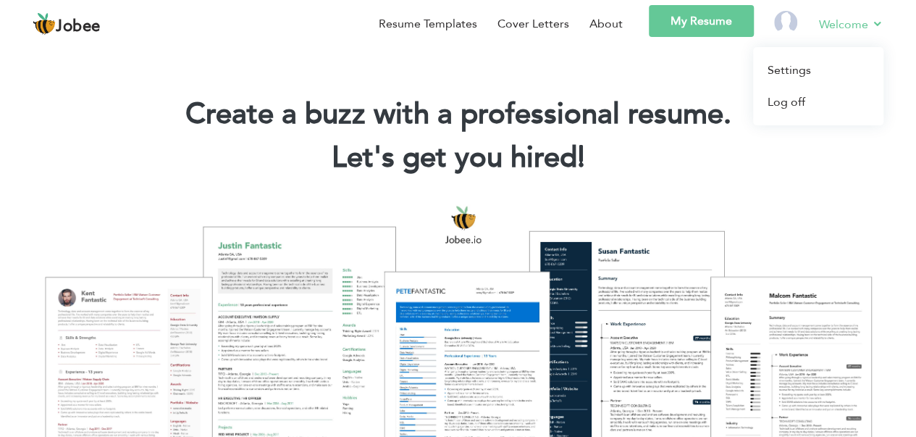
click at [842, 28] on link "Welcome" at bounding box center [851, 24] width 64 height 18
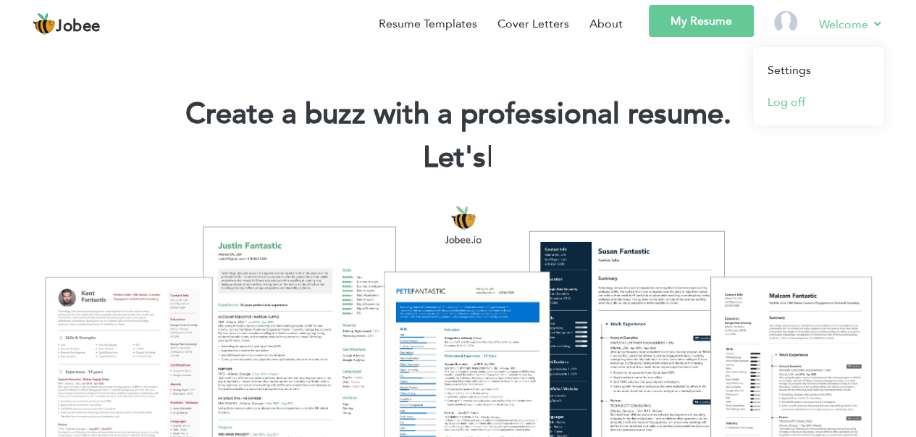
click at [796, 112] on link "Log off" at bounding box center [818, 102] width 130 height 32
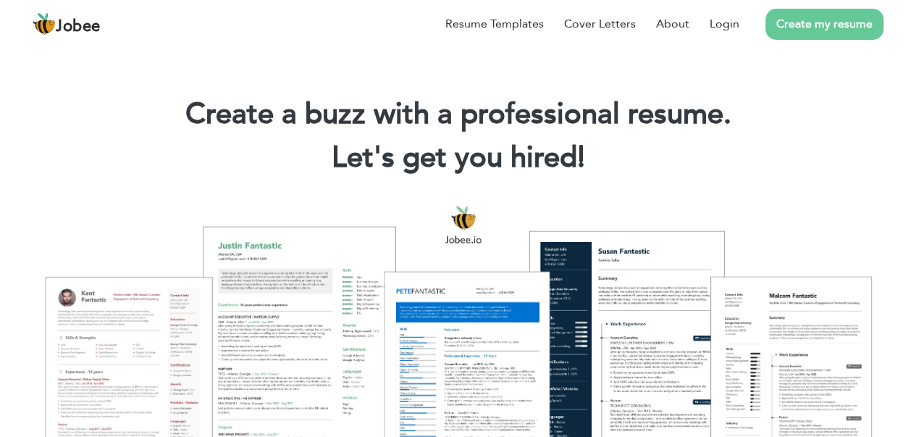
click at [801, 20] on link "Create my resume" at bounding box center [824, 24] width 118 height 31
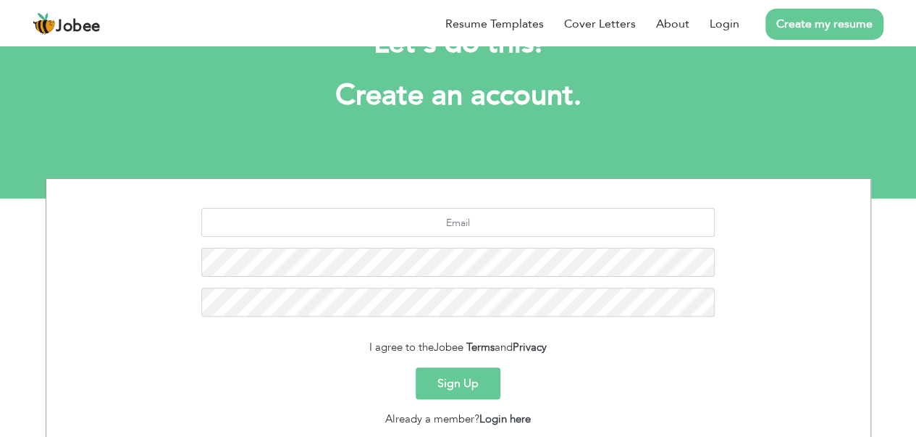
scroll to position [145, 0]
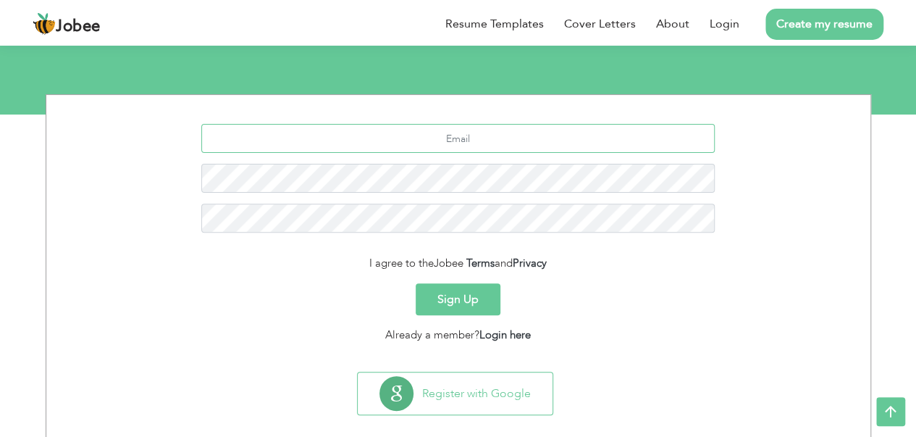
click at [437, 137] on input "text" at bounding box center [457, 138] width 513 height 29
click at [433, 142] on input "text" at bounding box center [457, 138] width 513 height 29
paste input "[EMAIL_ADDRESS][DOMAIN_NAME]"
type input "[EMAIL_ADDRESS][DOMAIN_NAME]"
click at [416, 283] on button "Sign Up" at bounding box center [458, 299] width 85 height 32
